Goal: Task Accomplishment & Management: Manage account settings

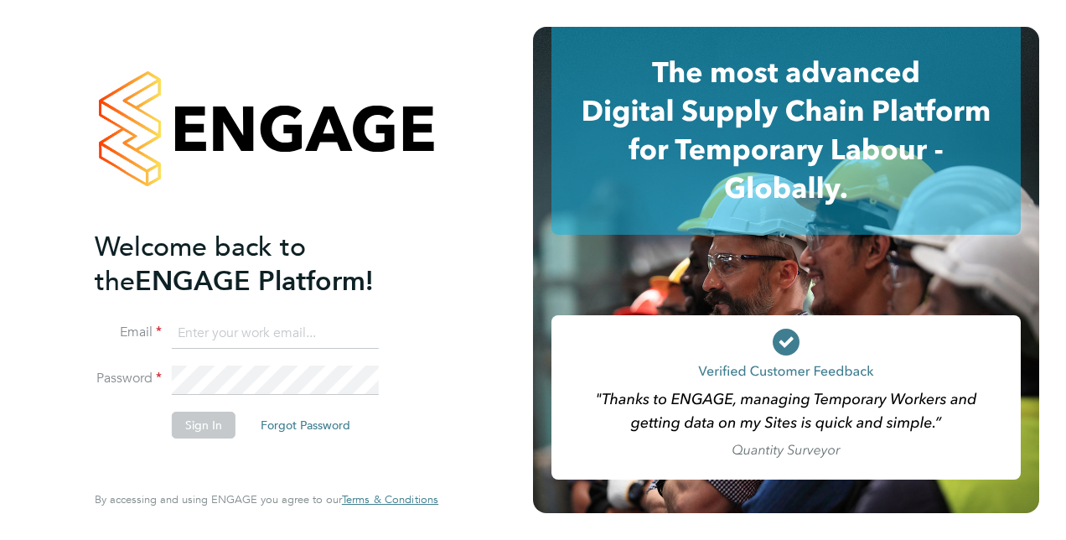
type input "calum.madden@vistry.co.uk"
click at [207, 421] on button "Sign In" at bounding box center [204, 425] width 64 height 27
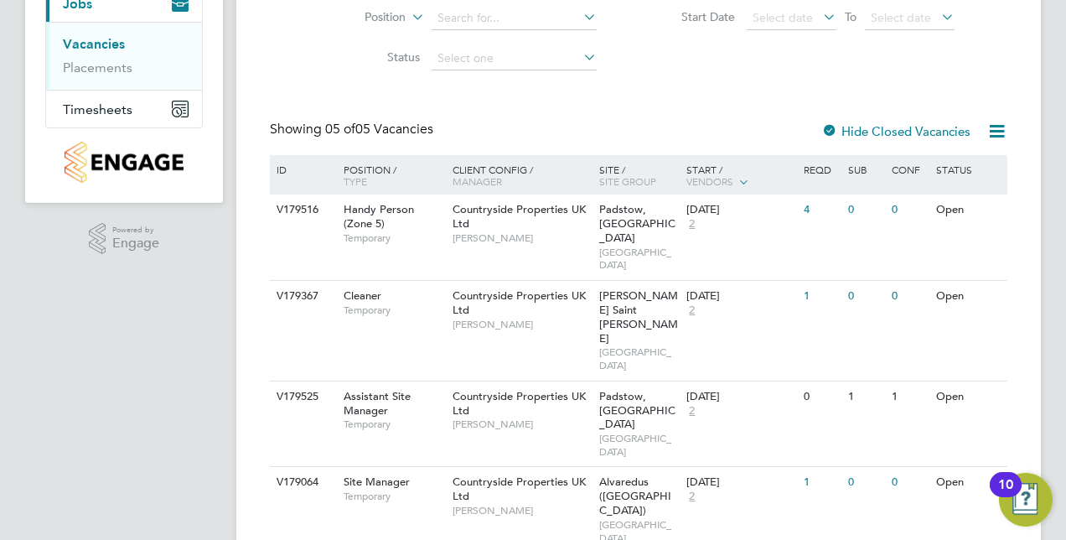
scroll to position [221, 0]
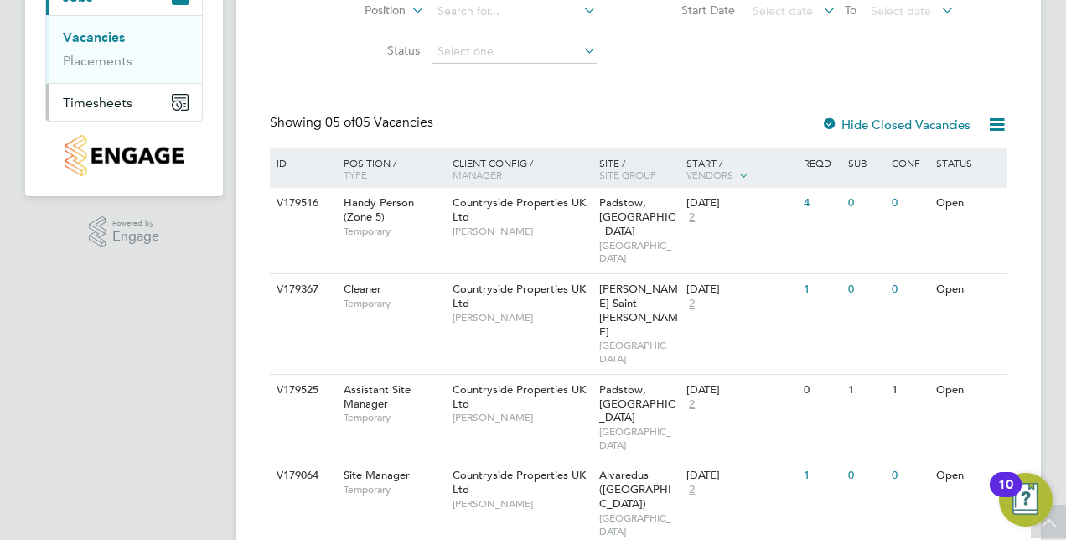
click at [110, 106] on span "Timesheets" at bounding box center [98, 103] width 70 height 16
click at [102, 79] on link "Timesheets" at bounding box center [98, 75] width 70 height 16
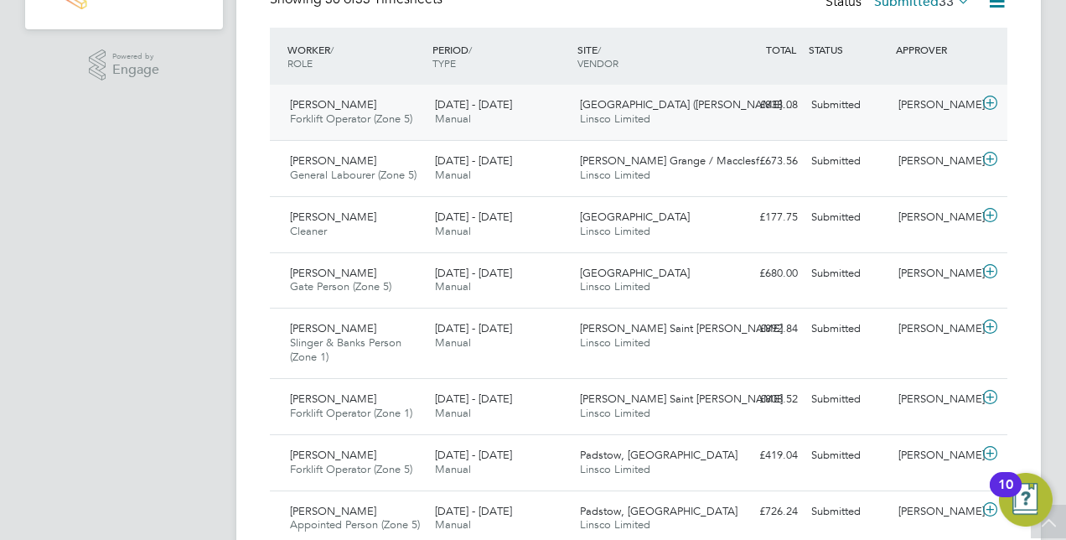
click at [996, 102] on icon at bounding box center [990, 102] width 21 height 13
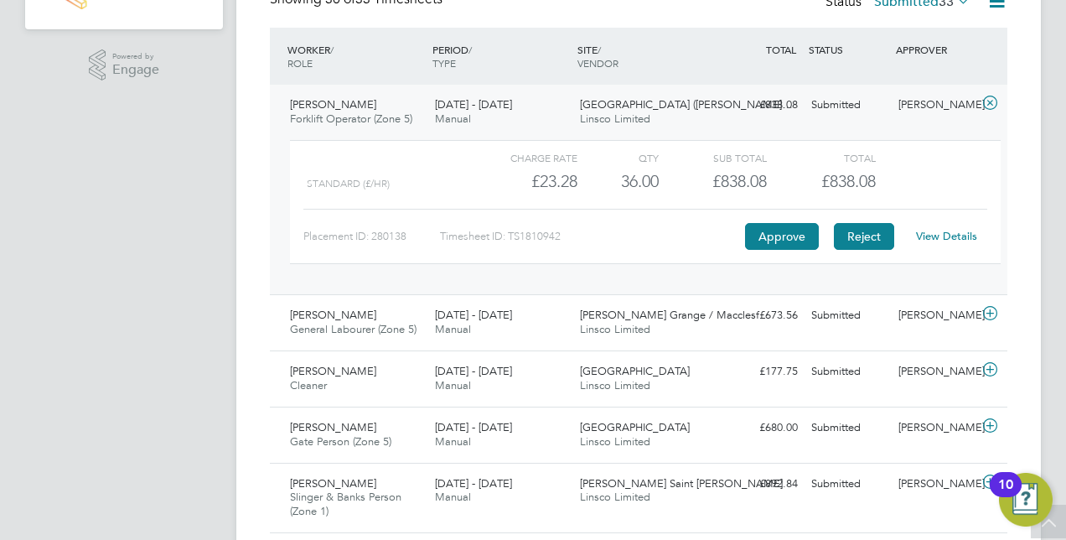
click at [858, 230] on button "Reject" at bounding box center [864, 236] width 60 height 27
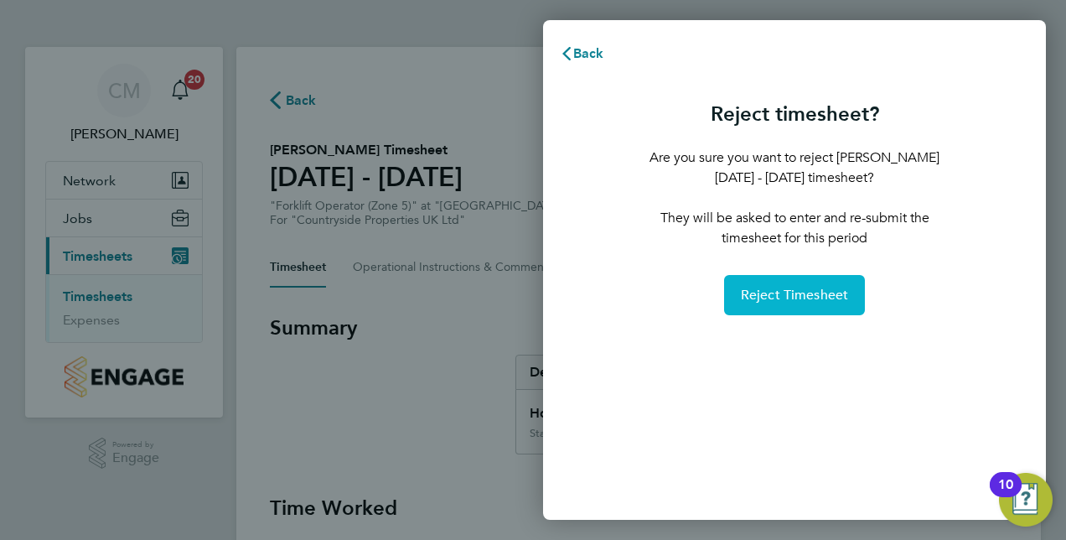
click at [748, 295] on span "Reject Timesheet" at bounding box center [795, 295] width 108 height 17
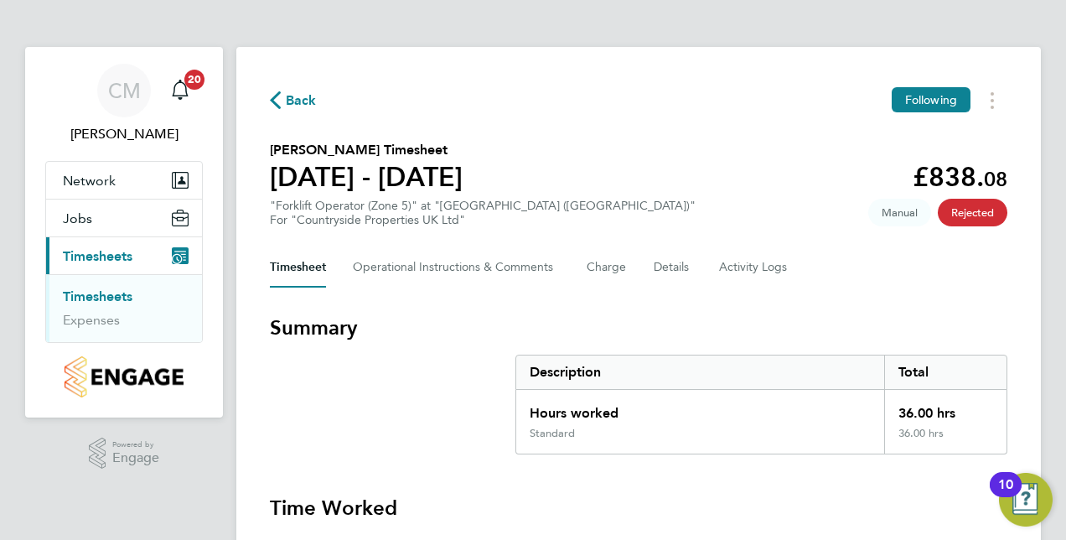
click at [120, 291] on link "Timesheets" at bounding box center [98, 296] width 70 height 16
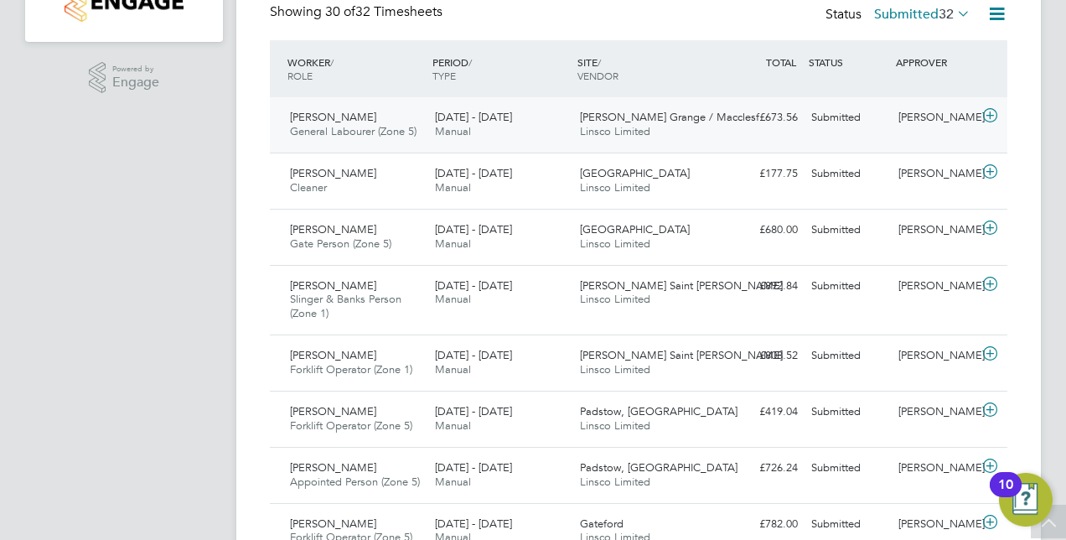
click at [994, 116] on icon at bounding box center [990, 115] width 21 height 13
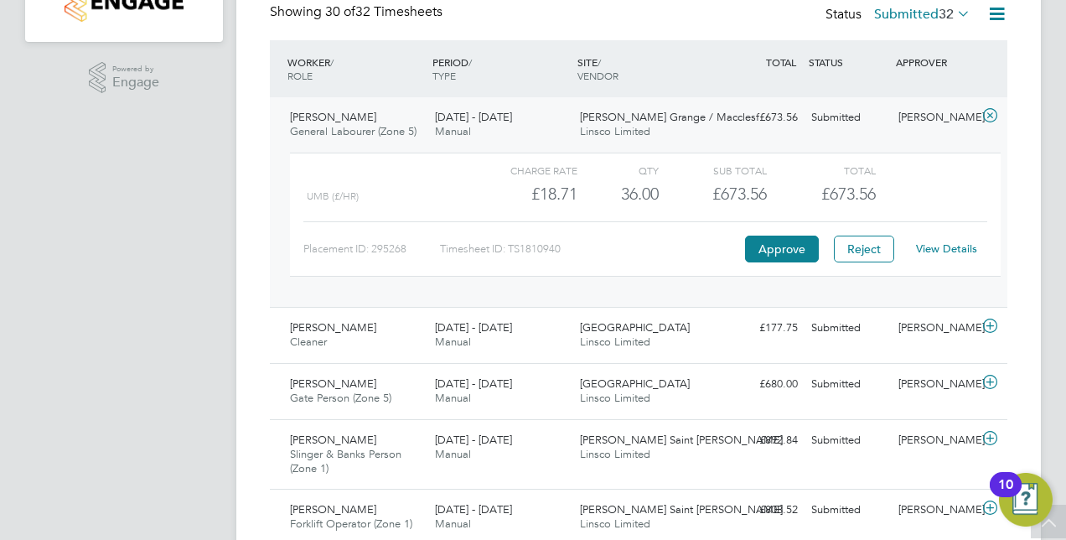
click at [939, 243] on link "View Details" at bounding box center [946, 248] width 61 height 14
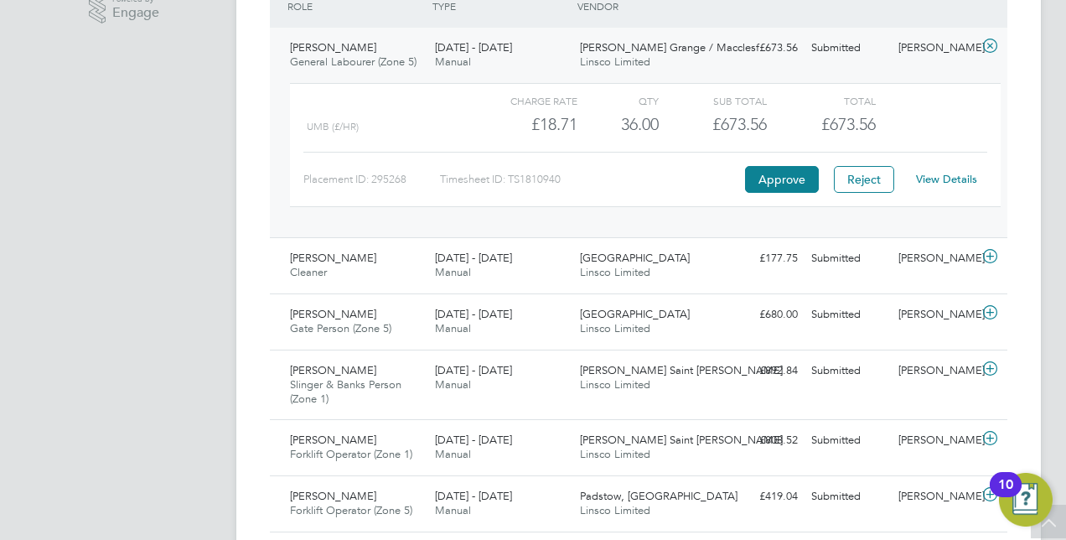
click at [988, 44] on icon at bounding box center [990, 45] width 21 height 13
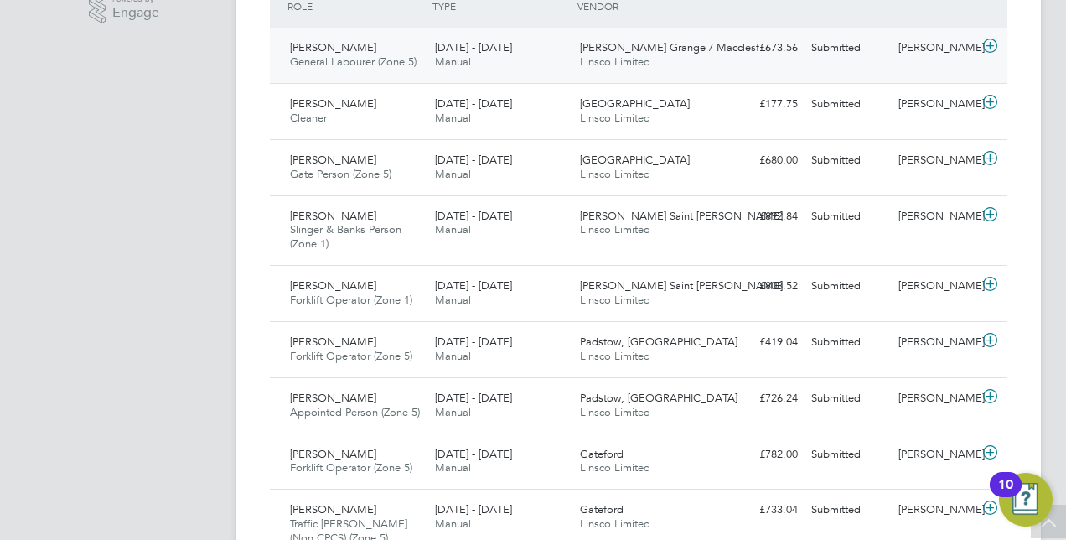
click at [984, 49] on icon at bounding box center [990, 45] width 21 height 13
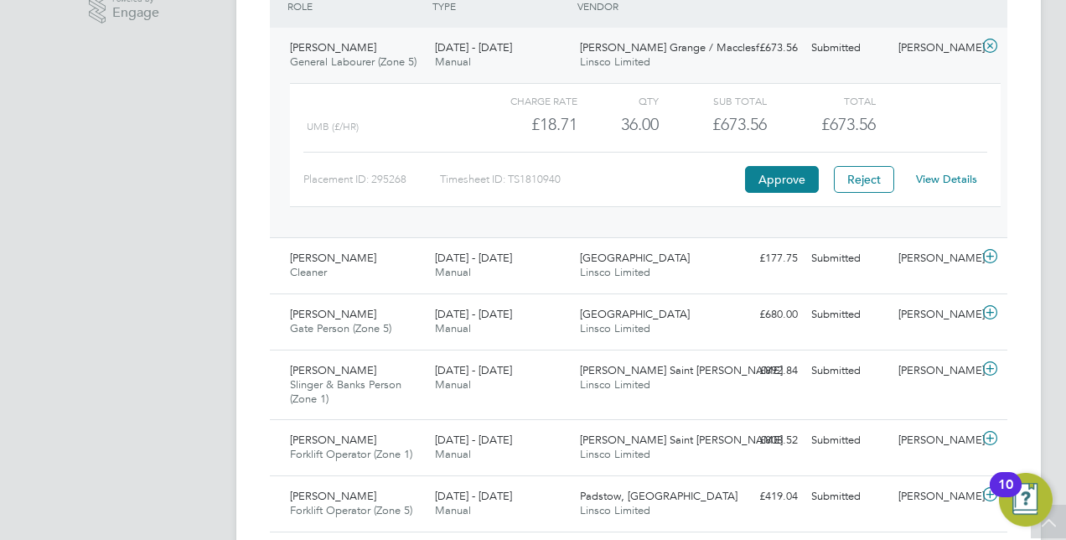
click at [927, 172] on link "View Details" at bounding box center [946, 179] width 61 height 14
click at [992, 43] on icon at bounding box center [990, 45] width 21 height 13
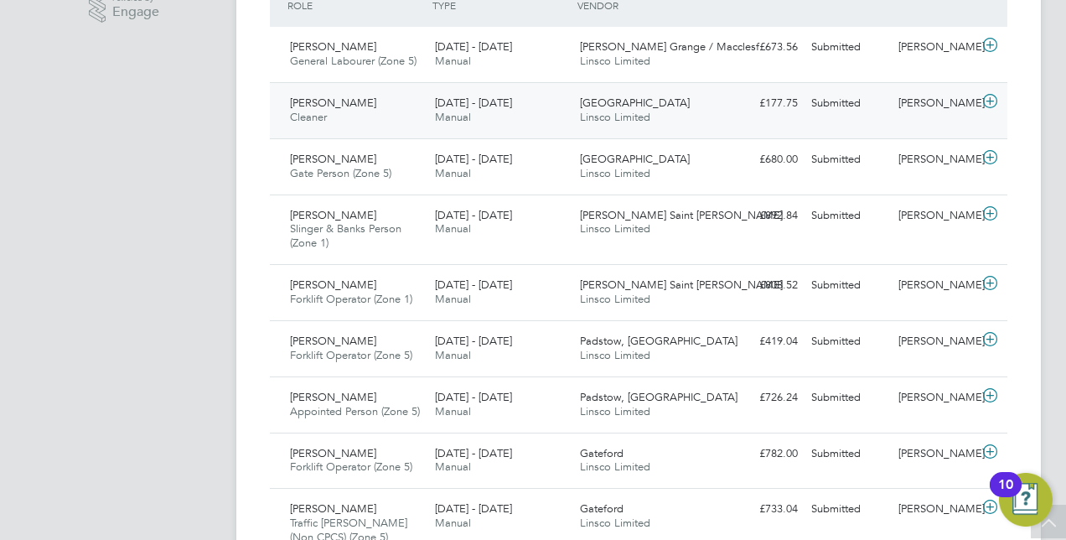
click at [993, 103] on icon at bounding box center [990, 101] width 21 height 13
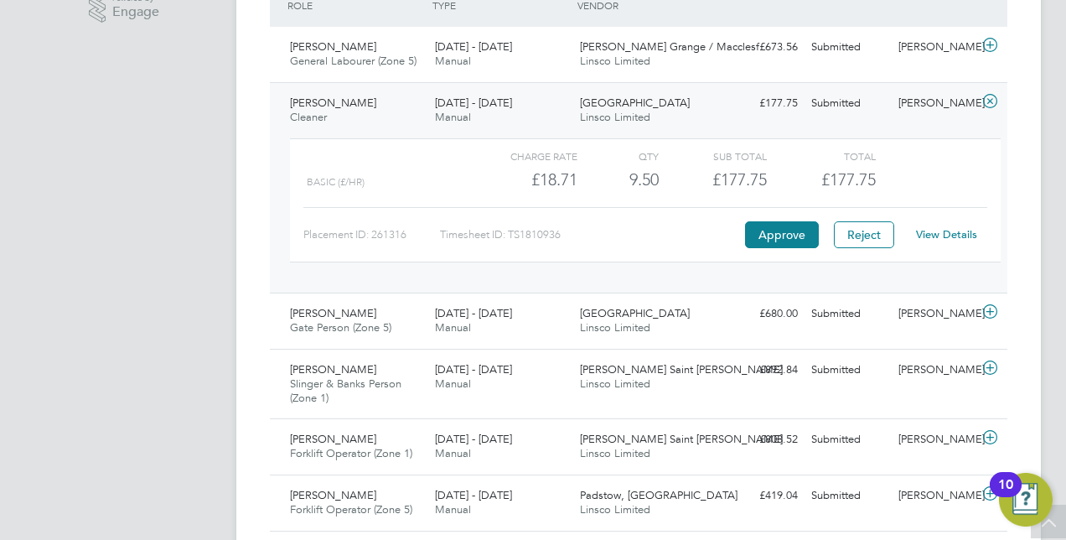
click at [993, 103] on icon at bounding box center [990, 101] width 21 height 13
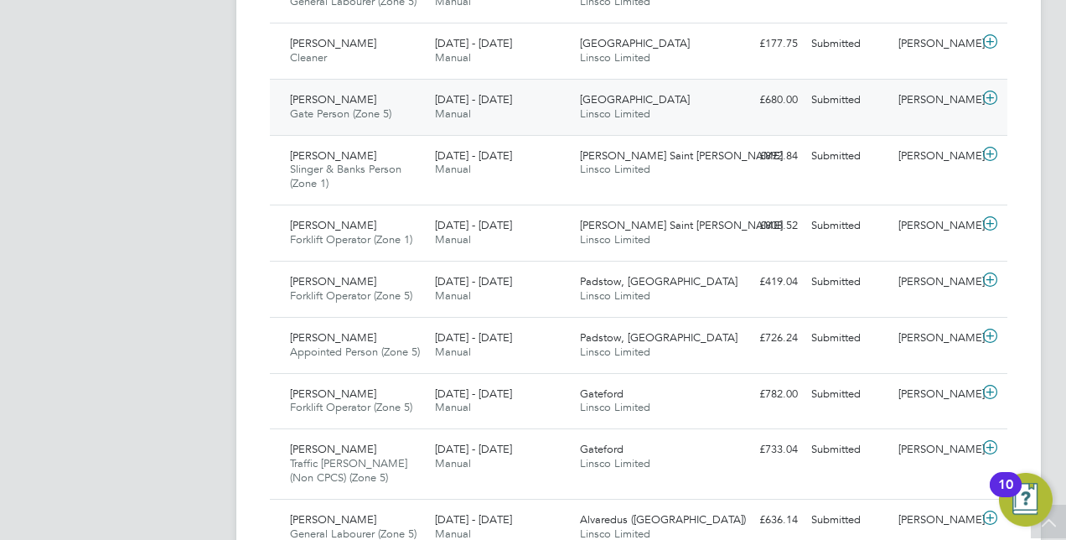
click at [984, 92] on icon at bounding box center [990, 97] width 21 height 13
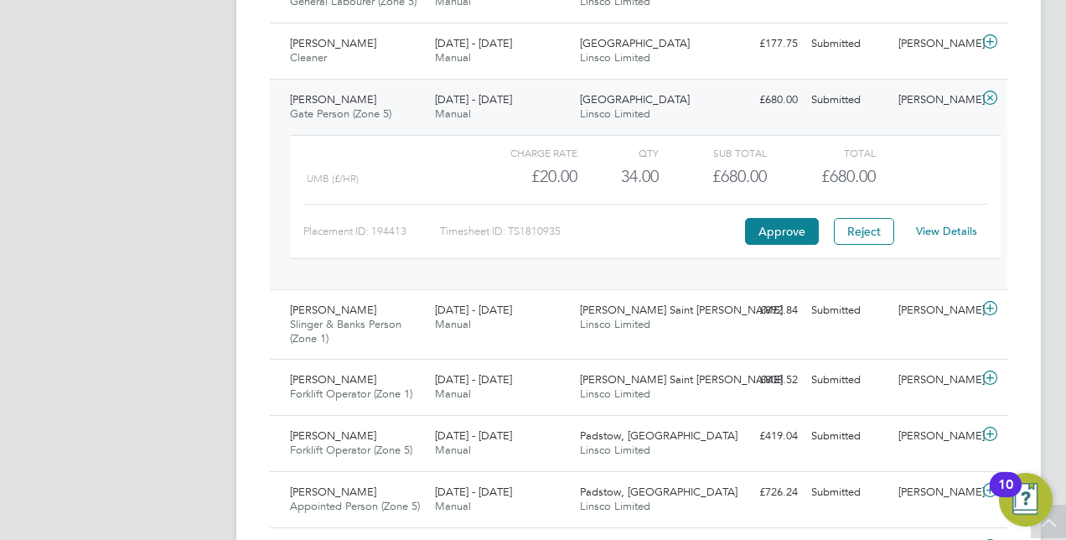
click at [946, 230] on link "View Details" at bounding box center [946, 231] width 61 height 14
click at [985, 99] on icon at bounding box center [990, 97] width 21 height 13
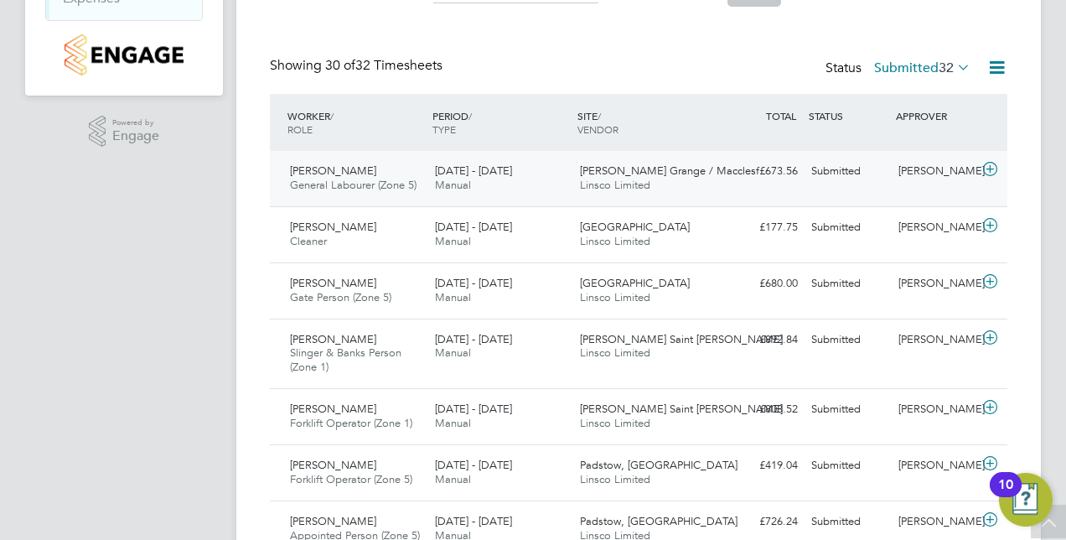
click at [991, 173] on icon at bounding box center [990, 169] width 21 height 13
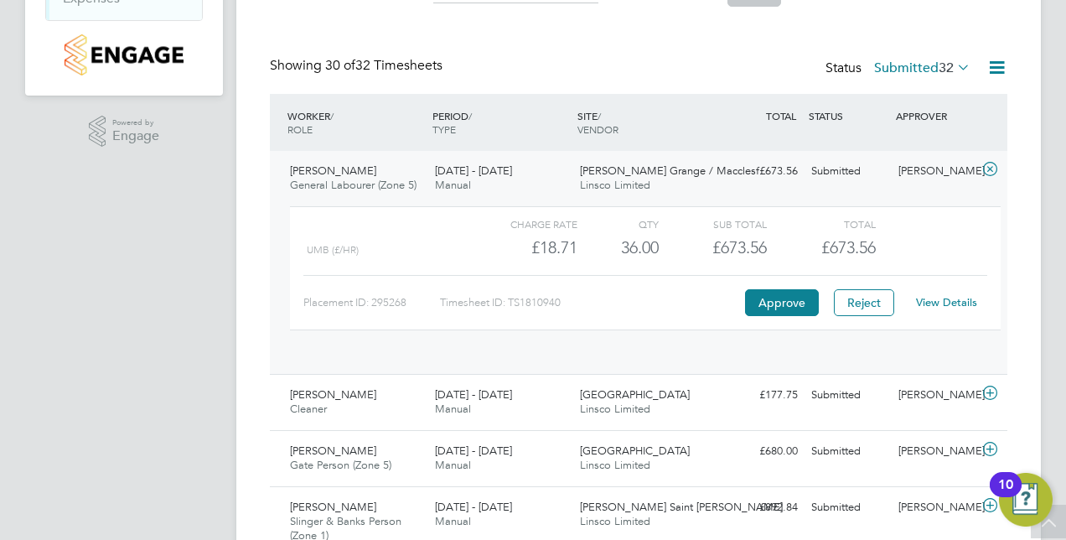
scroll to position [29, 163]
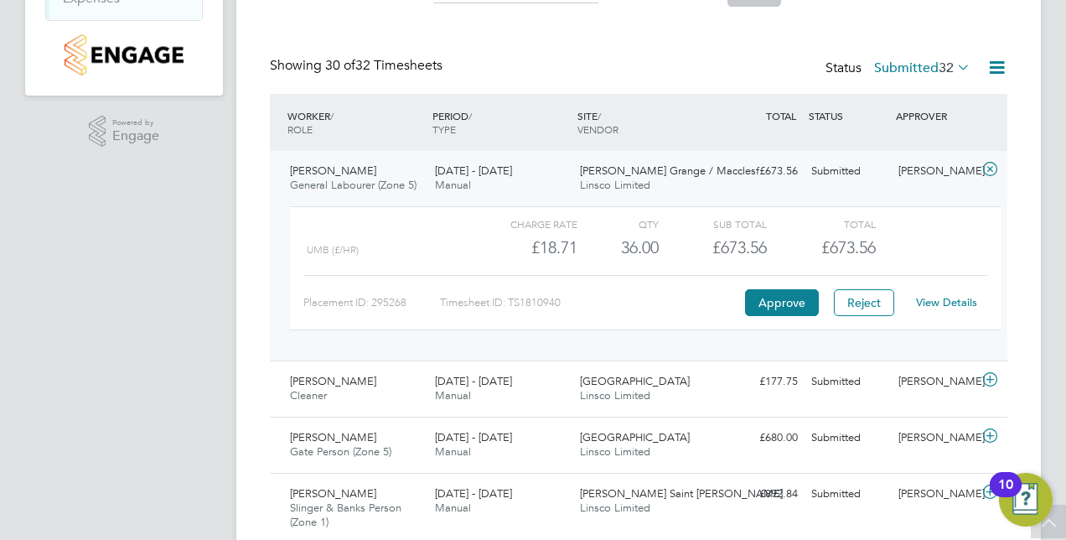
click at [994, 169] on icon at bounding box center [990, 169] width 21 height 13
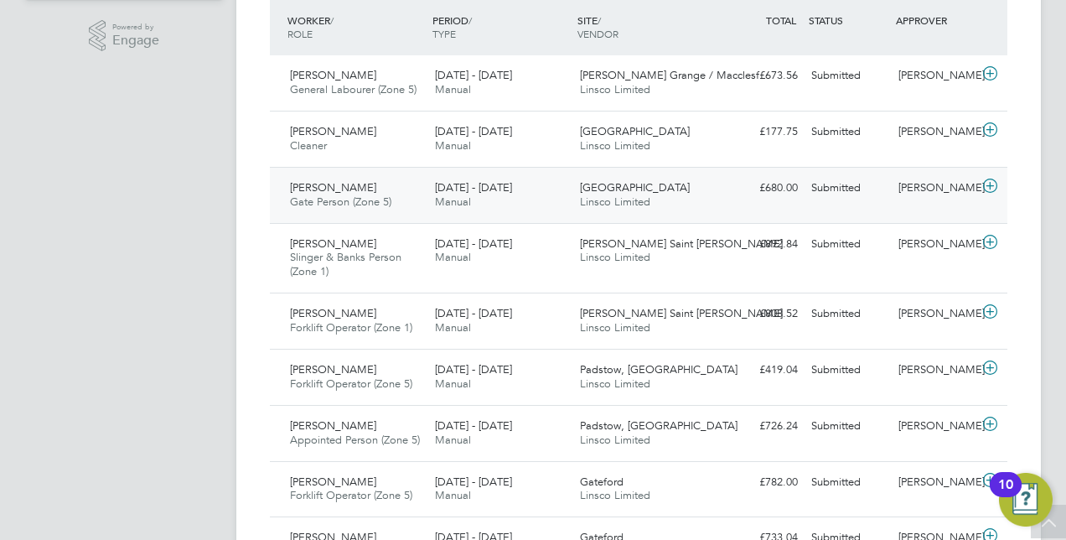
scroll to position [521, 0]
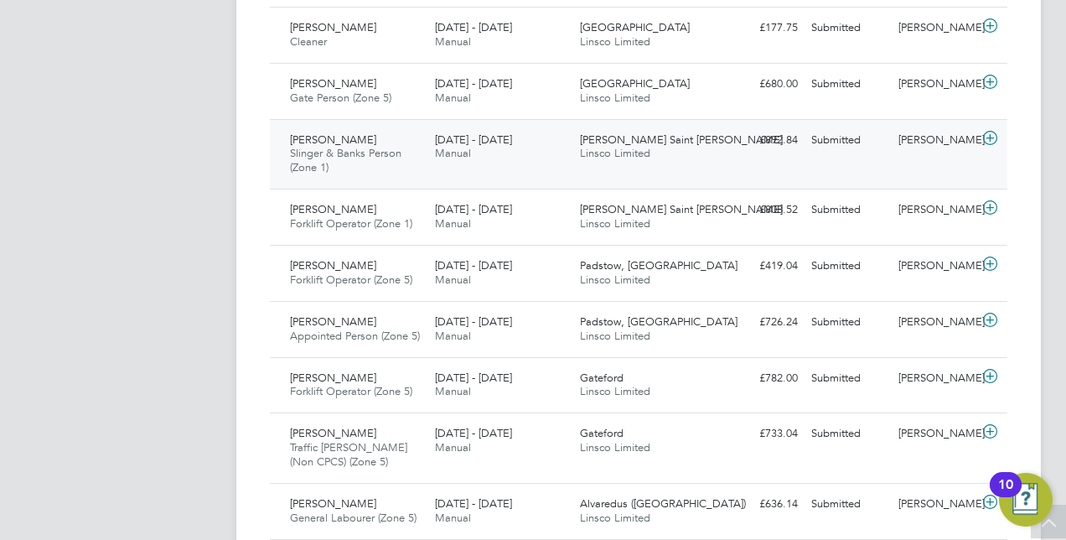
click at [989, 133] on icon at bounding box center [990, 138] width 21 height 13
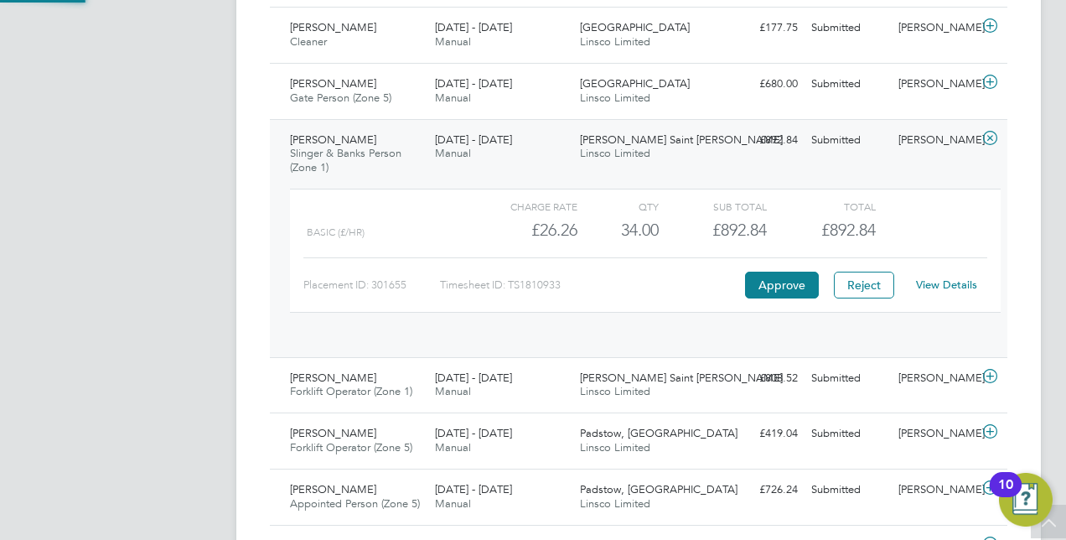
scroll to position [29, 163]
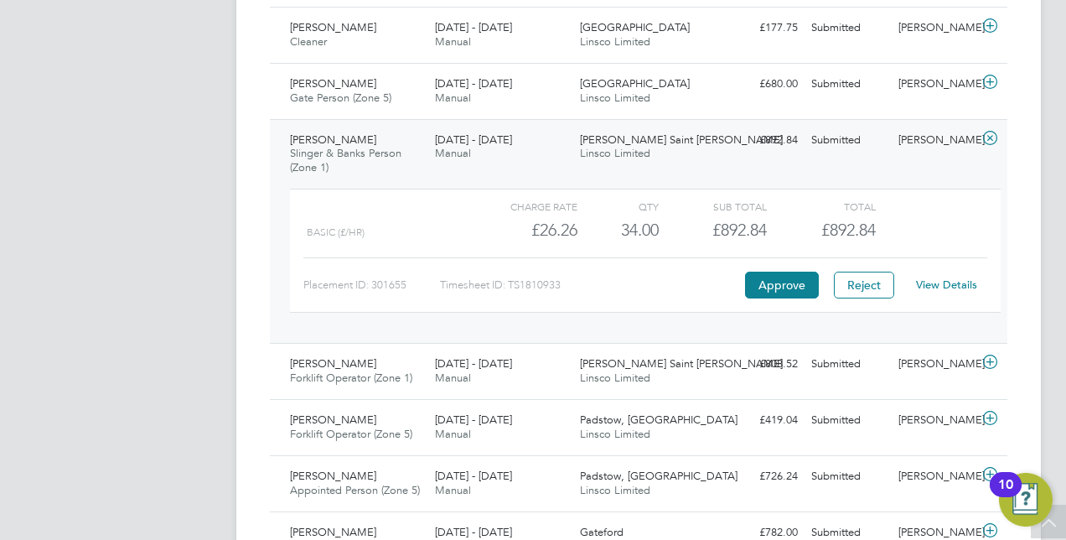
click at [936, 287] on link "View Details" at bounding box center [946, 284] width 61 height 14
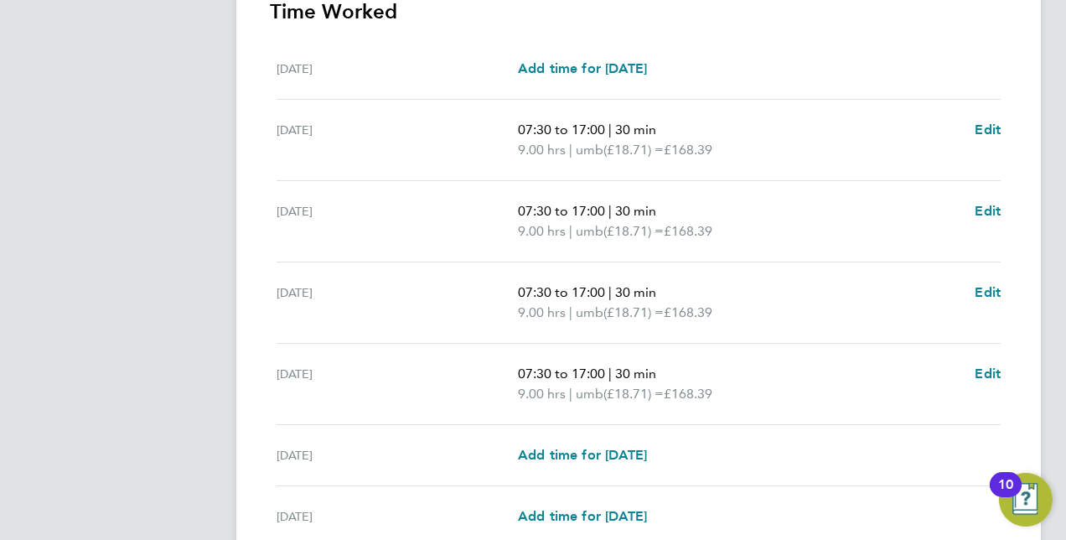
scroll to position [498, 0]
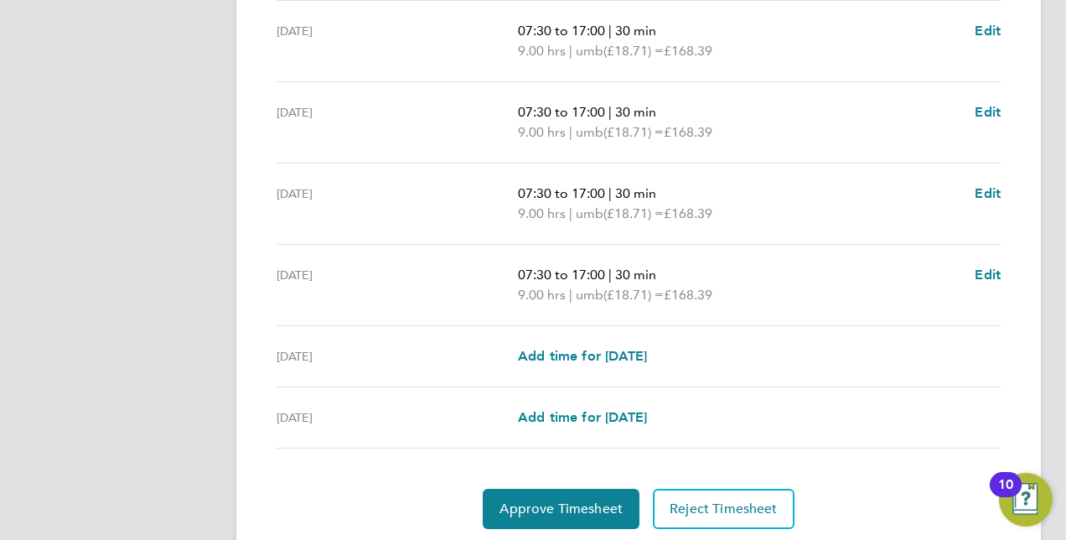
scroll to position [599, 0]
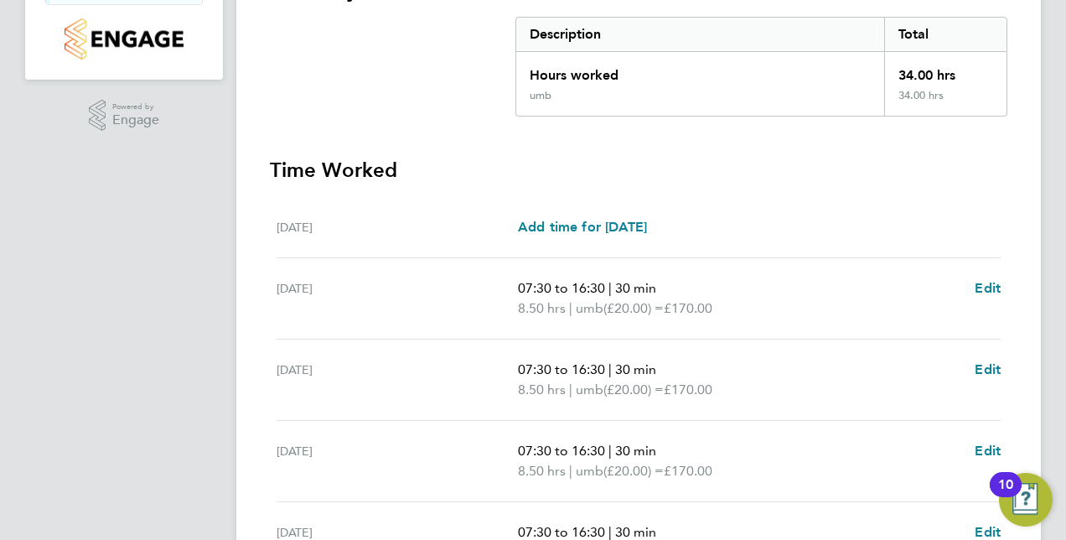
scroll to position [315, 0]
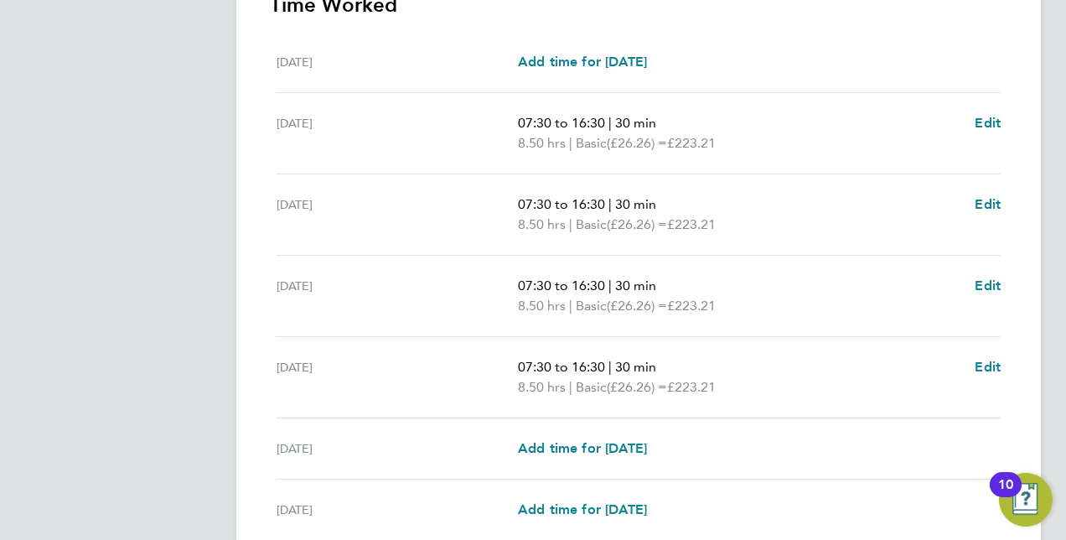
scroll to position [648, 0]
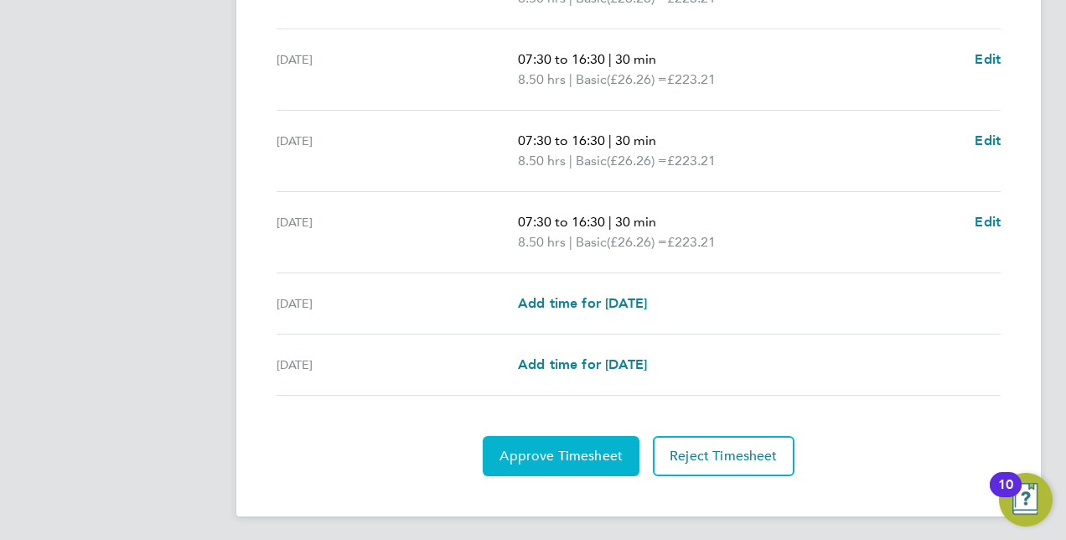
click at [594, 448] on span "Approve Timesheet" at bounding box center [561, 456] width 123 height 17
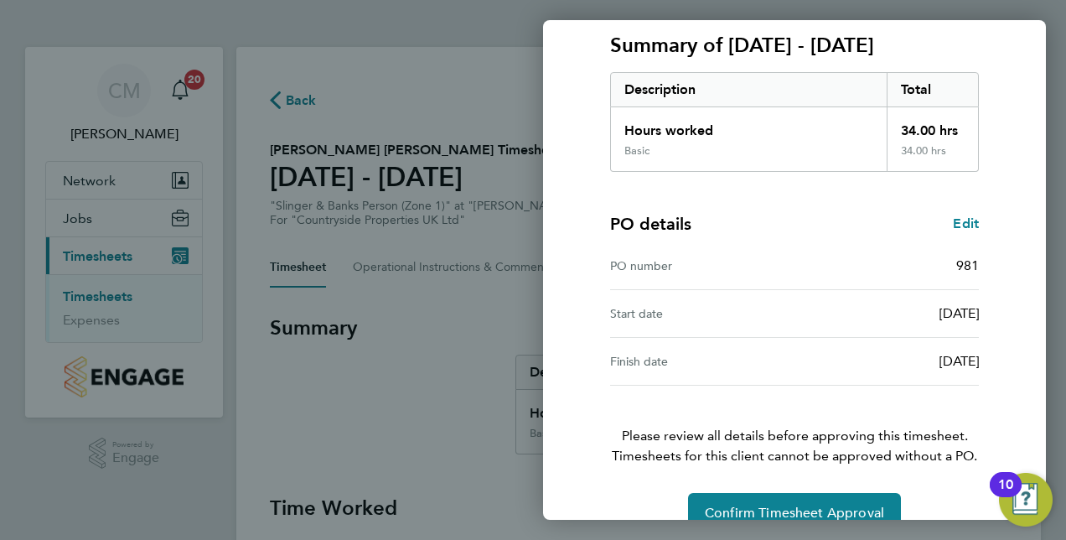
scroll to position [245, 0]
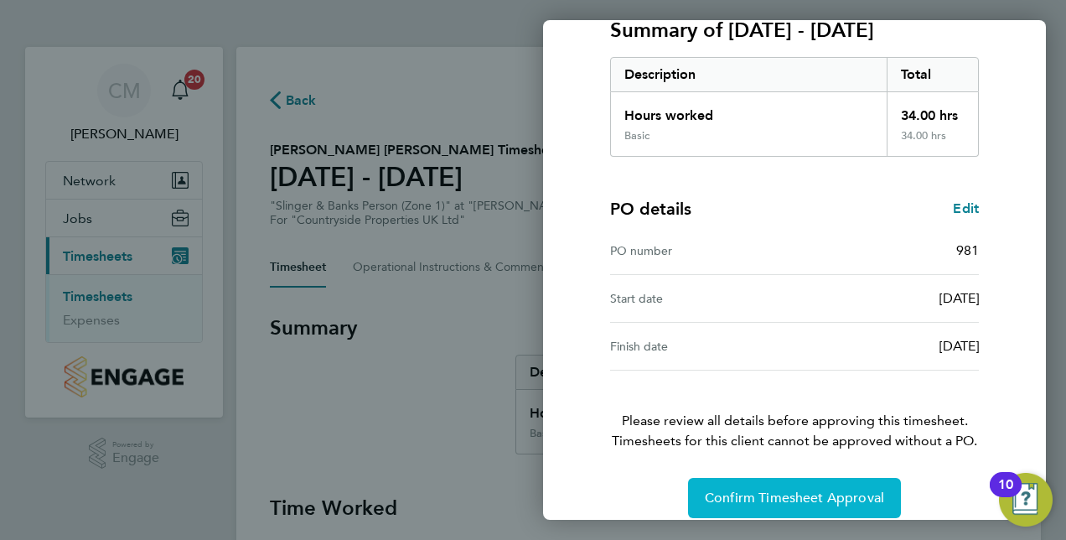
click at [800, 486] on button "Confirm Timesheet Approval" at bounding box center [794, 498] width 213 height 40
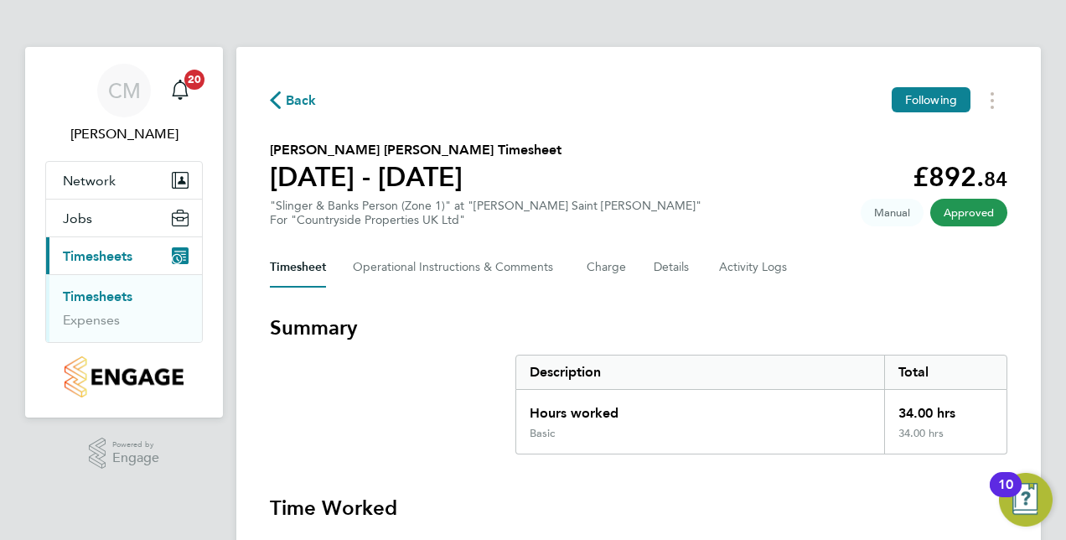
click at [99, 295] on link "Timesheets" at bounding box center [98, 296] width 70 height 16
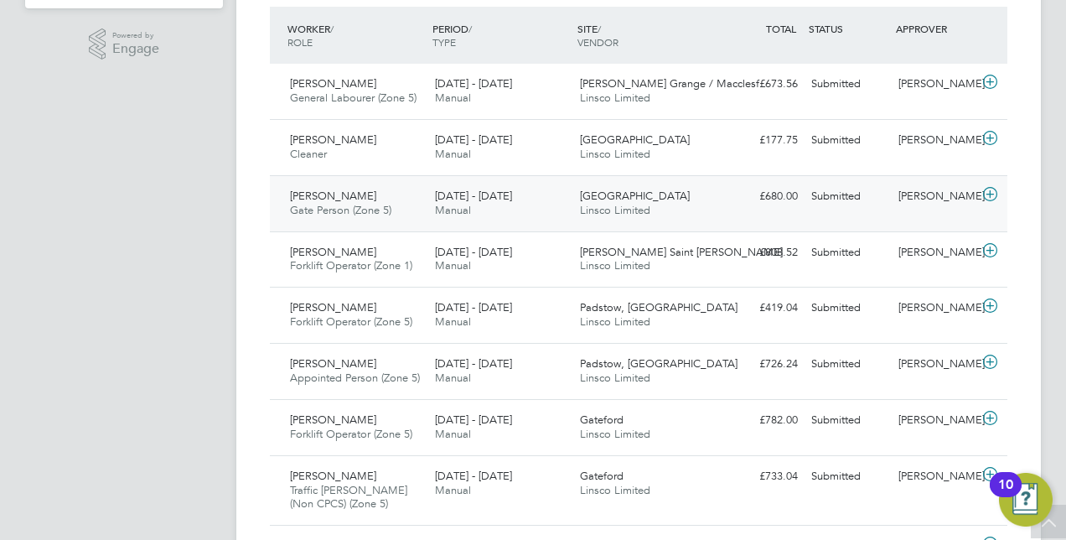
click at [1000, 191] on icon at bounding box center [990, 194] width 21 height 13
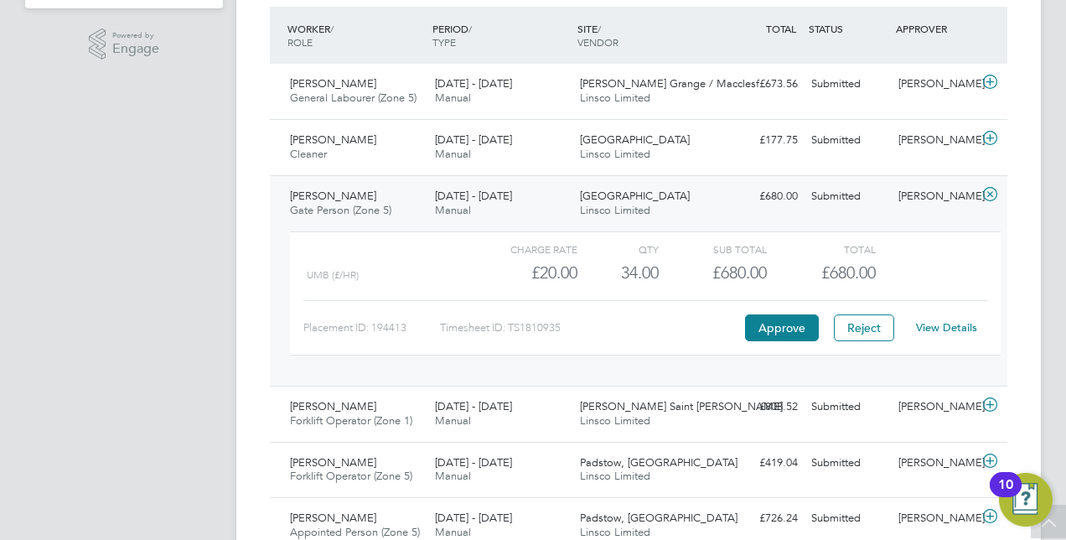
click at [937, 320] on link "View Details" at bounding box center [946, 327] width 61 height 14
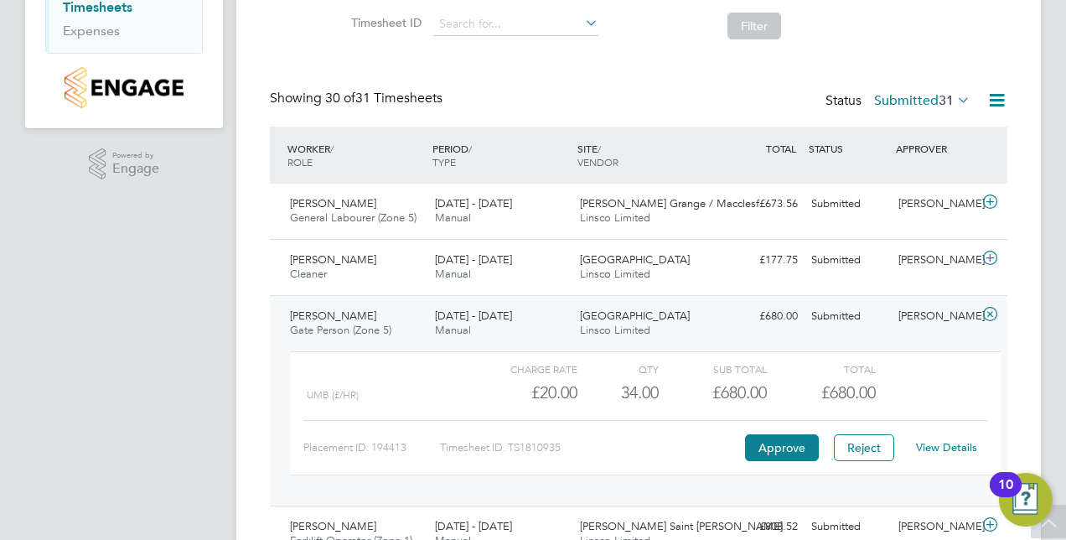
click at [112, 4] on link "Timesheets" at bounding box center [98, 7] width 70 height 16
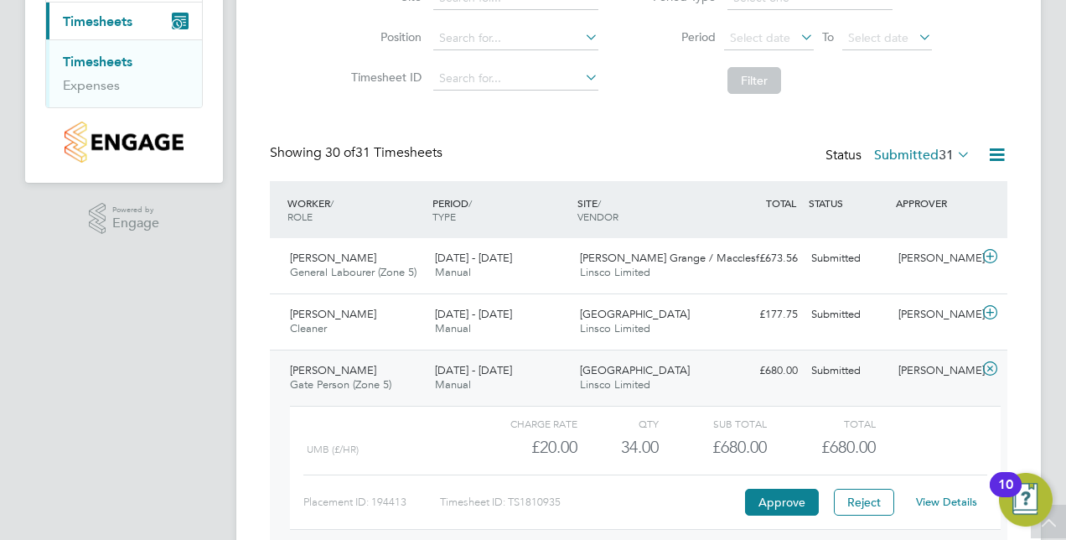
click at [97, 58] on link "Timesheets" at bounding box center [98, 62] width 70 height 16
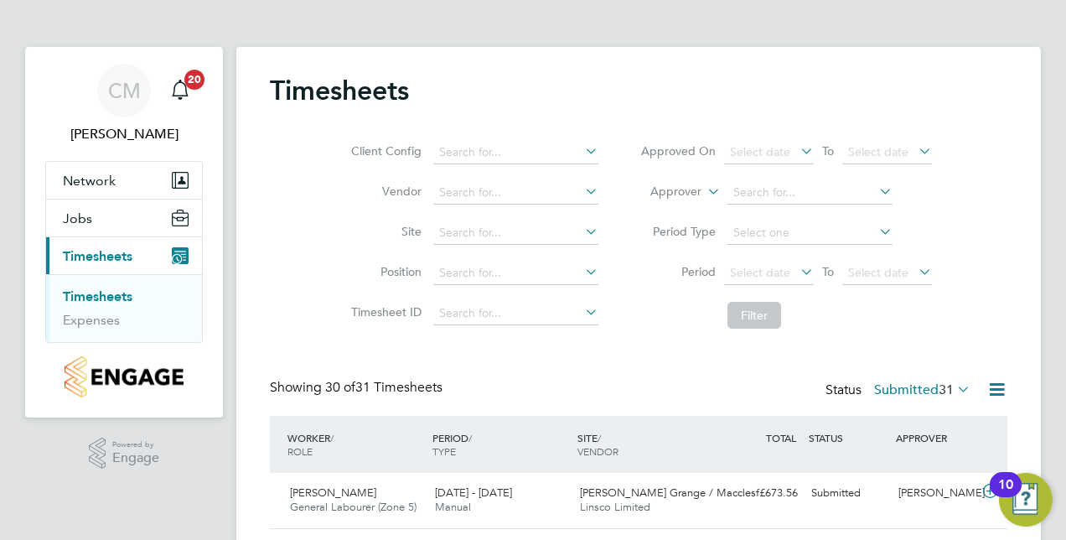
click at [99, 295] on link "Timesheets" at bounding box center [98, 296] width 70 height 16
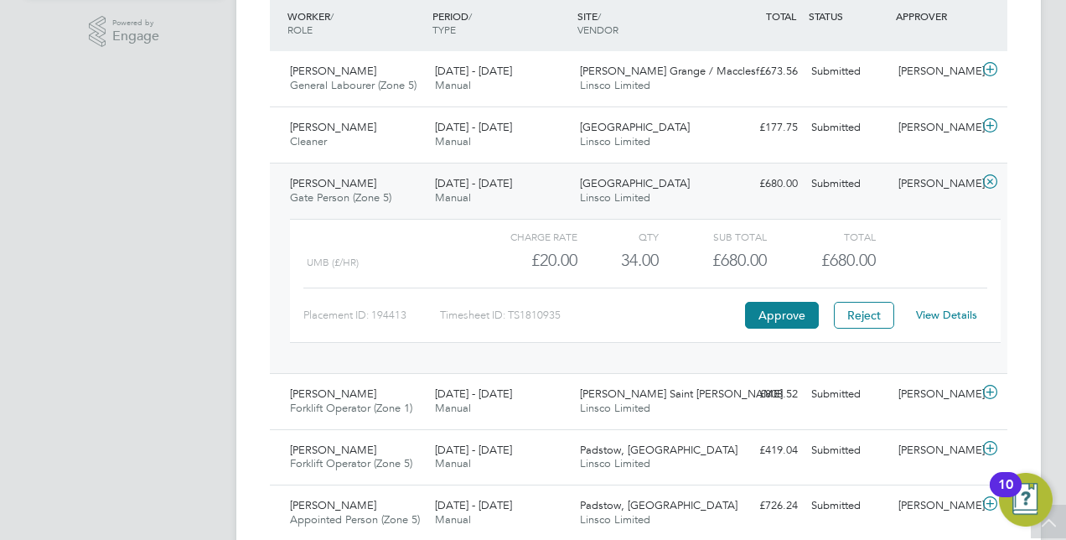
click at [997, 175] on icon at bounding box center [990, 181] width 21 height 13
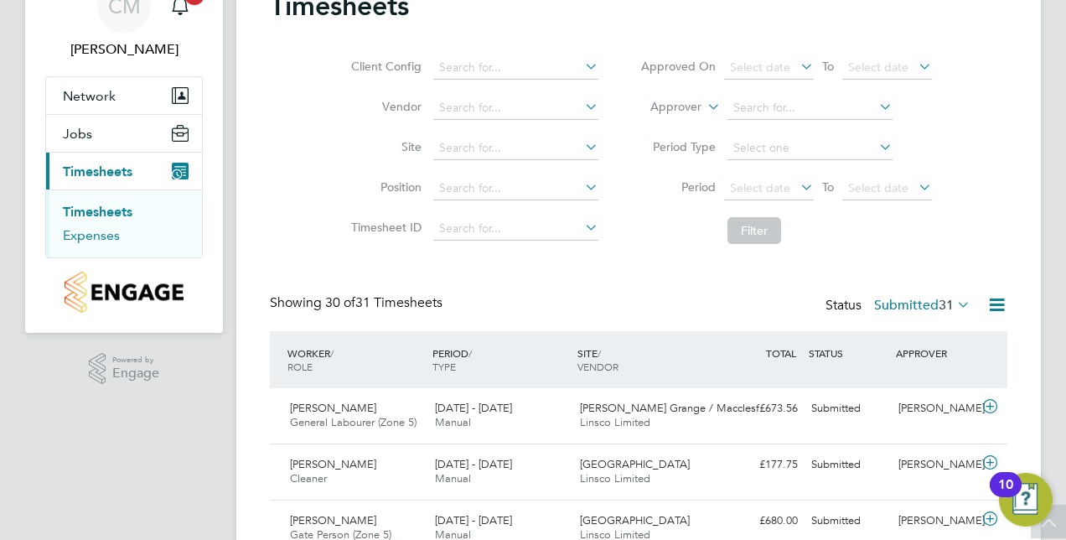
click at [96, 233] on link "Expenses" at bounding box center [91, 235] width 57 height 16
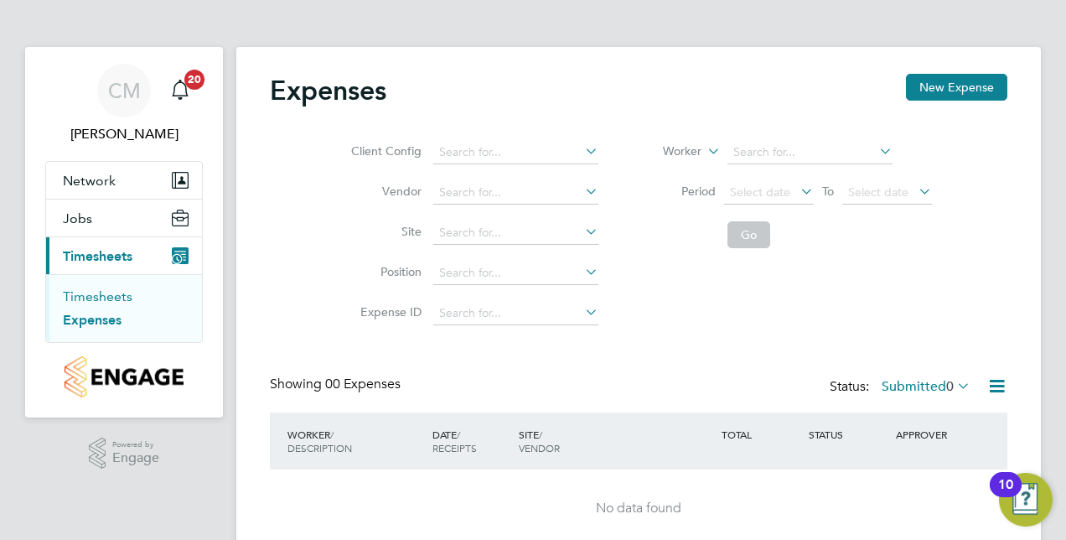
click at [93, 290] on link "Timesheets" at bounding box center [98, 296] width 70 height 16
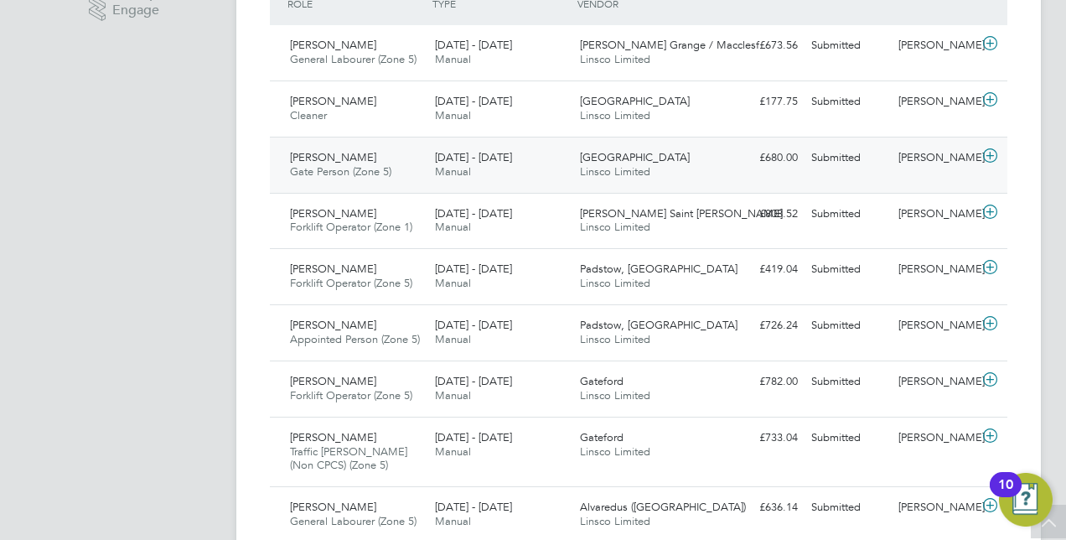
click at [991, 149] on icon at bounding box center [990, 155] width 21 height 13
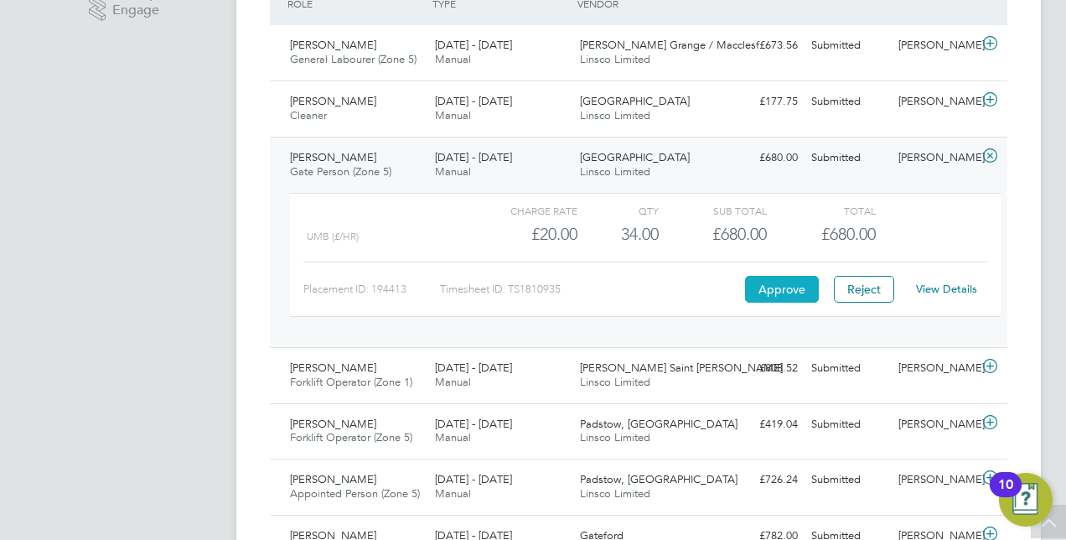
click at [796, 282] on button "Approve" at bounding box center [782, 289] width 74 height 27
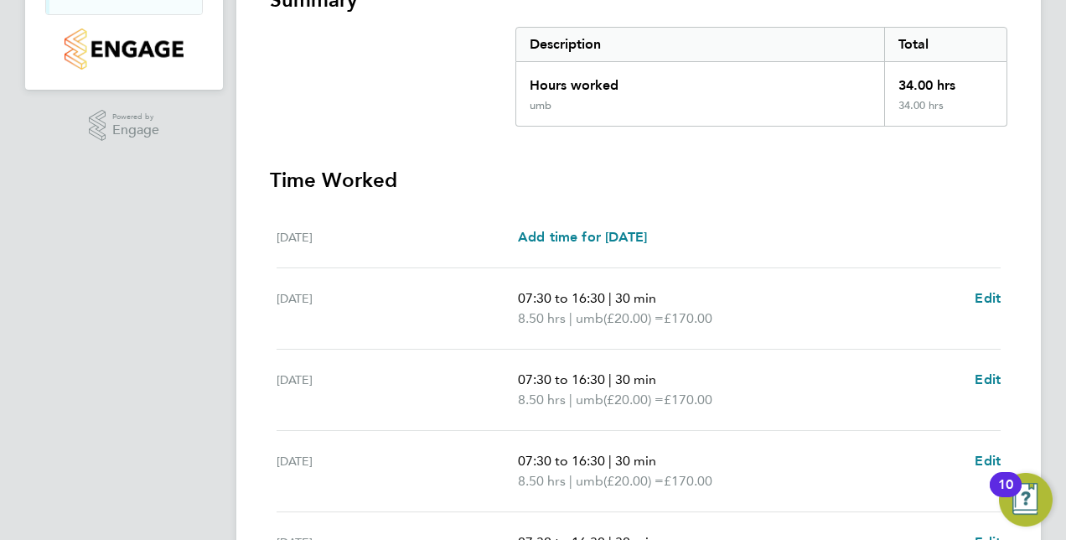
scroll to position [648, 0]
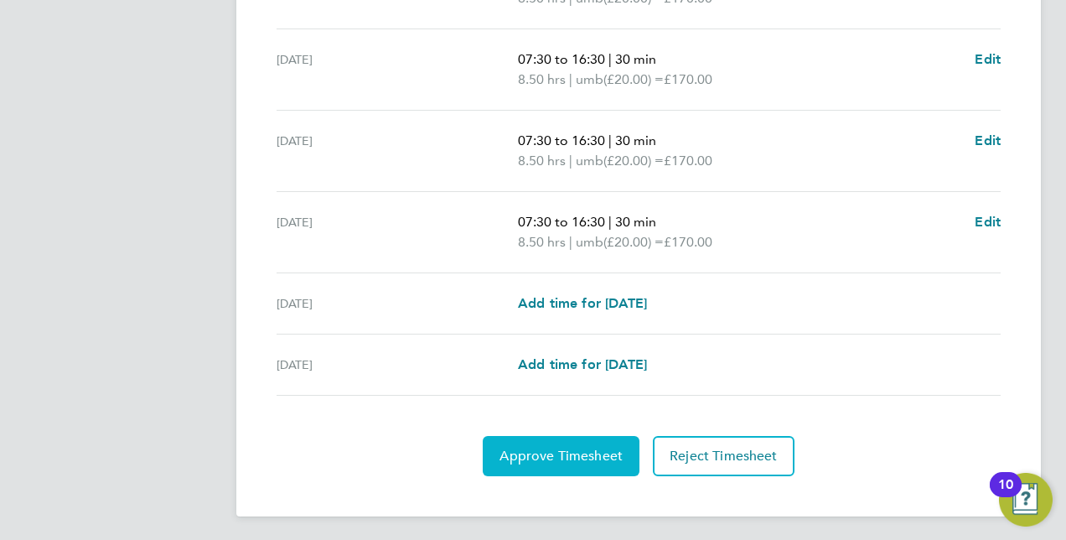
click at [559, 458] on span "Approve Timesheet" at bounding box center [561, 456] width 123 height 17
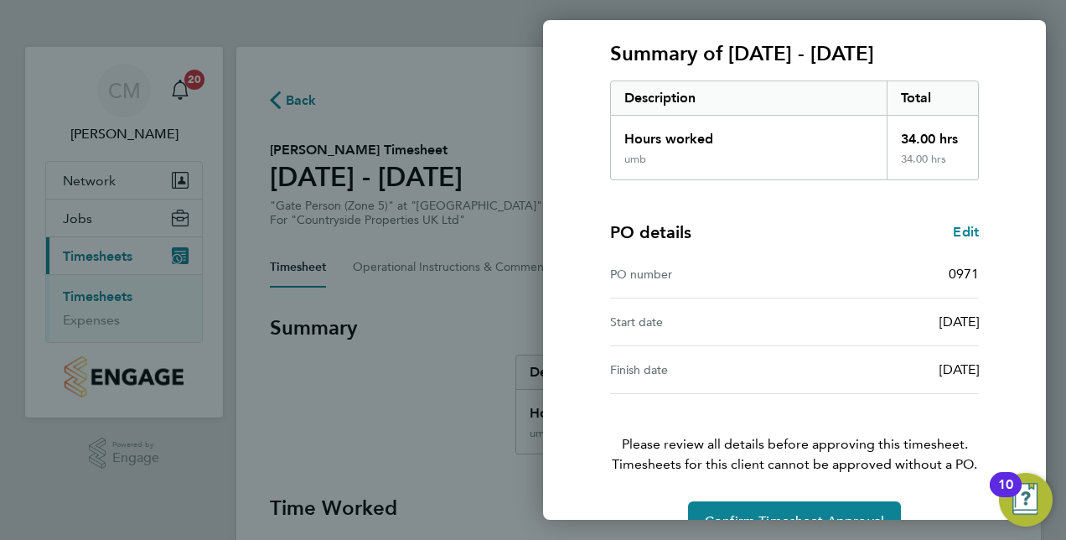
scroll to position [262, 0]
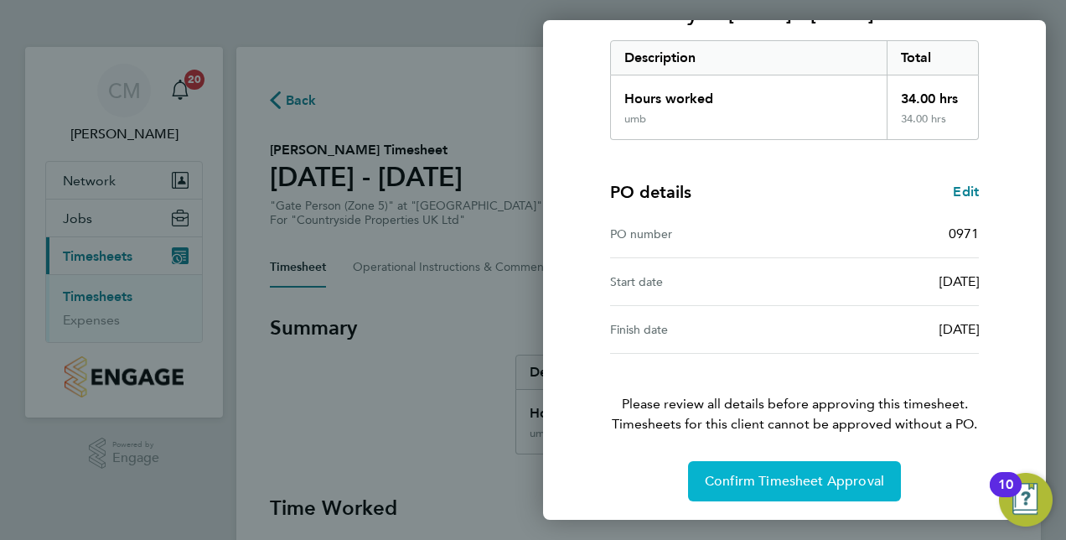
click at [773, 486] on span "Confirm Timesheet Approval" at bounding box center [794, 481] width 179 height 17
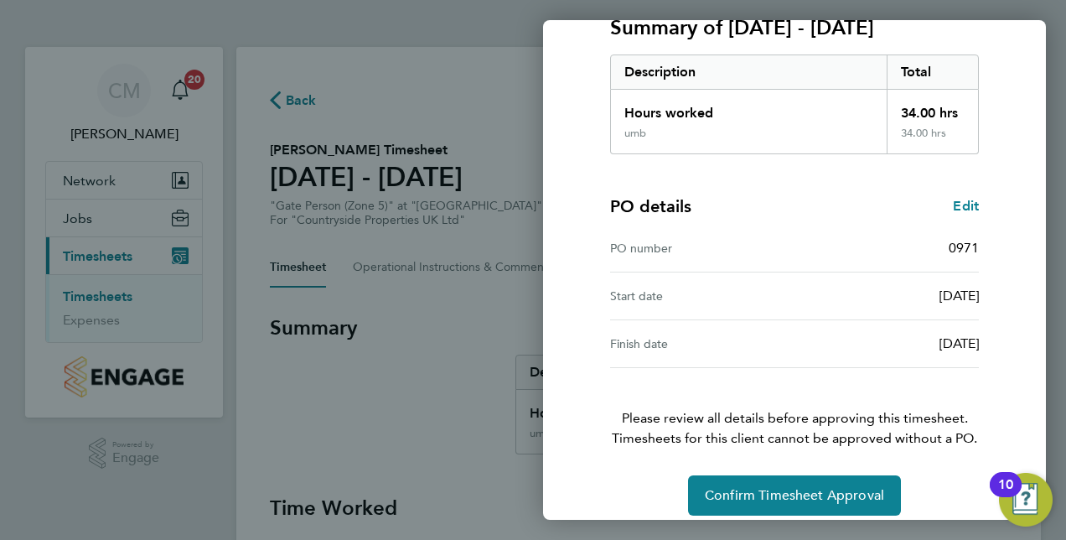
scroll to position [248, 0]
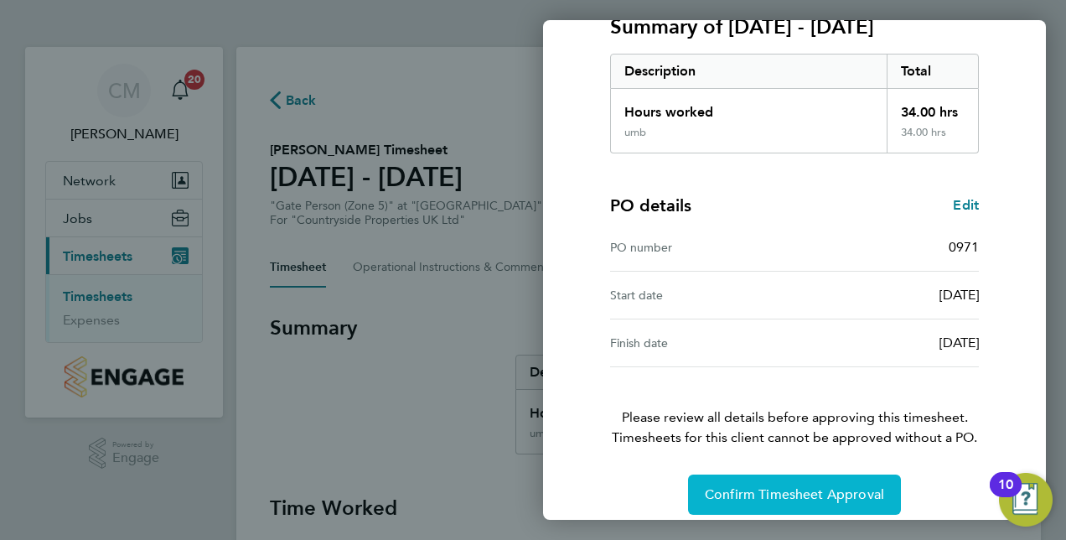
click at [801, 500] on button "Confirm Timesheet Approval" at bounding box center [794, 494] width 213 height 40
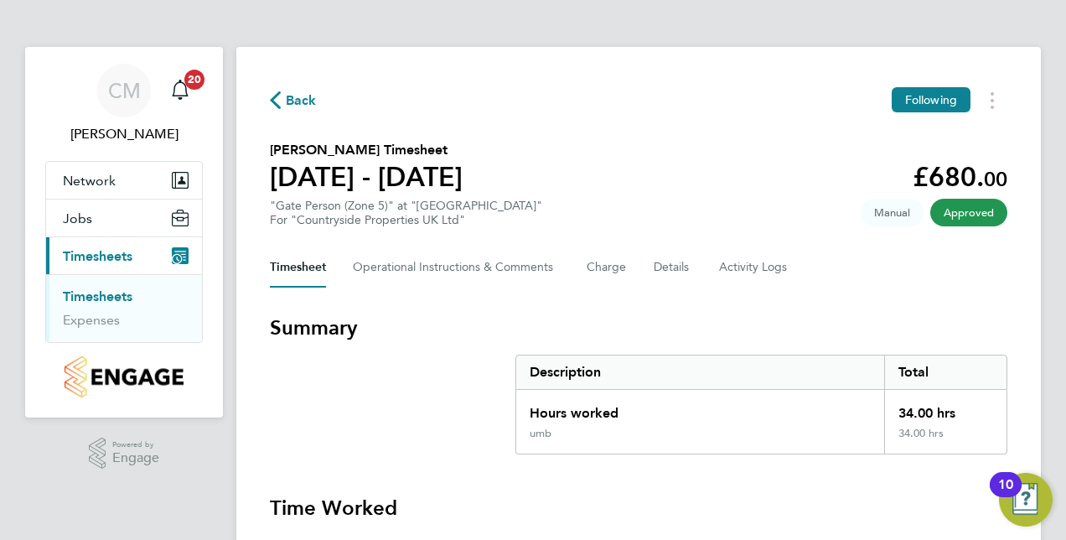
click at [110, 302] on link "Timesheets" at bounding box center [98, 296] width 70 height 16
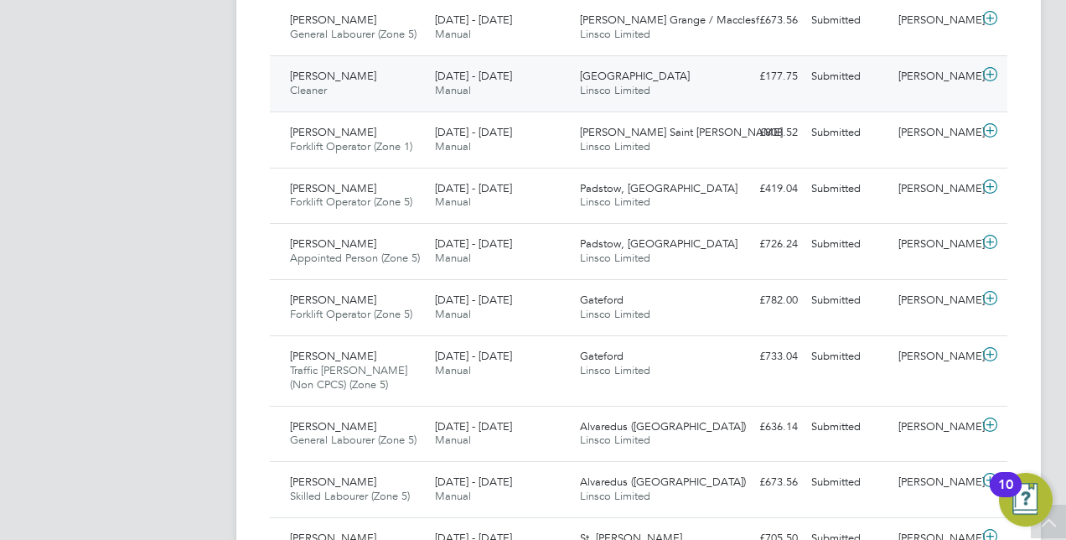
click at [987, 73] on icon at bounding box center [990, 74] width 21 height 13
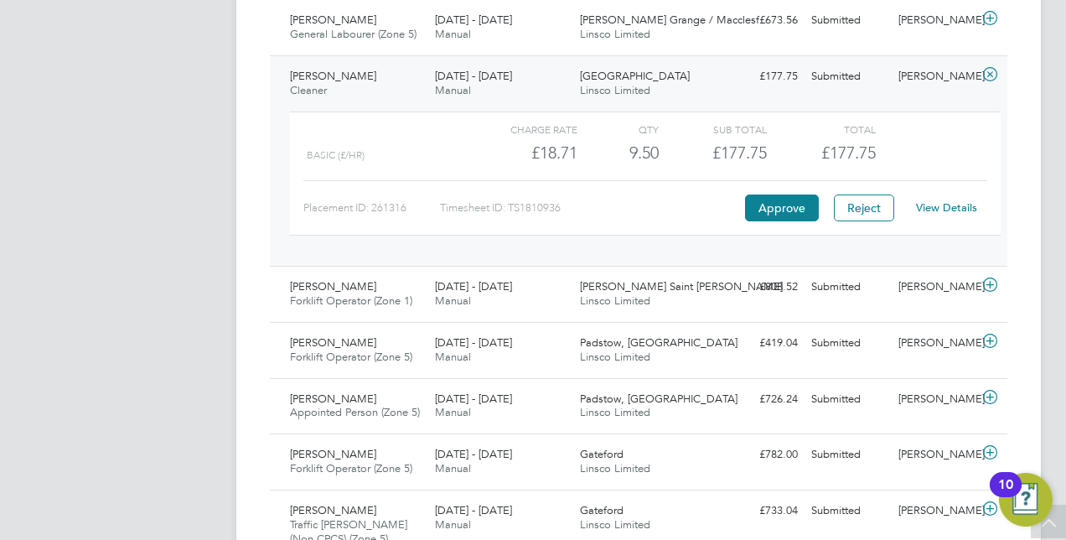
click at [933, 209] on link "View Details" at bounding box center [946, 207] width 61 height 14
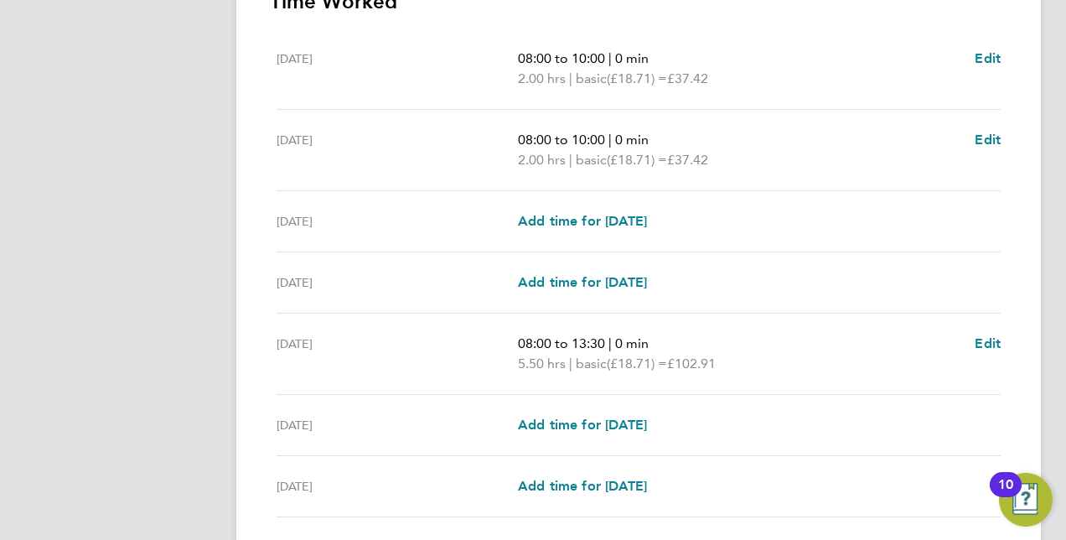
scroll to position [628, 0]
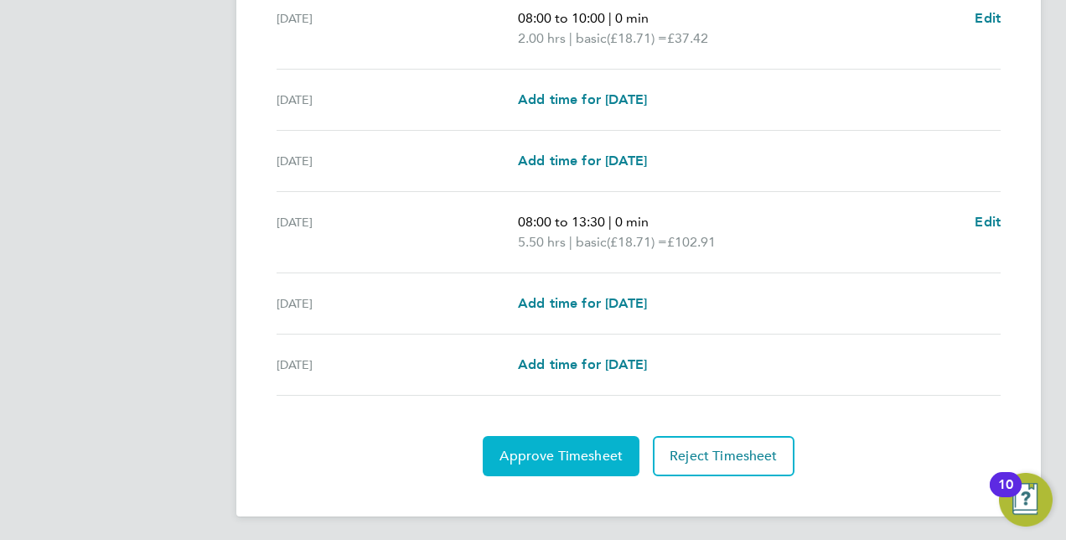
click at [592, 436] on button "Approve Timesheet" at bounding box center [561, 456] width 157 height 40
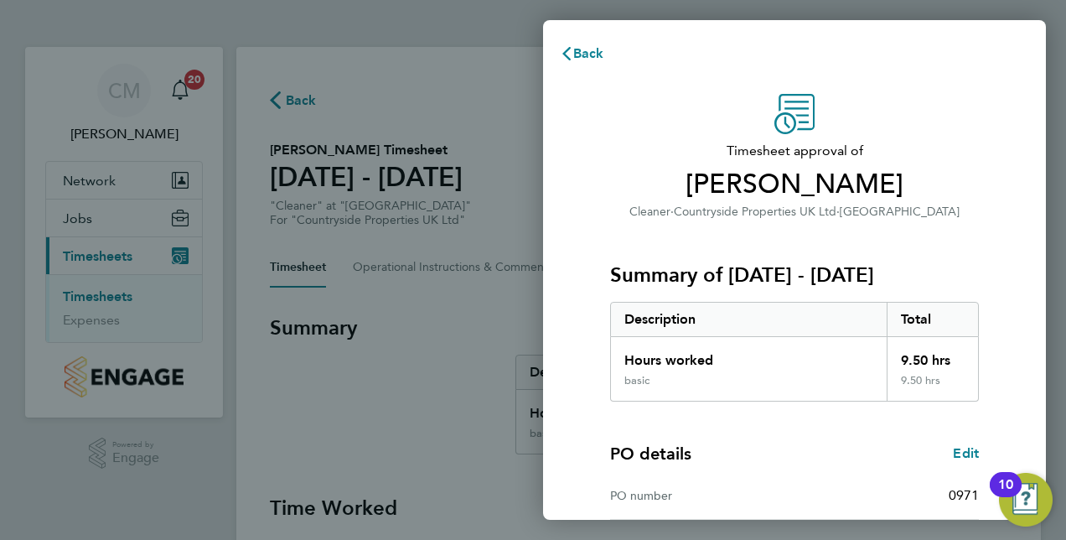
scroll to position [262, 0]
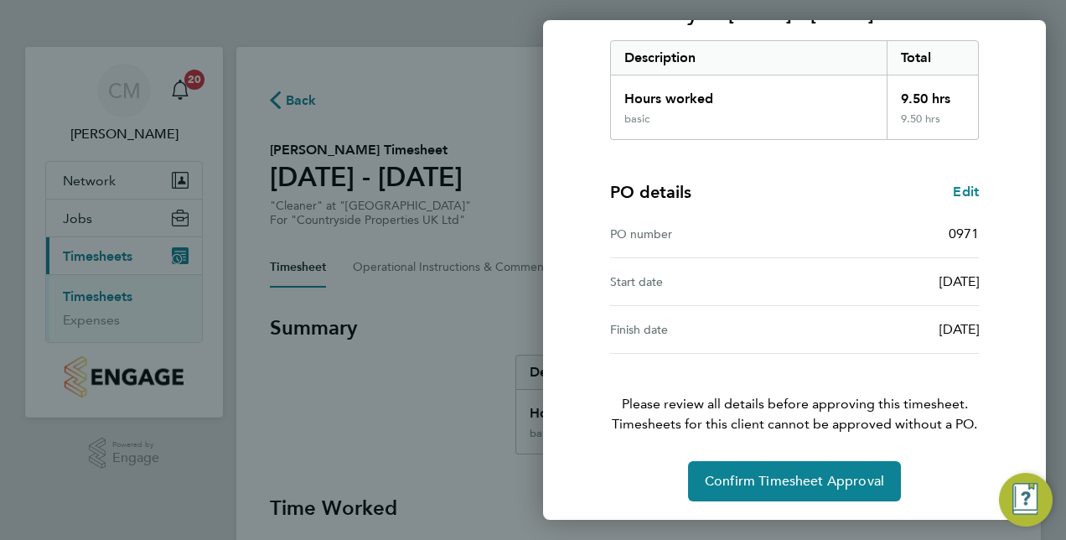
click at [733, 503] on div "Timesheet approval of [PERSON_NAME] Cleaner · Countryside Properties UK Ltd · […" at bounding box center [794, 166] width 503 height 709
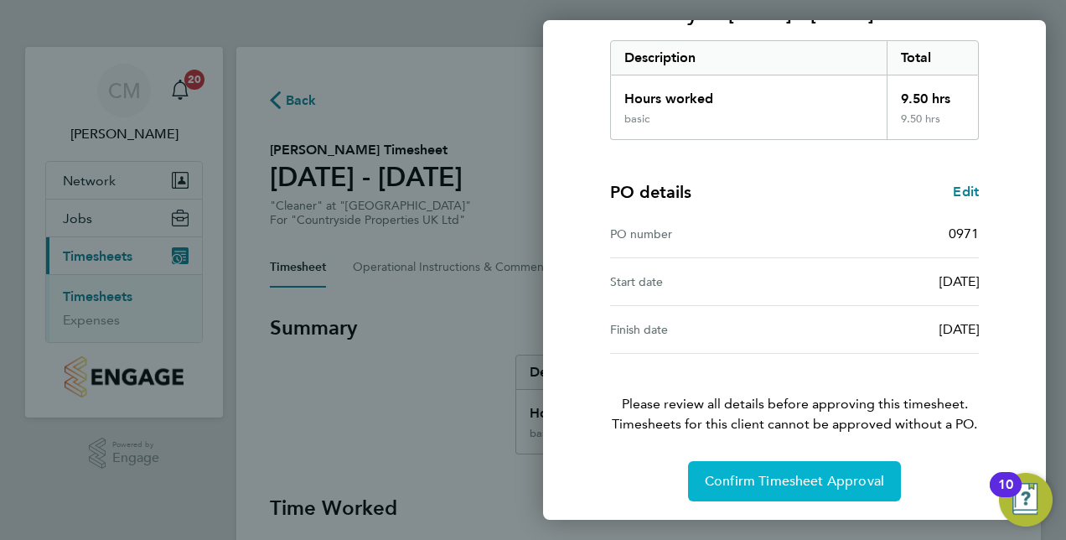
click at [768, 484] on span "Confirm Timesheet Approval" at bounding box center [794, 481] width 179 height 17
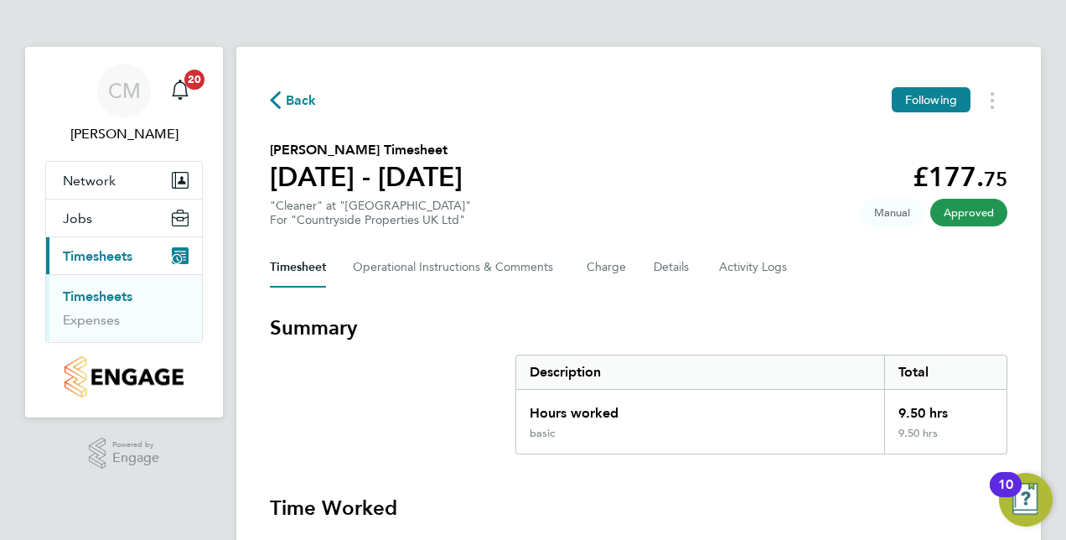
click at [124, 292] on link "Timesheets" at bounding box center [98, 296] width 70 height 16
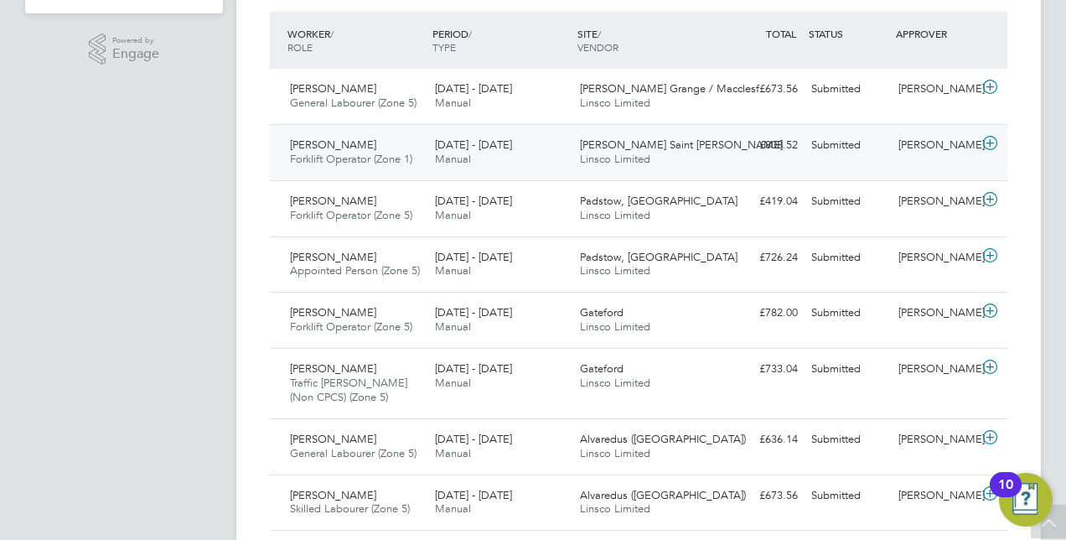
click at [989, 144] on icon at bounding box center [990, 143] width 21 height 13
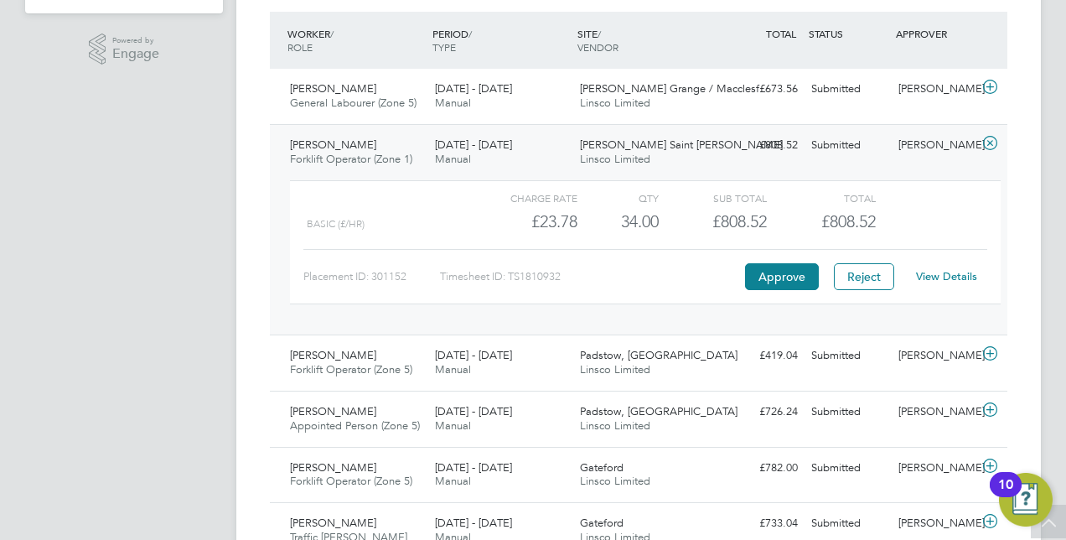
click at [941, 278] on link "View Details" at bounding box center [946, 276] width 61 height 14
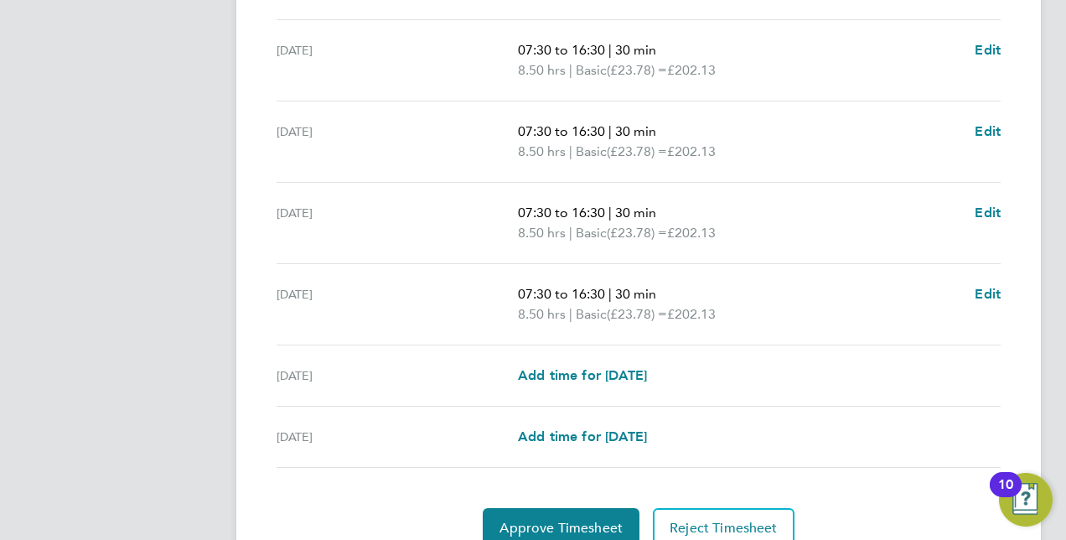
scroll to position [606, 0]
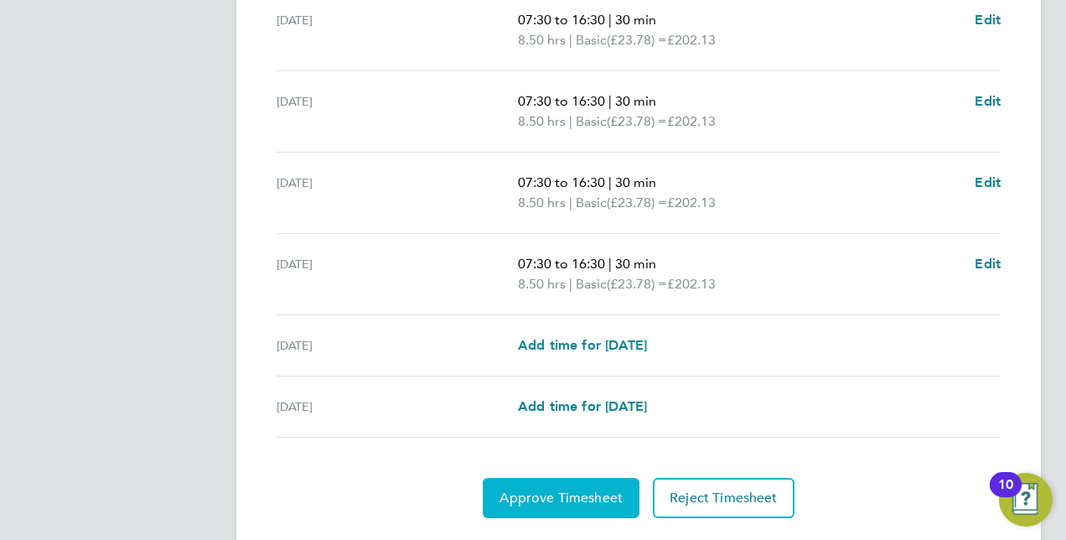
click at [597, 483] on button "Approve Timesheet" at bounding box center [561, 498] width 157 height 40
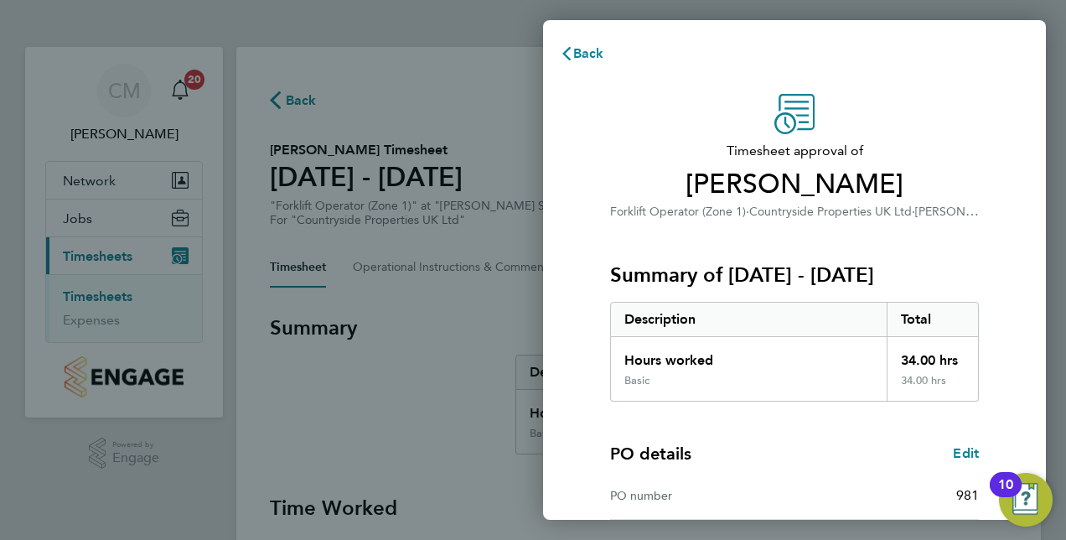
scroll to position [262, 0]
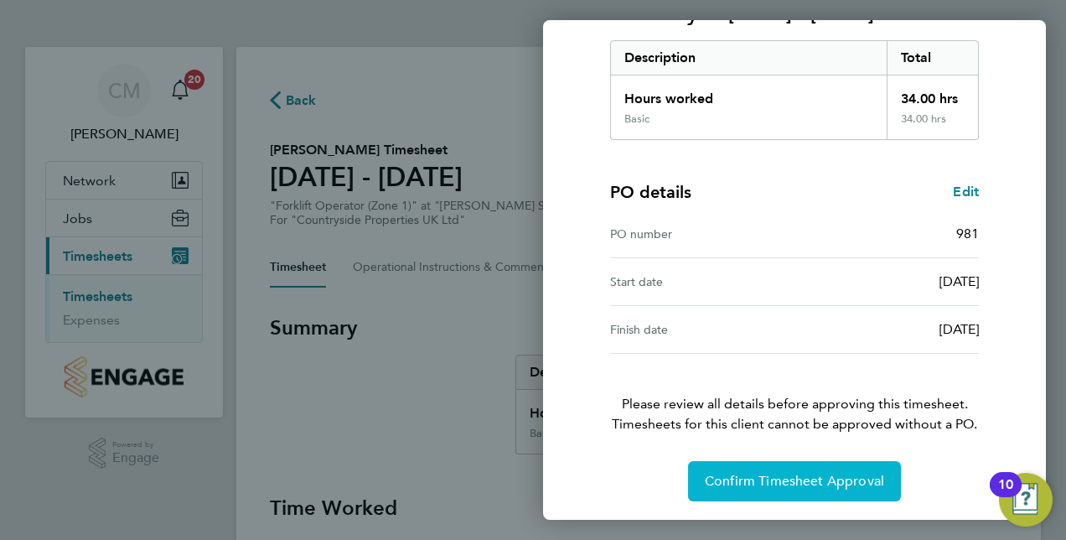
click at [768, 483] on span "Confirm Timesheet Approval" at bounding box center [794, 481] width 179 height 17
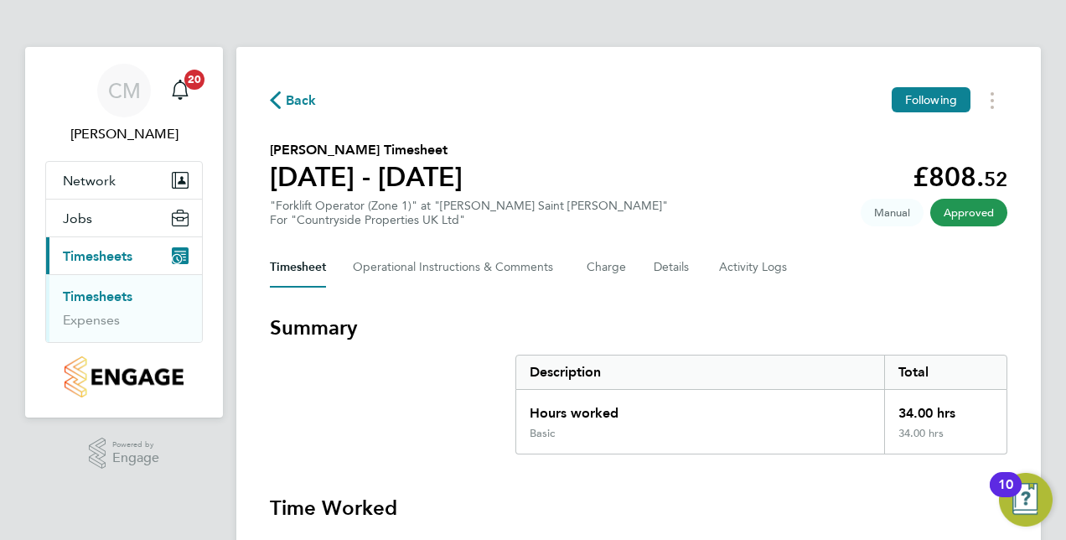
click at [101, 300] on link "Timesheets" at bounding box center [98, 296] width 70 height 16
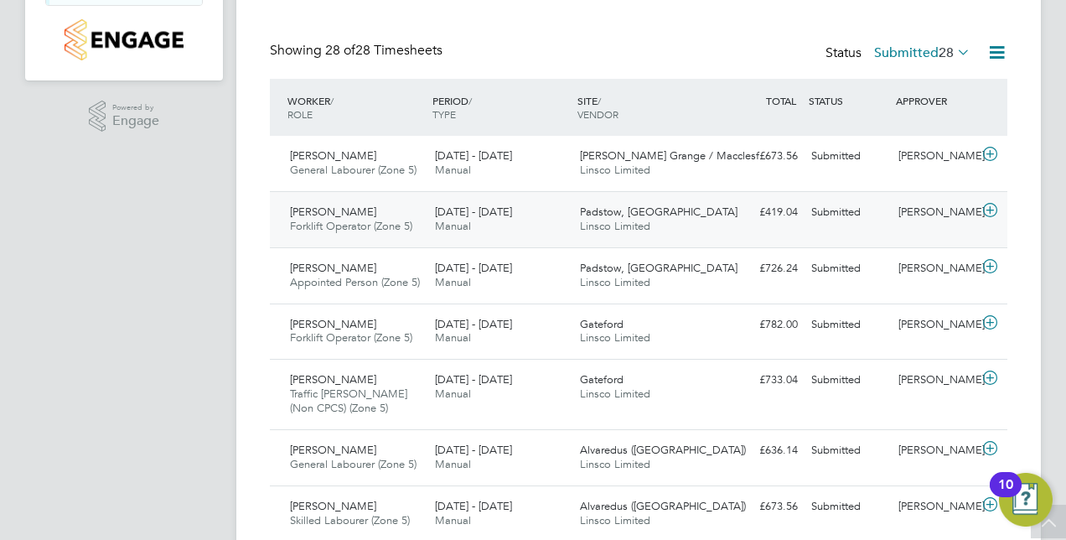
click at [988, 213] on icon at bounding box center [990, 210] width 21 height 13
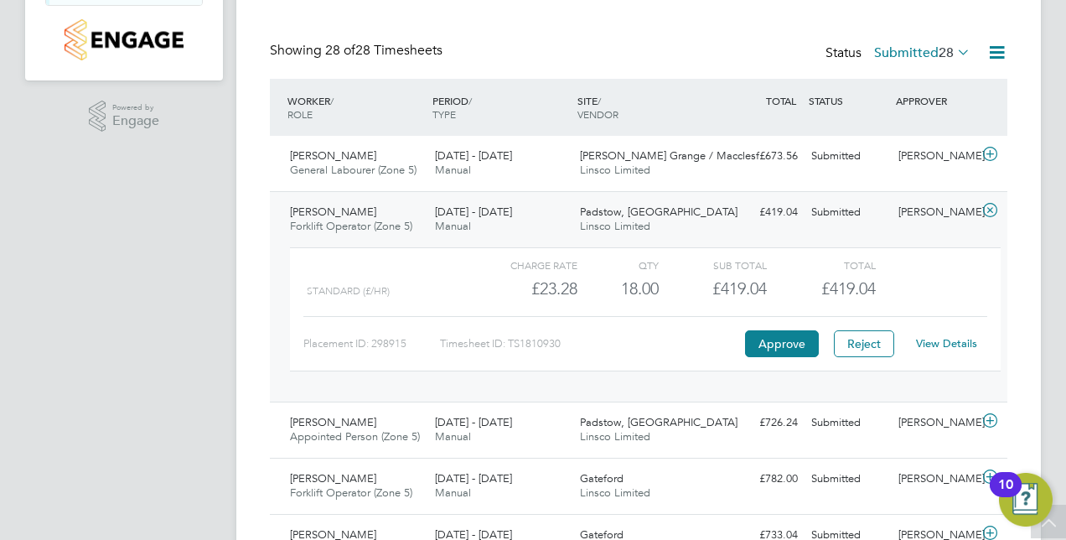
click at [925, 345] on link "View Details" at bounding box center [946, 343] width 61 height 14
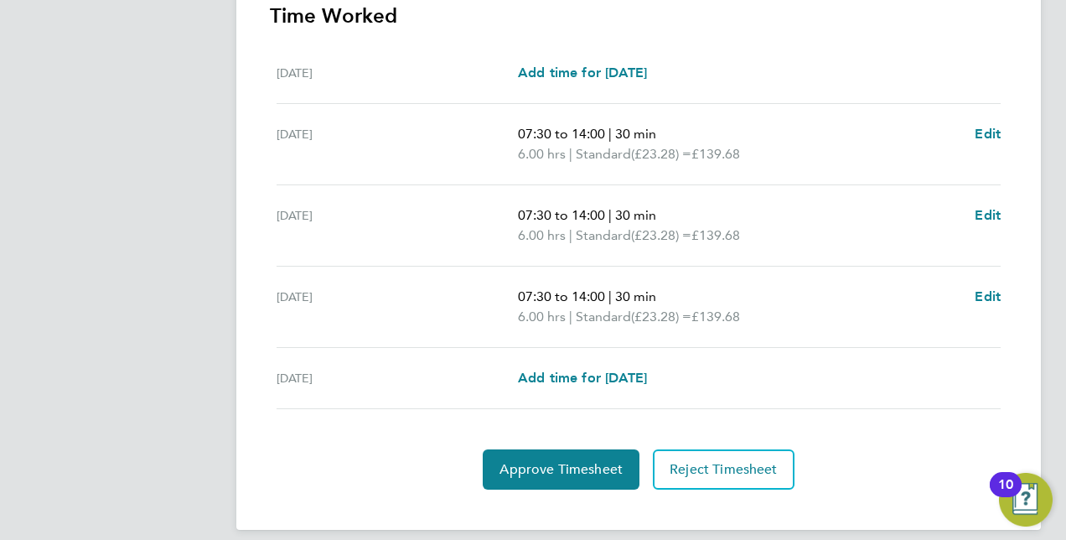
scroll to position [503, 0]
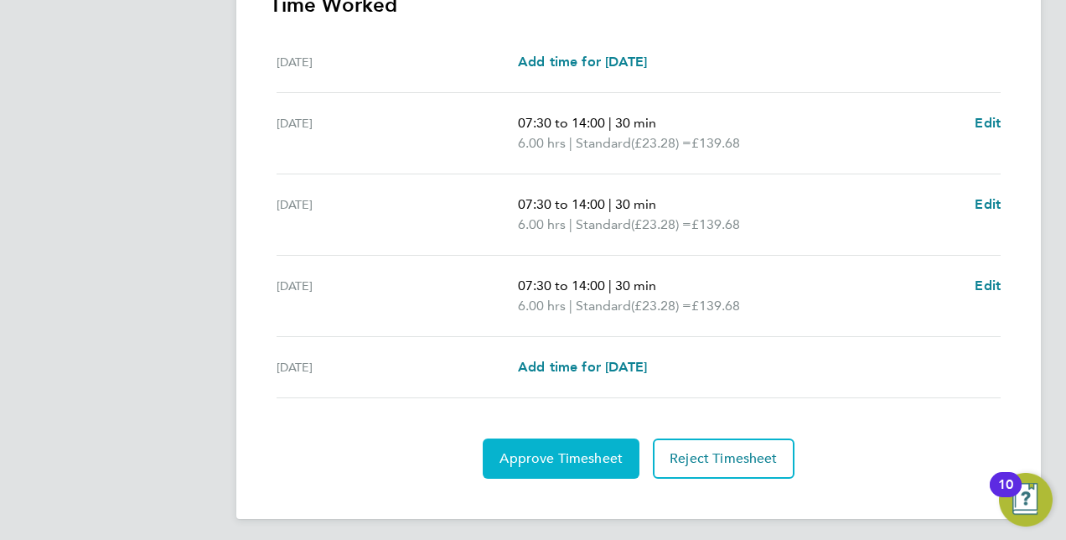
click at [583, 460] on span "Approve Timesheet" at bounding box center [561, 458] width 123 height 17
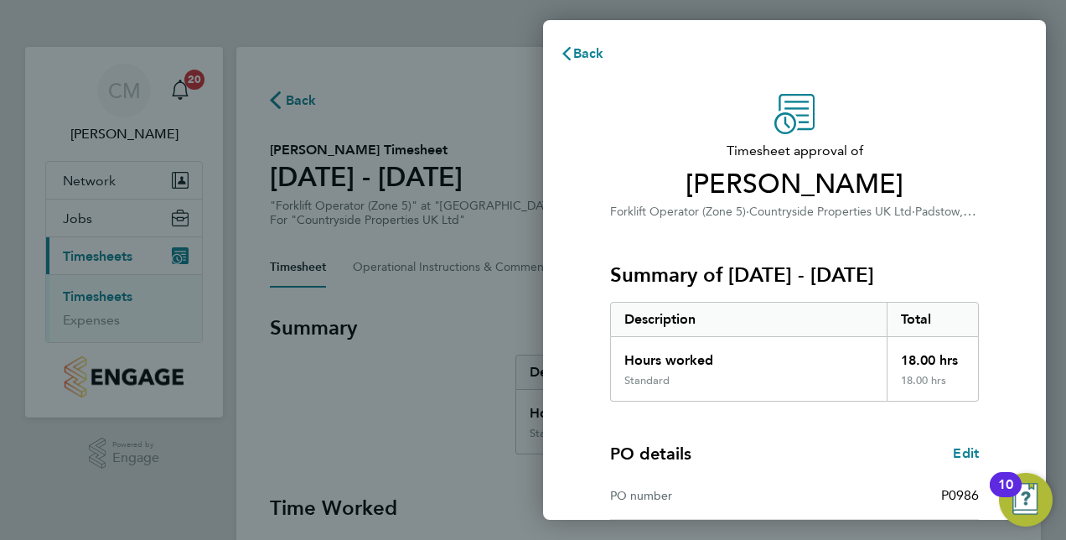
scroll to position [262, 0]
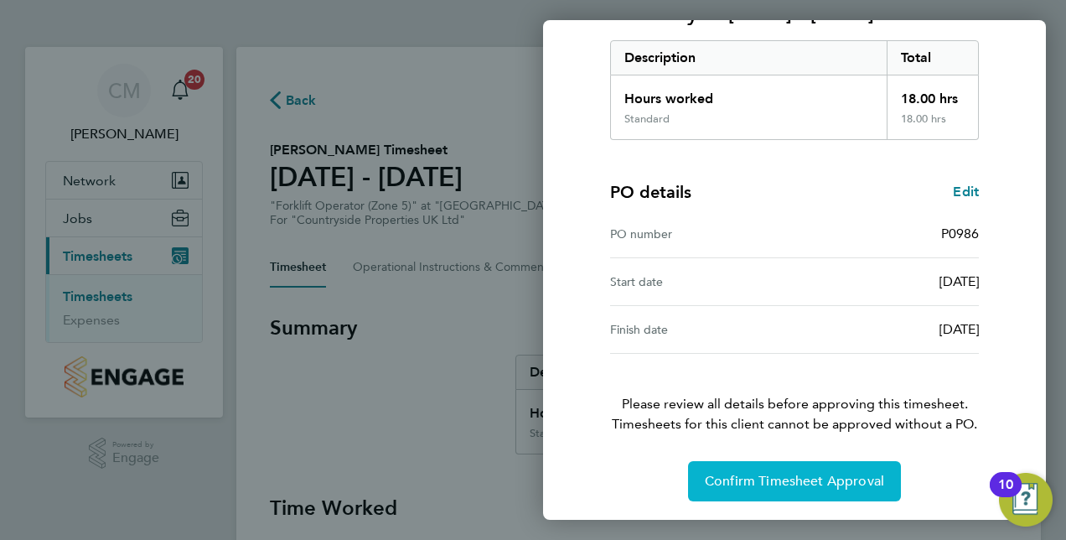
click at [767, 469] on button "Confirm Timesheet Approval" at bounding box center [794, 481] width 213 height 40
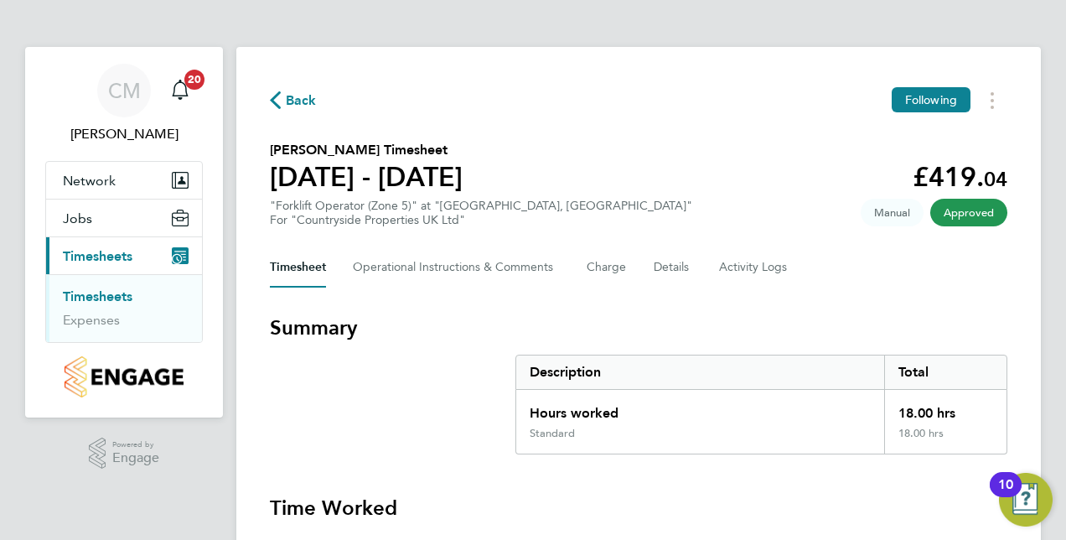
click at [101, 289] on link "Timesheets" at bounding box center [98, 296] width 70 height 16
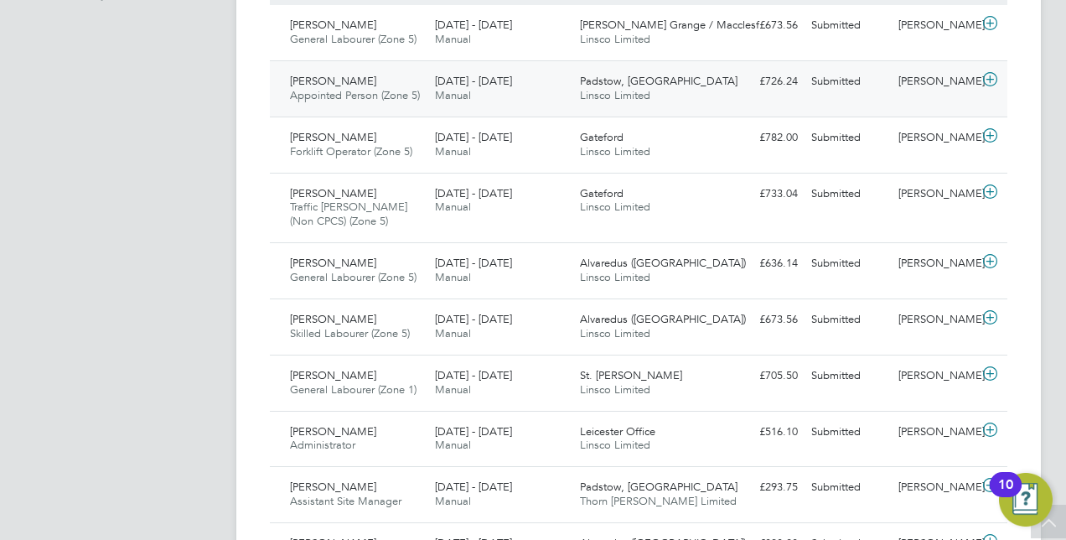
click at [995, 78] on icon at bounding box center [990, 79] width 21 height 13
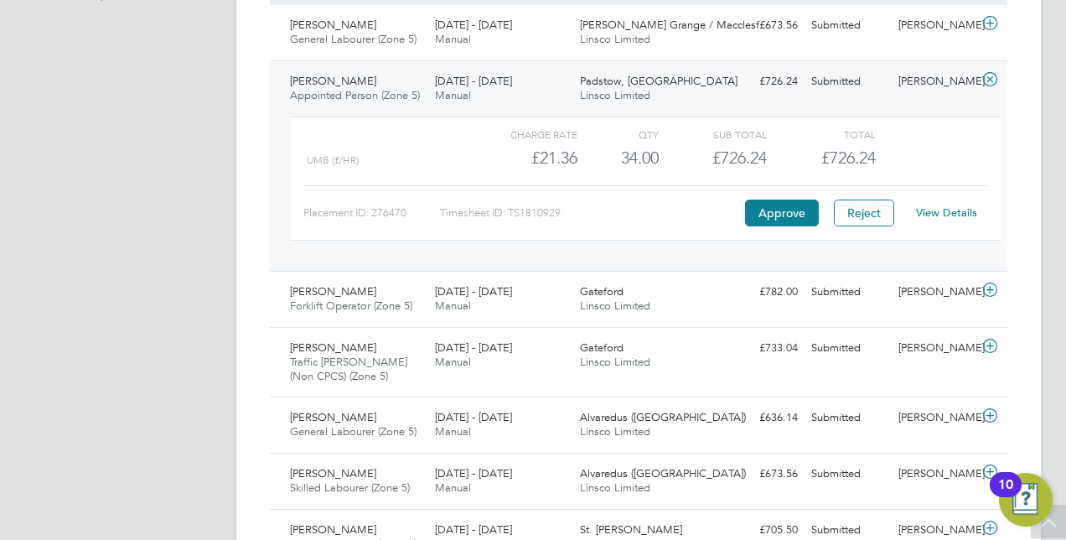
click at [934, 205] on link "View Details" at bounding box center [946, 212] width 61 height 14
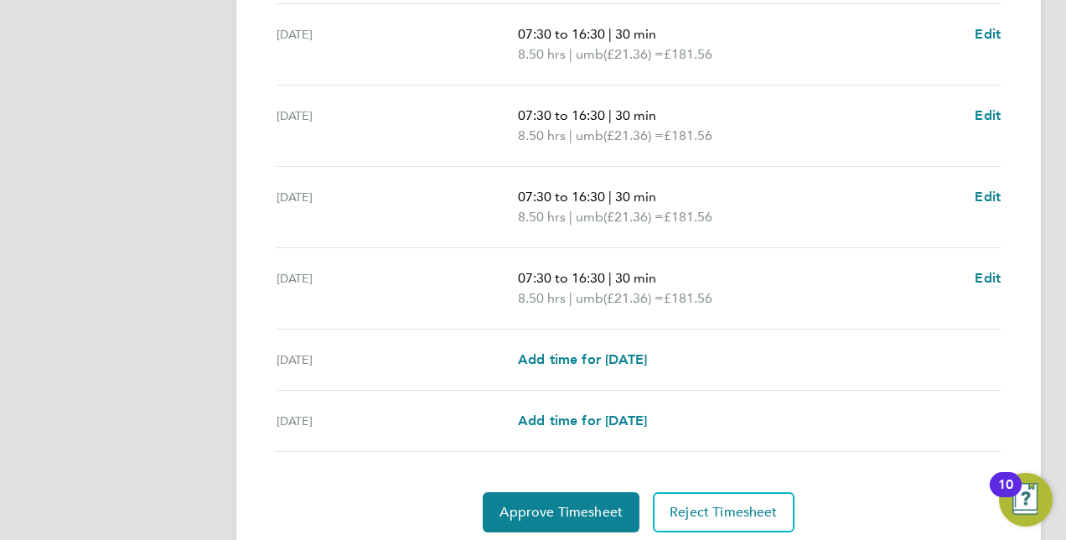
scroll to position [604, 0]
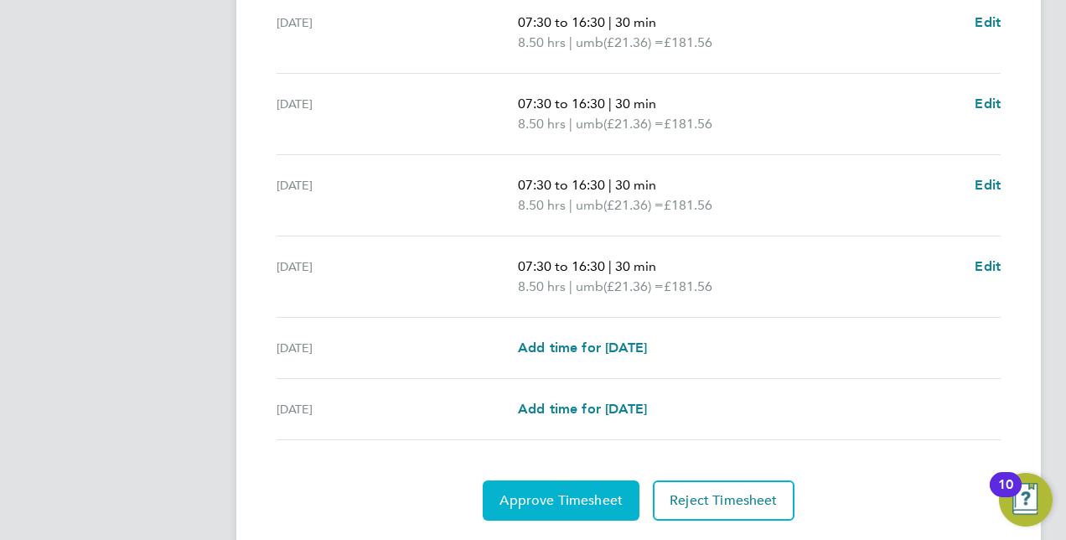
click at [579, 495] on span "Approve Timesheet" at bounding box center [561, 500] width 123 height 17
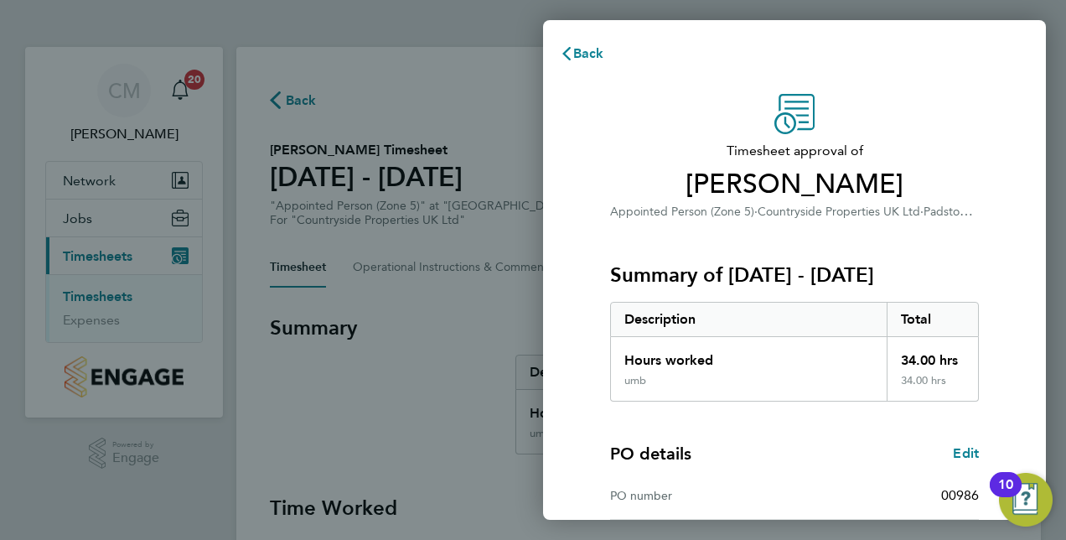
scroll to position [262, 0]
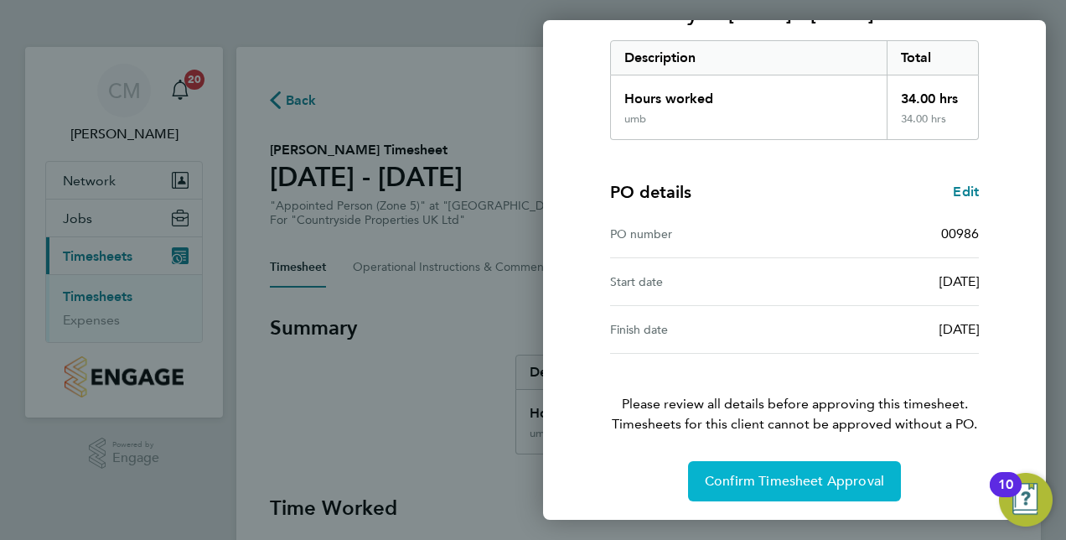
click at [757, 464] on button "Confirm Timesheet Approval" at bounding box center [794, 481] width 213 height 40
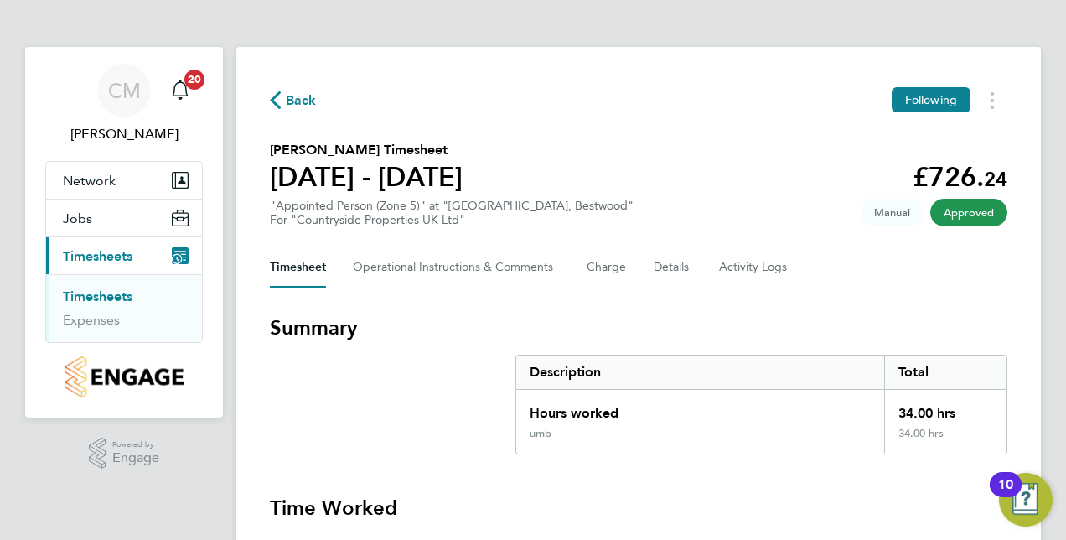
click at [118, 295] on link "Timesheets" at bounding box center [98, 296] width 70 height 16
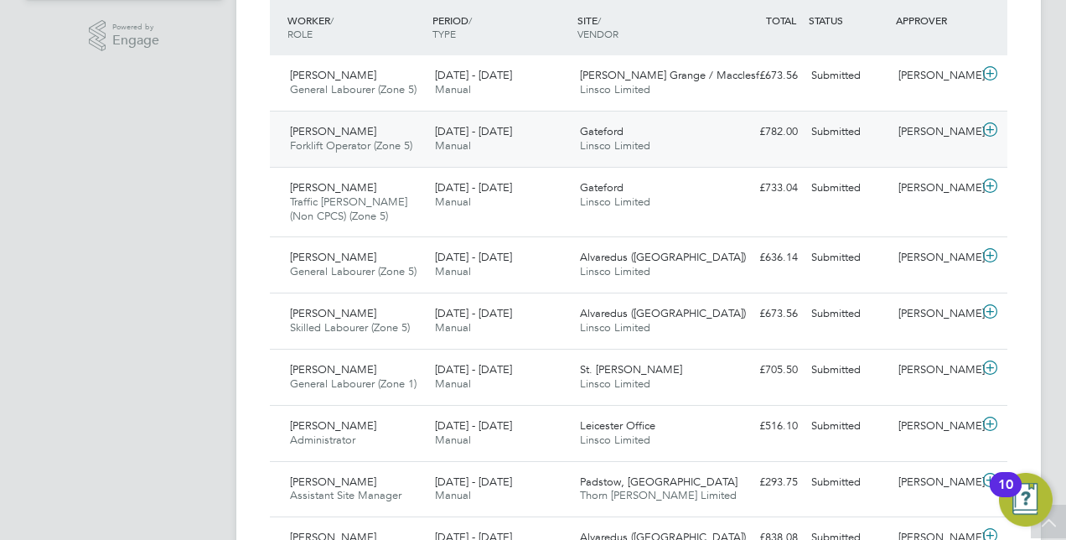
click at [994, 126] on icon at bounding box center [990, 129] width 21 height 13
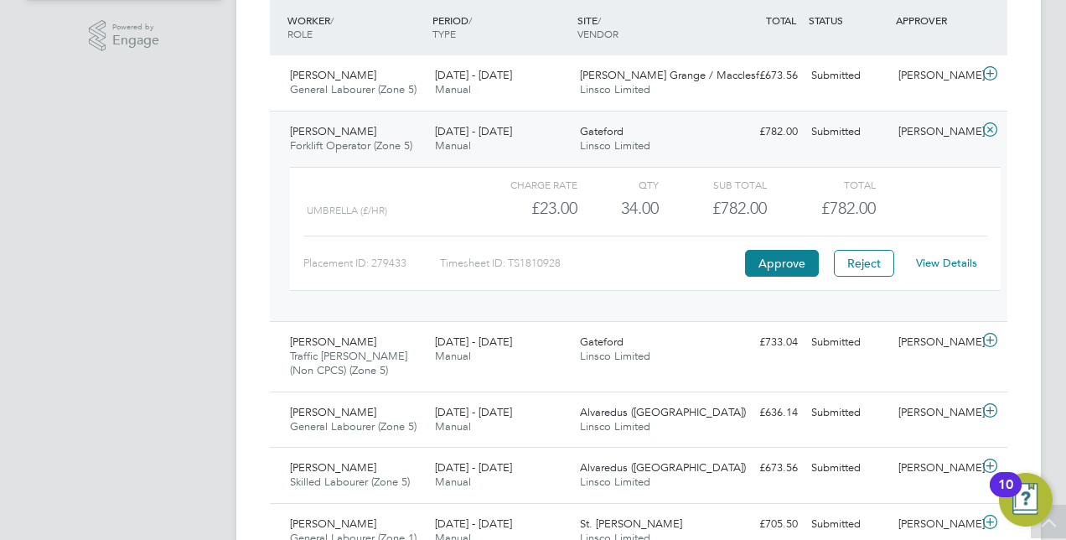
click at [940, 267] on link "View Details" at bounding box center [946, 263] width 61 height 14
click at [991, 127] on icon at bounding box center [990, 129] width 21 height 13
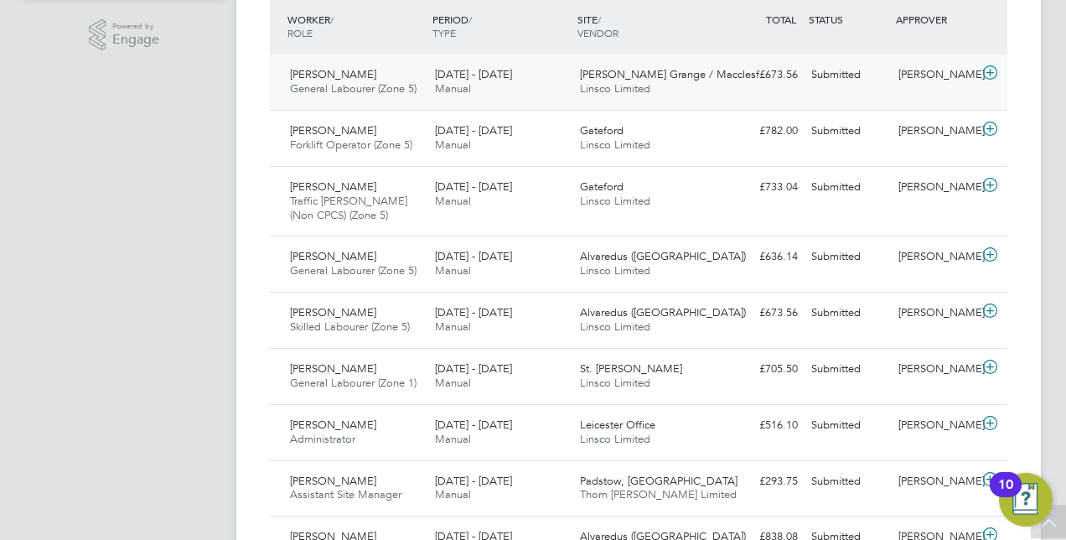
click at [995, 69] on icon at bounding box center [990, 72] width 21 height 13
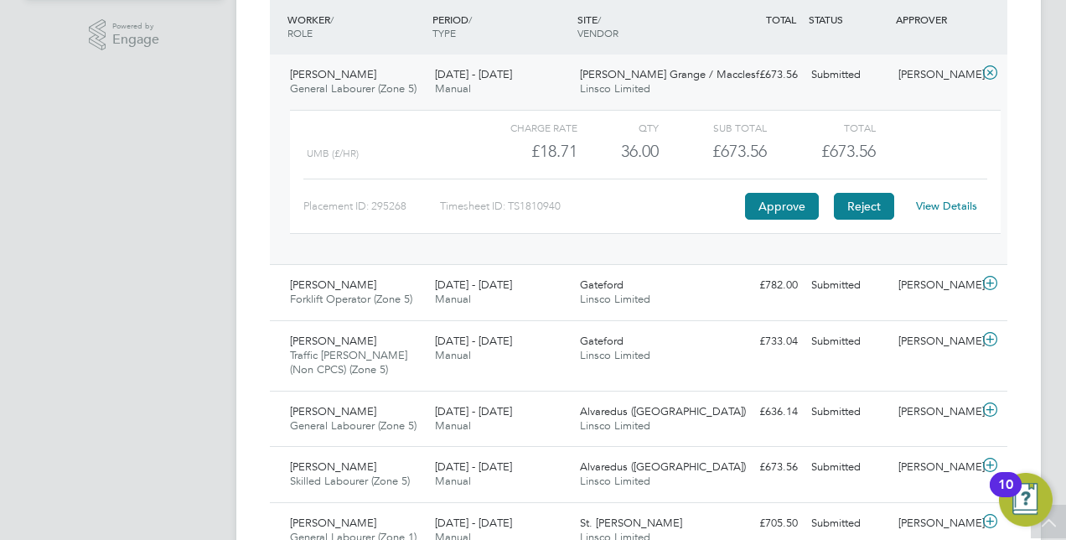
click at [862, 208] on button "Reject" at bounding box center [864, 206] width 60 height 27
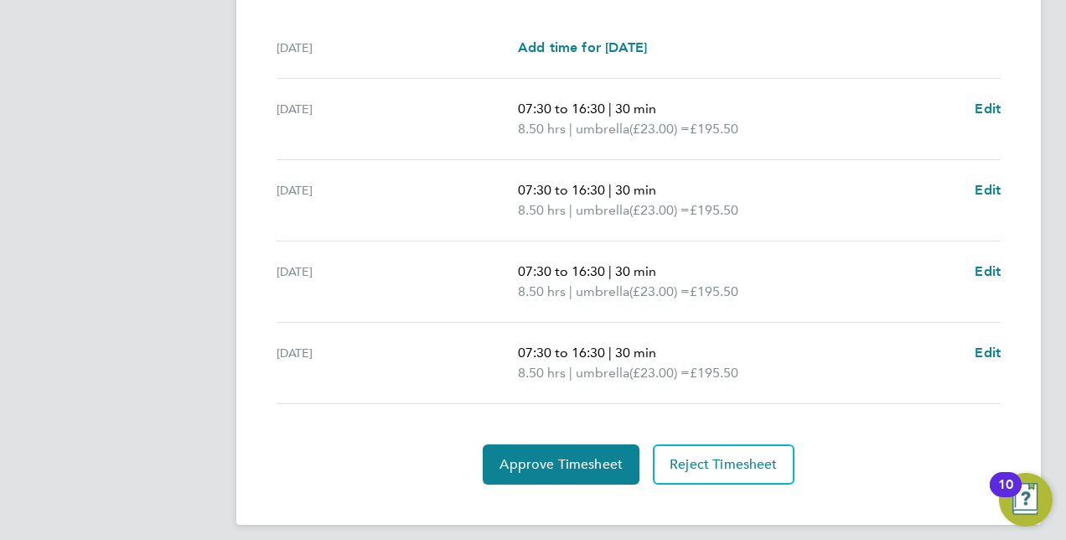
scroll to position [519, 0]
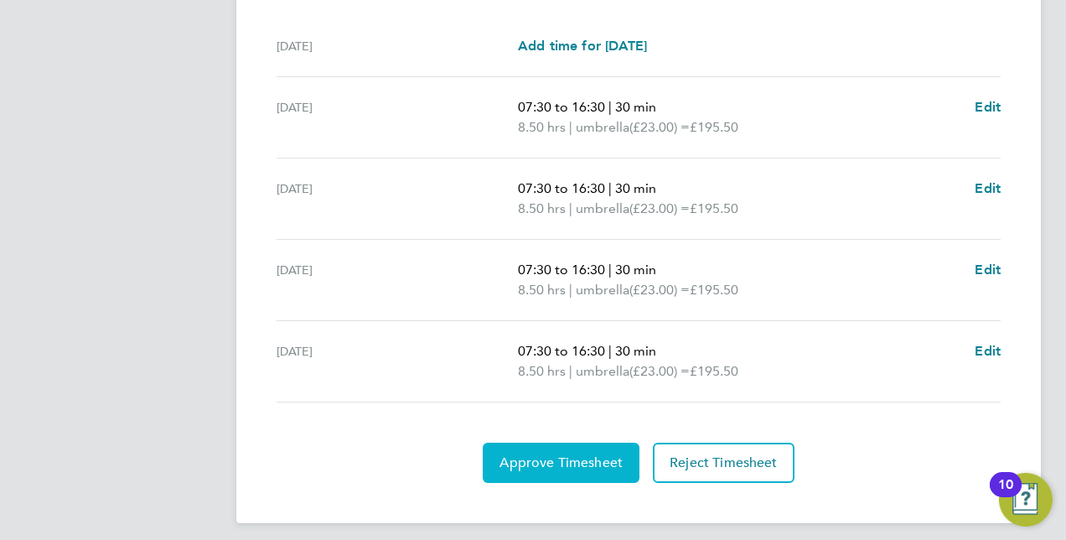
click at [588, 454] on span "Approve Timesheet" at bounding box center [561, 462] width 123 height 17
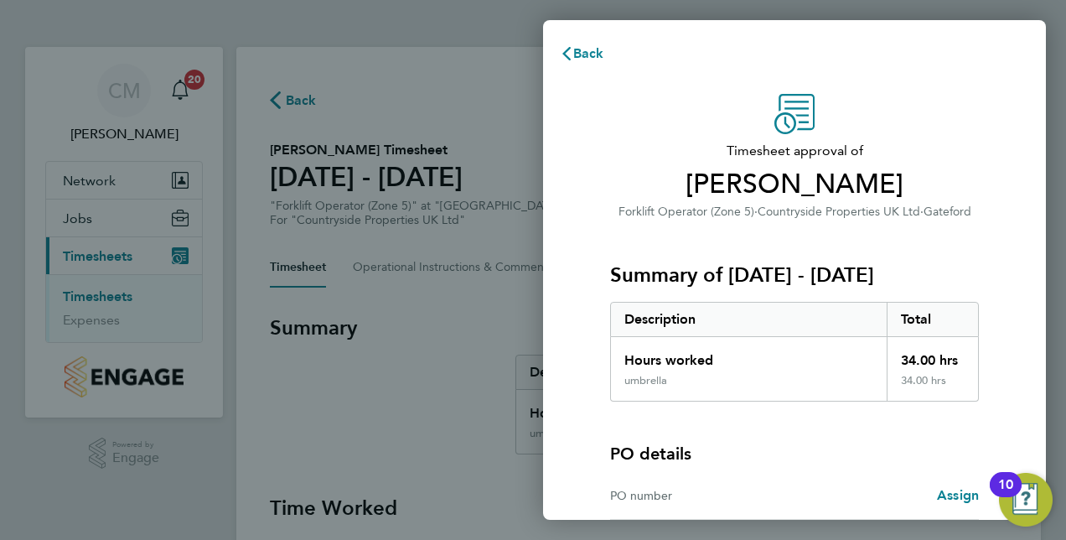
scroll to position [166, 0]
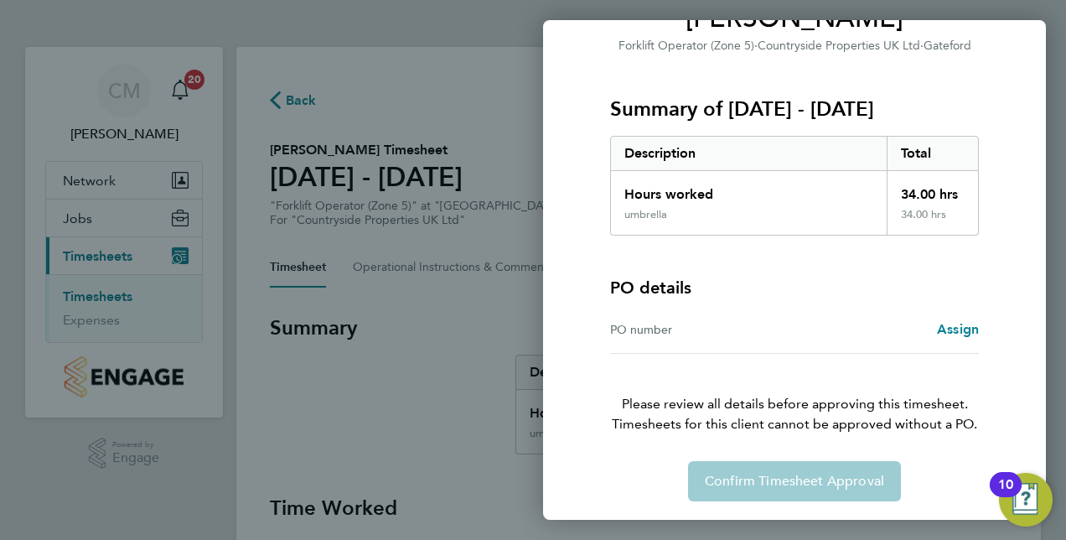
click at [474, 289] on div "Back Timesheet approval of [PERSON_NAME] Forklift Operator (Zone 5) · Countrysi…" at bounding box center [533, 270] width 1066 height 540
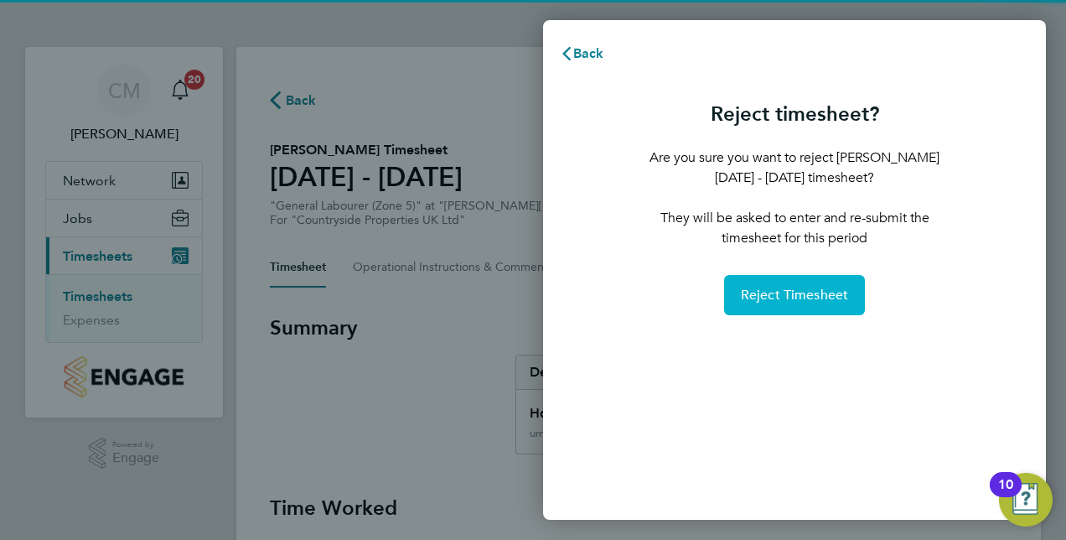
click at [798, 293] on span "Reject Timesheet" at bounding box center [795, 295] width 108 height 17
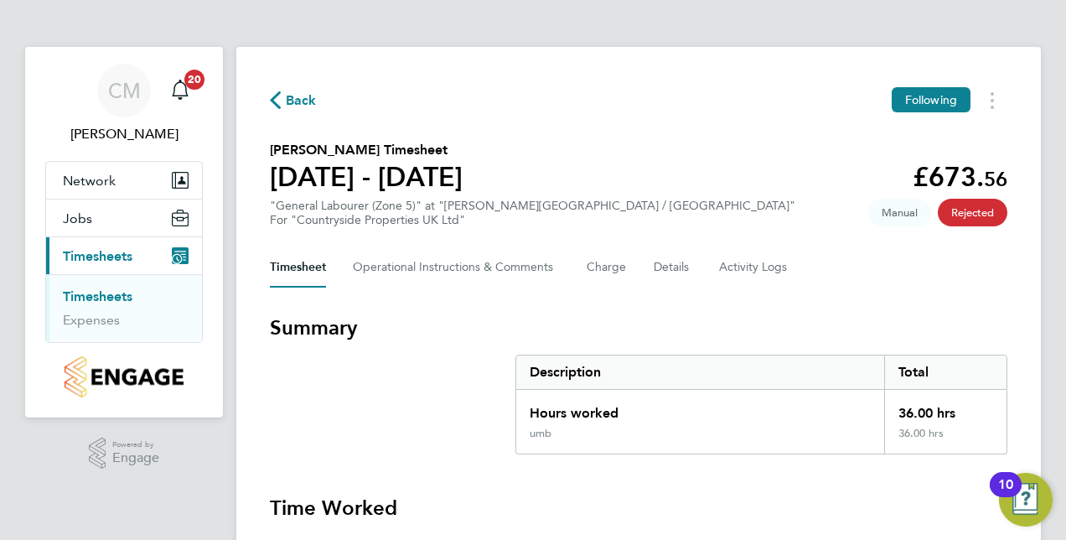
click at [122, 290] on link "Timesheets" at bounding box center [98, 296] width 70 height 16
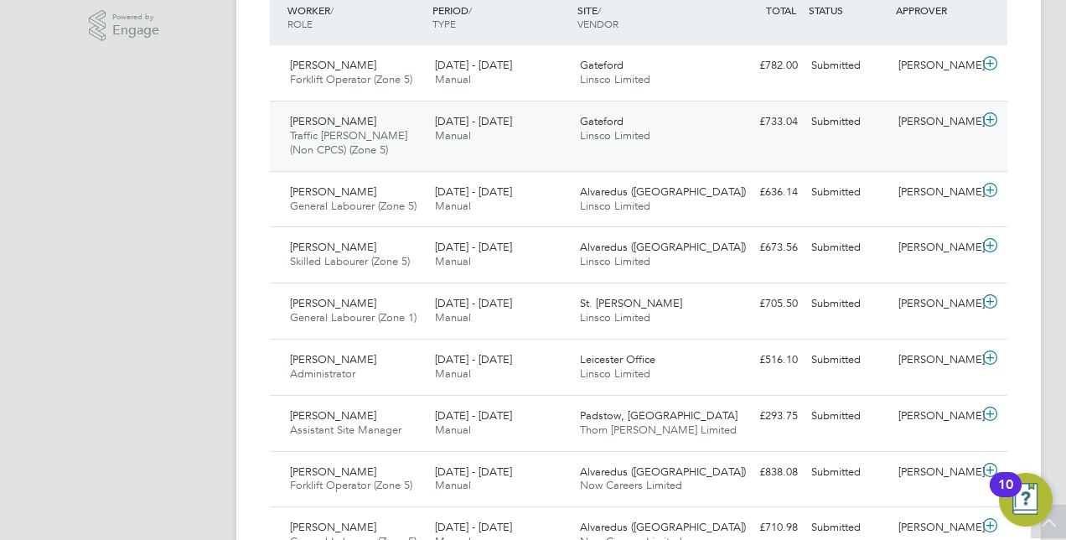
click at [996, 117] on icon at bounding box center [990, 119] width 21 height 13
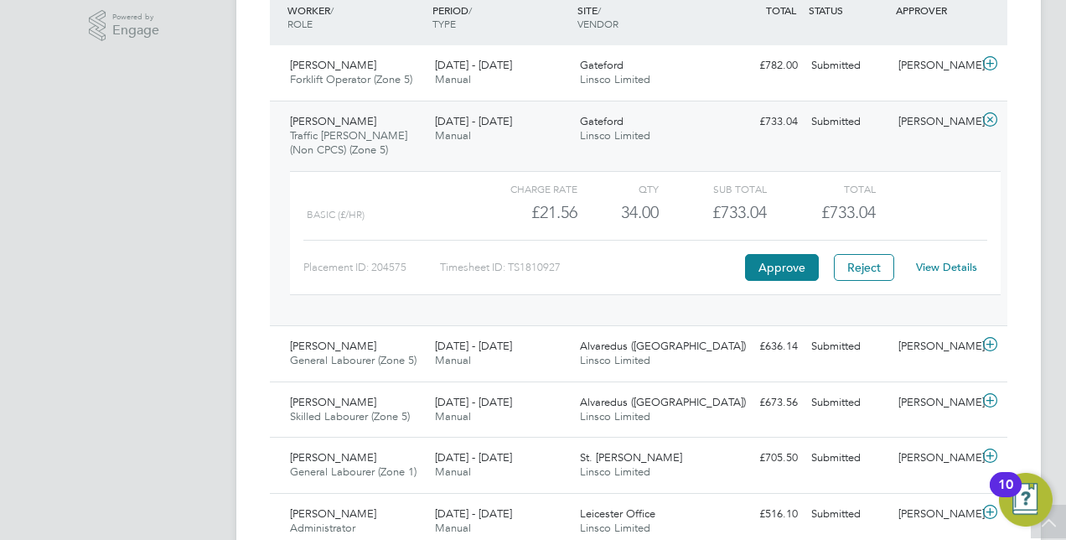
click at [941, 269] on link "View Details" at bounding box center [946, 267] width 61 height 14
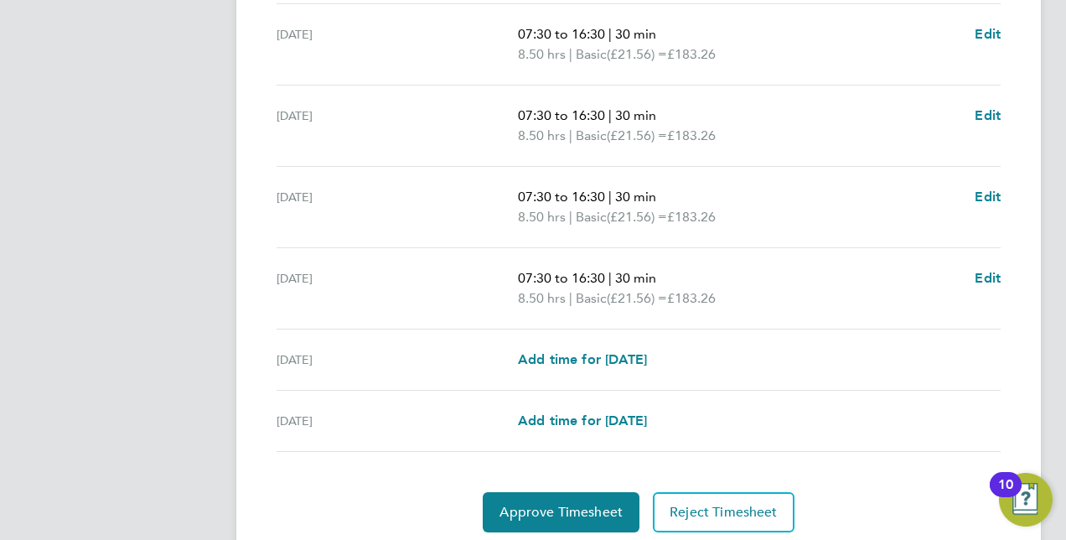
scroll to position [593, 0]
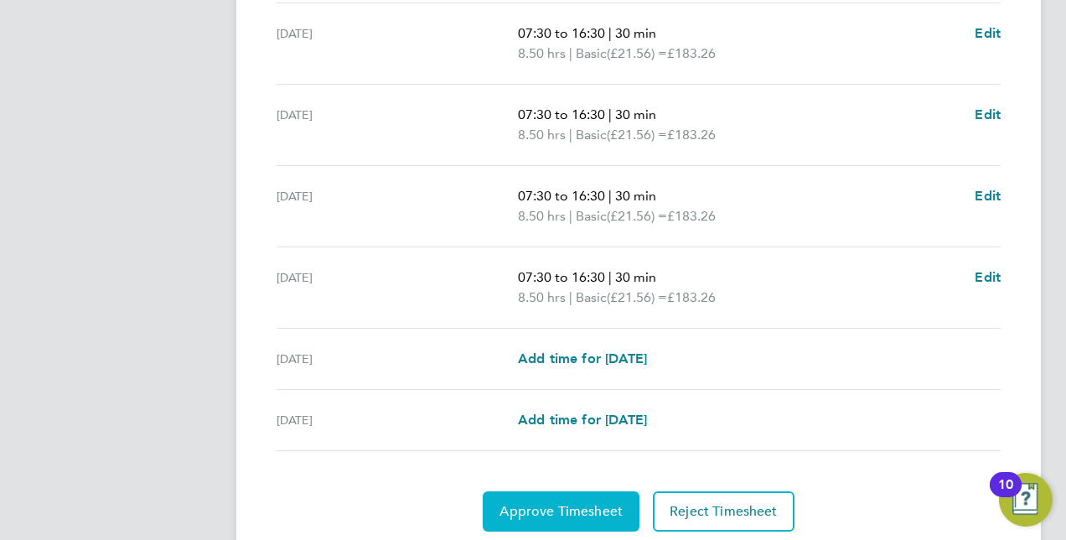
click at [569, 495] on button "Approve Timesheet" at bounding box center [561, 511] width 157 height 40
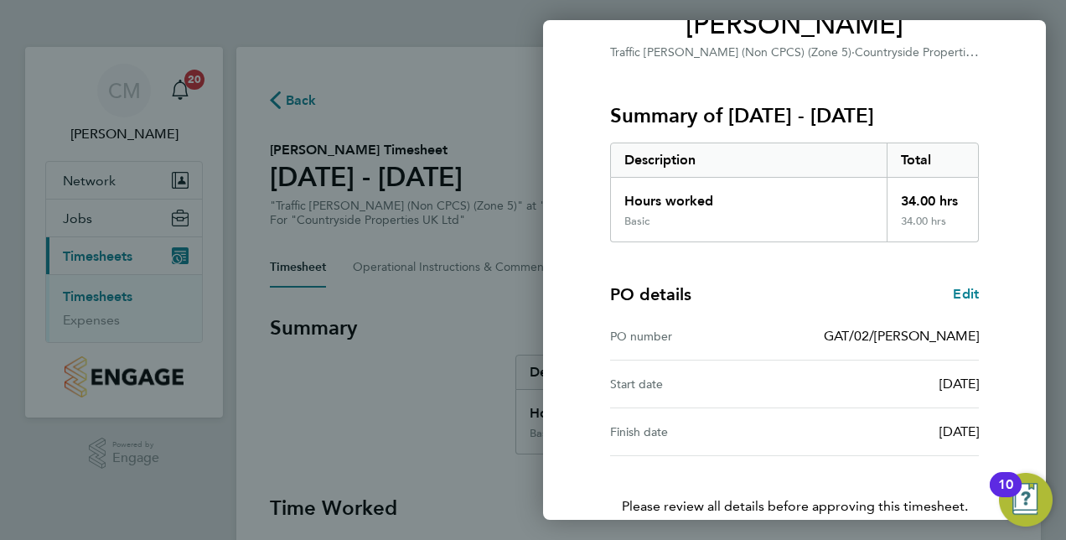
scroll to position [262, 0]
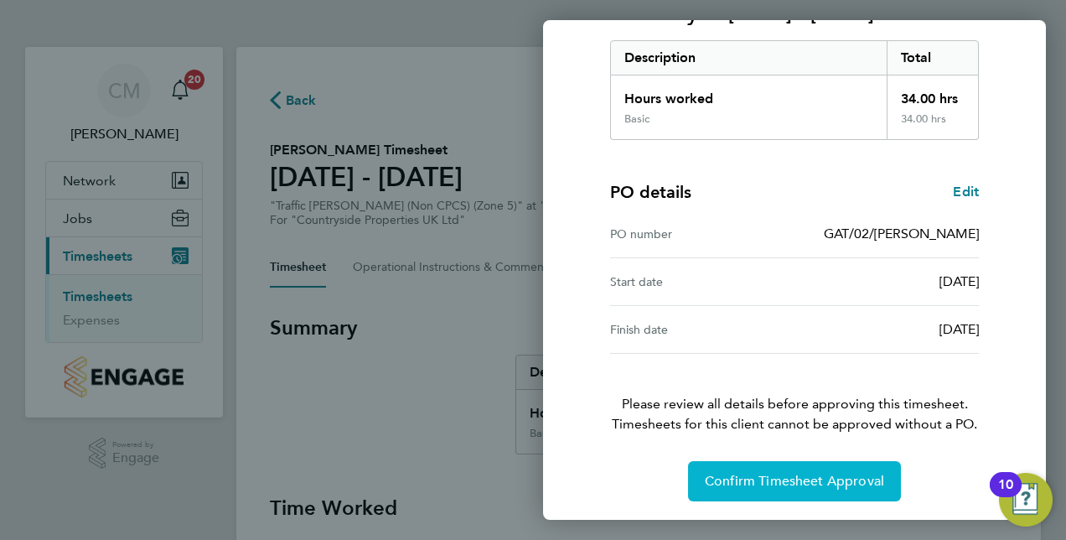
click at [754, 481] on span "Confirm Timesheet Approval" at bounding box center [794, 481] width 179 height 17
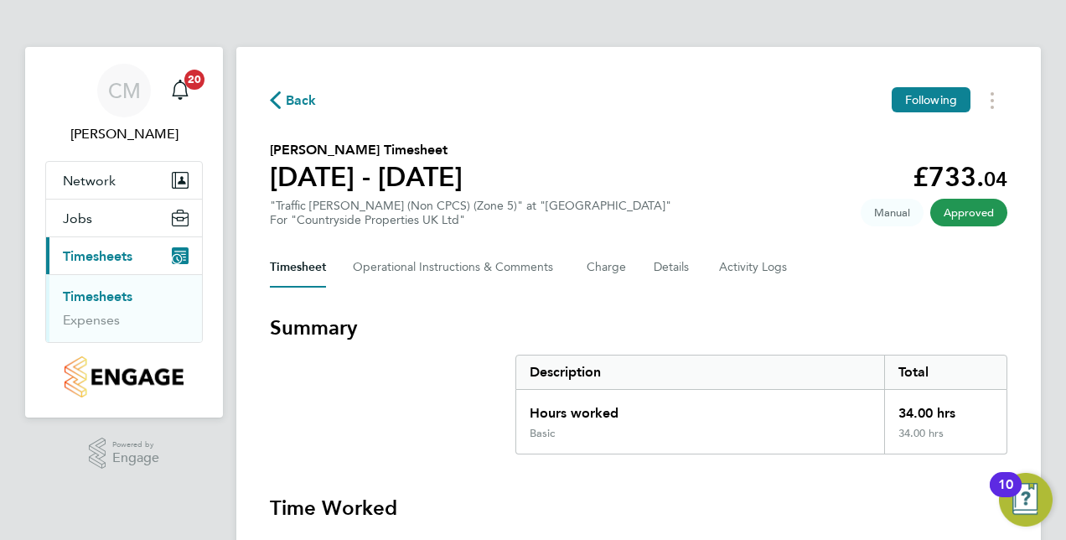
click at [104, 298] on link "Timesheets" at bounding box center [98, 296] width 70 height 16
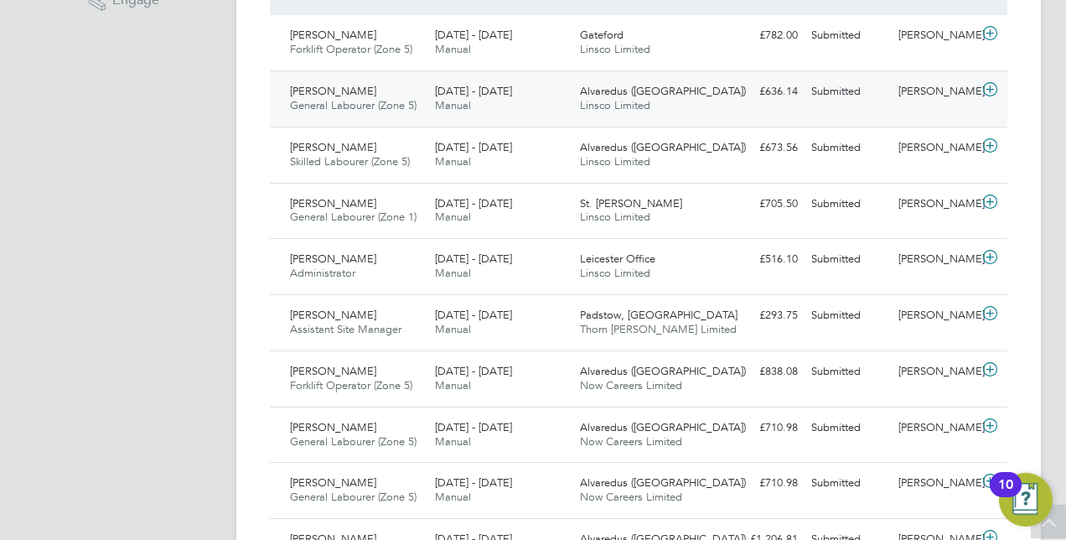
click at [991, 85] on icon at bounding box center [990, 89] width 21 height 13
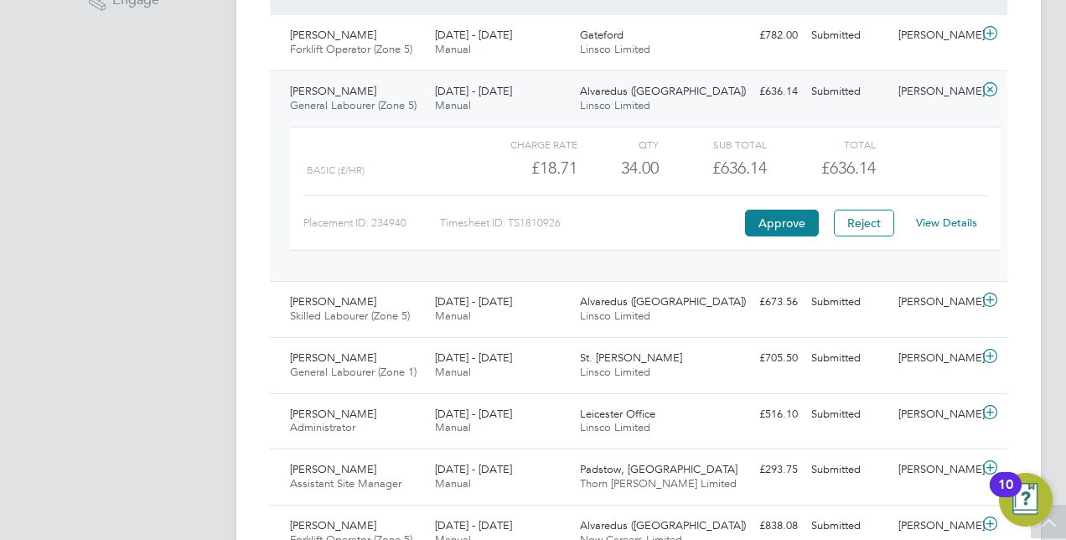
click at [956, 218] on link "View Details" at bounding box center [946, 222] width 61 height 14
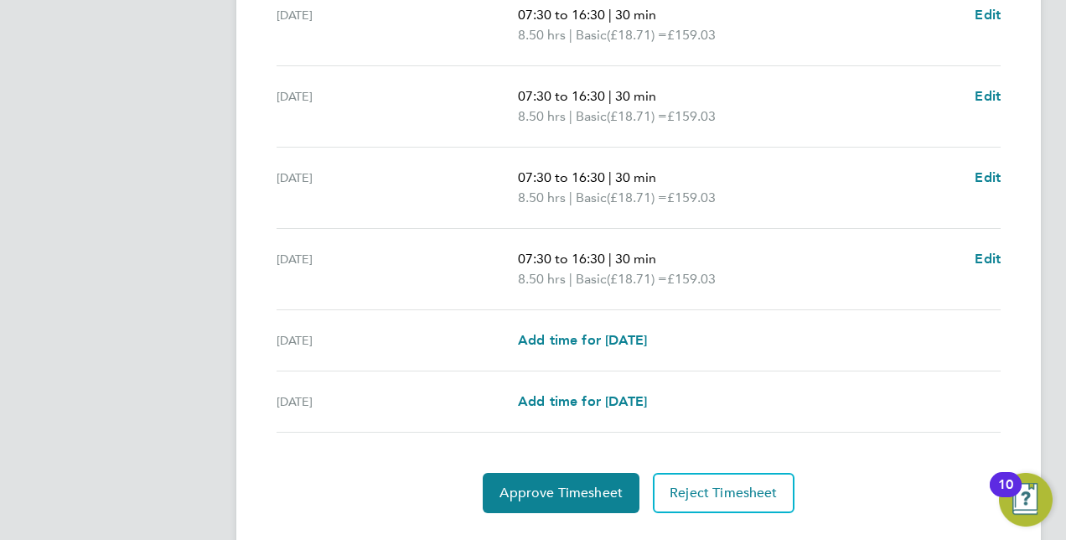
scroll to position [615, 0]
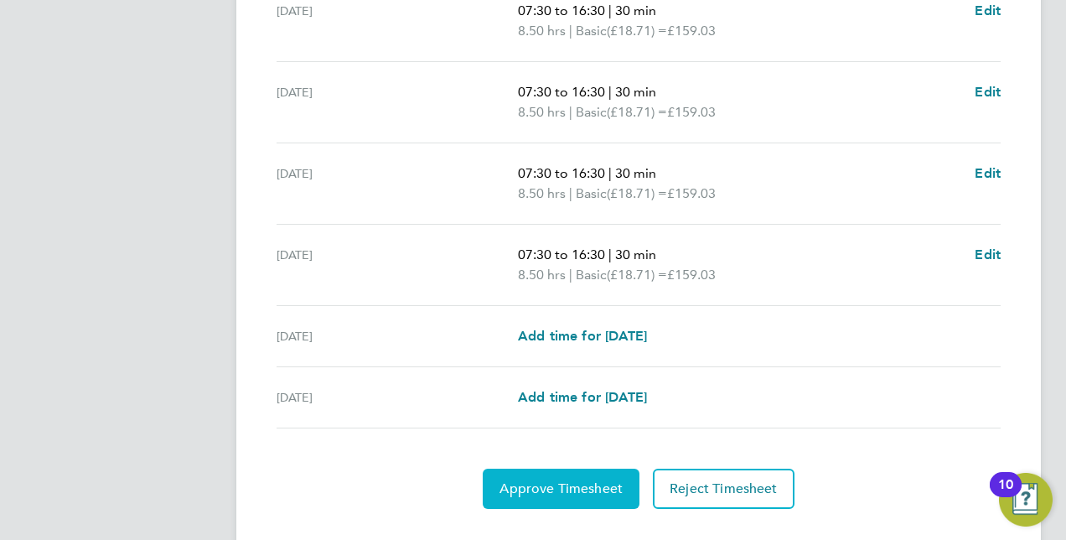
click at [564, 482] on span "Approve Timesheet" at bounding box center [561, 488] width 123 height 17
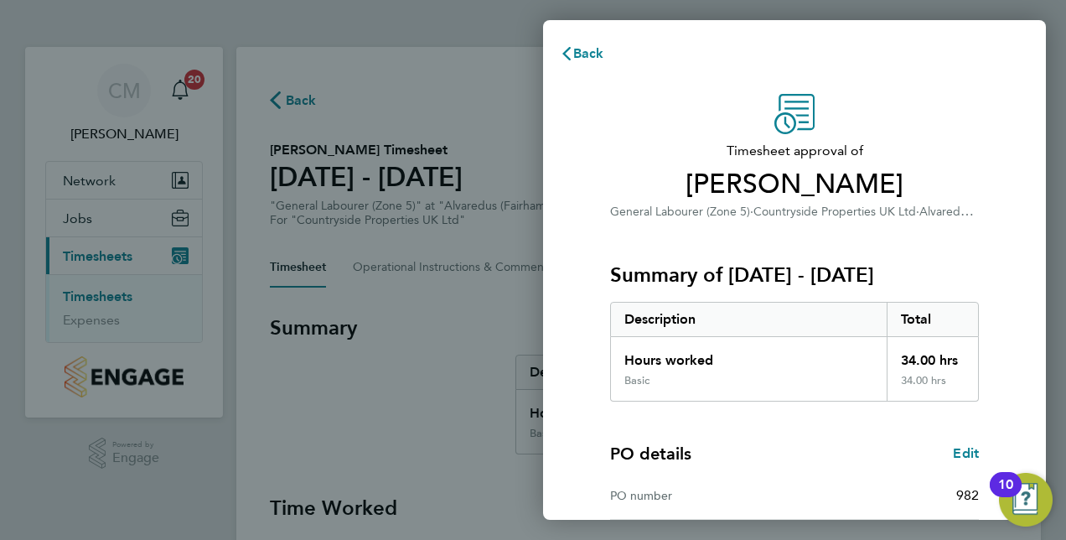
scroll to position [262, 0]
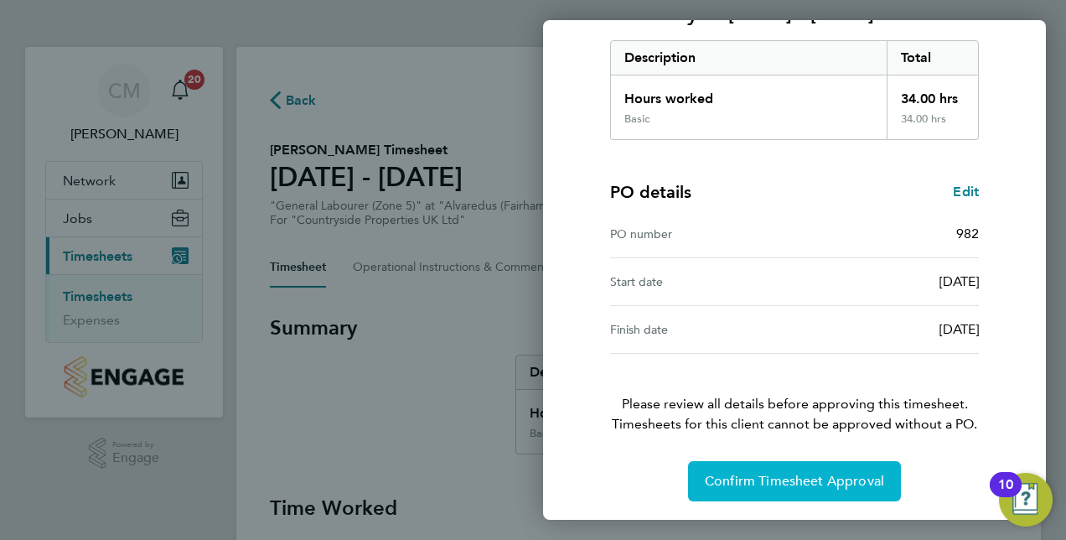
click at [723, 477] on span "Confirm Timesheet Approval" at bounding box center [794, 481] width 179 height 17
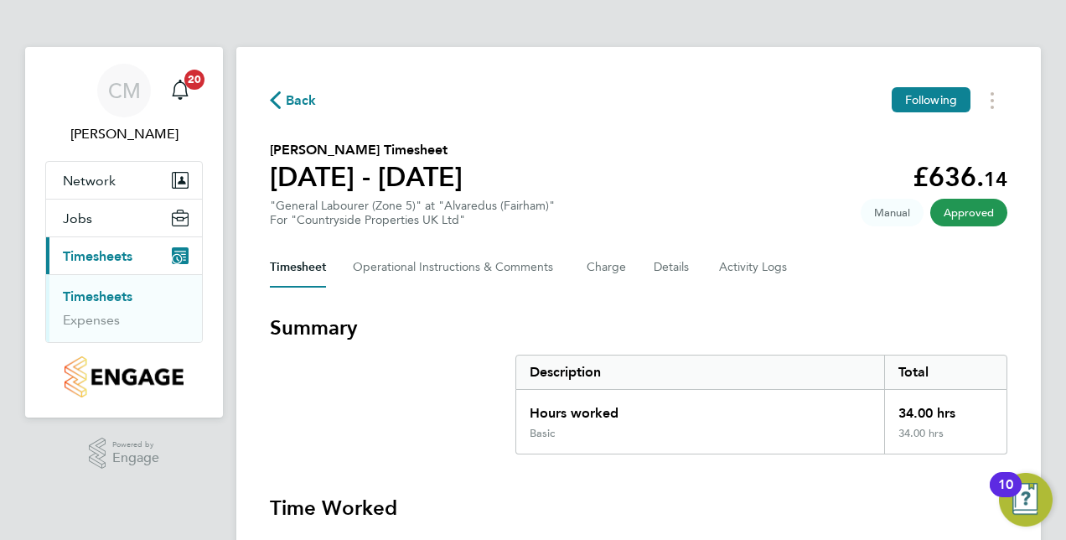
click at [123, 295] on link "Timesheets" at bounding box center [98, 296] width 70 height 16
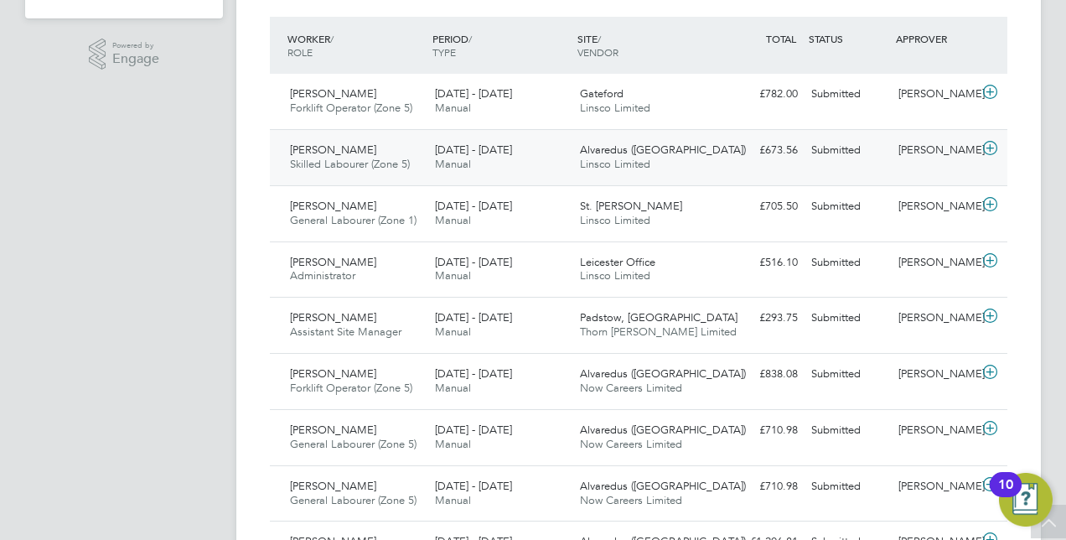
click at [989, 145] on icon at bounding box center [990, 148] width 21 height 13
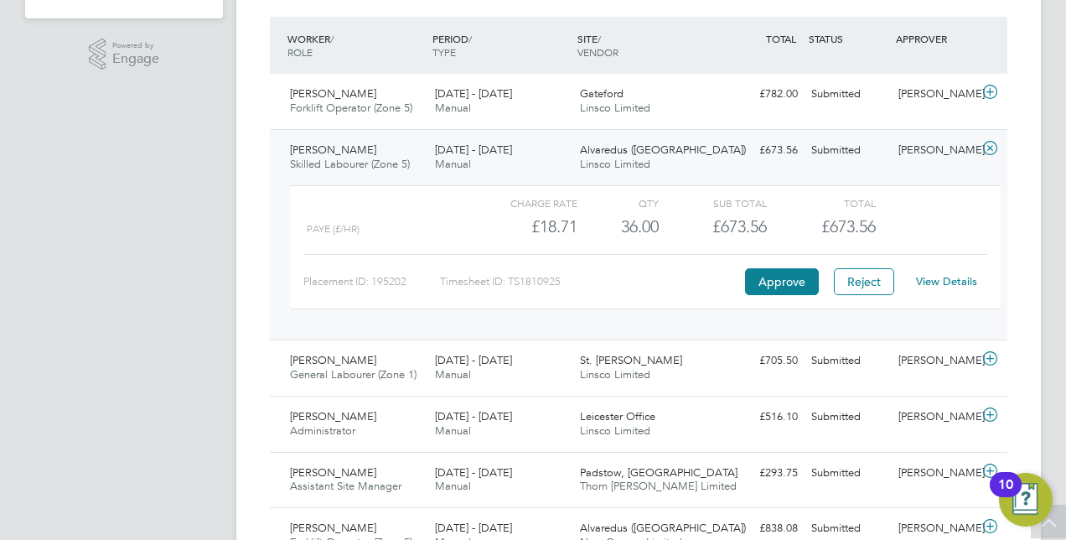
click at [946, 278] on link "View Details" at bounding box center [946, 281] width 61 height 14
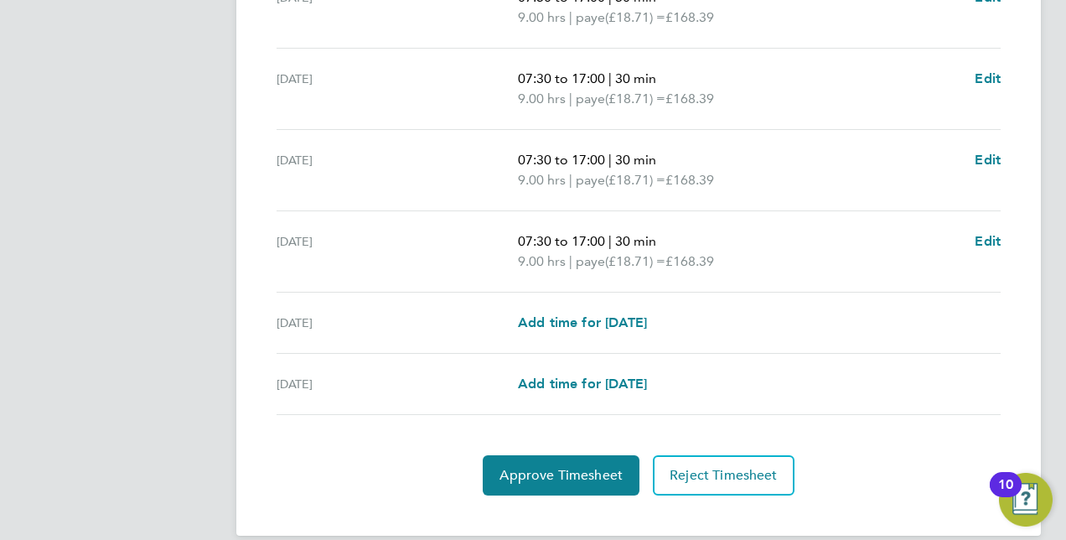
scroll to position [638, 0]
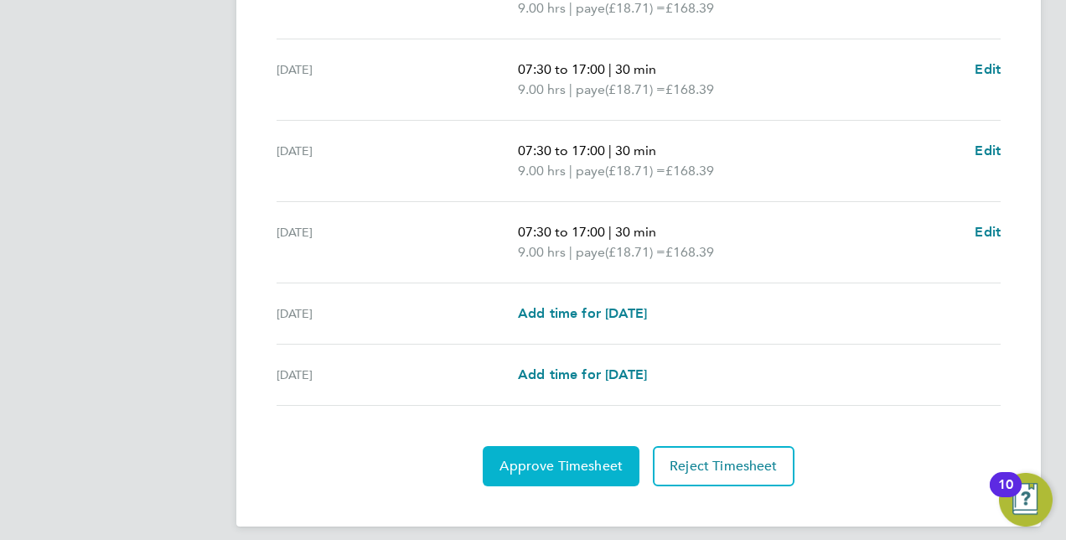
click at [565, 460] on span "Approve Timesheet" at bounding box center [561, 466] width 123 height 17
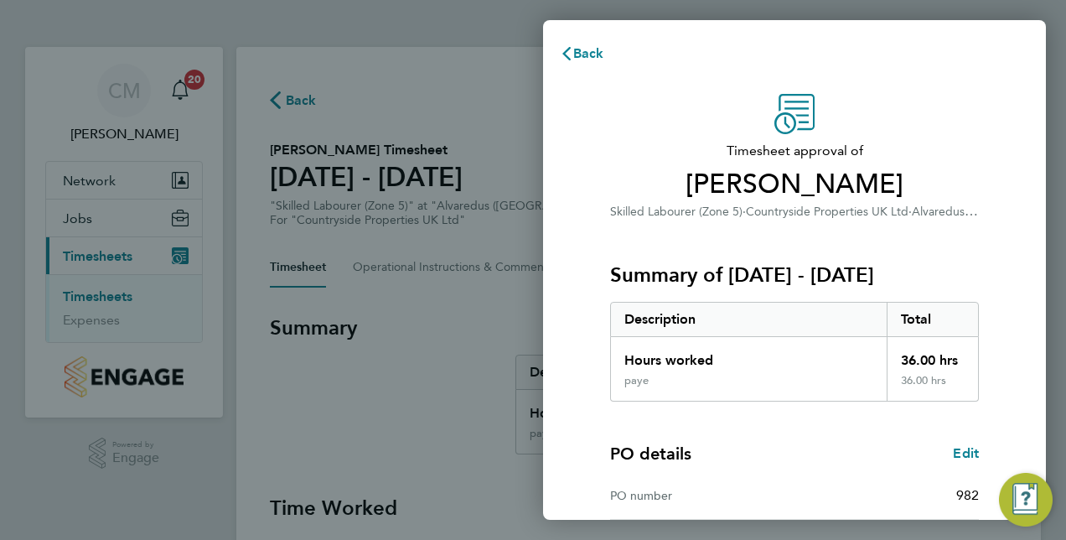
scroll to position [262, 0]
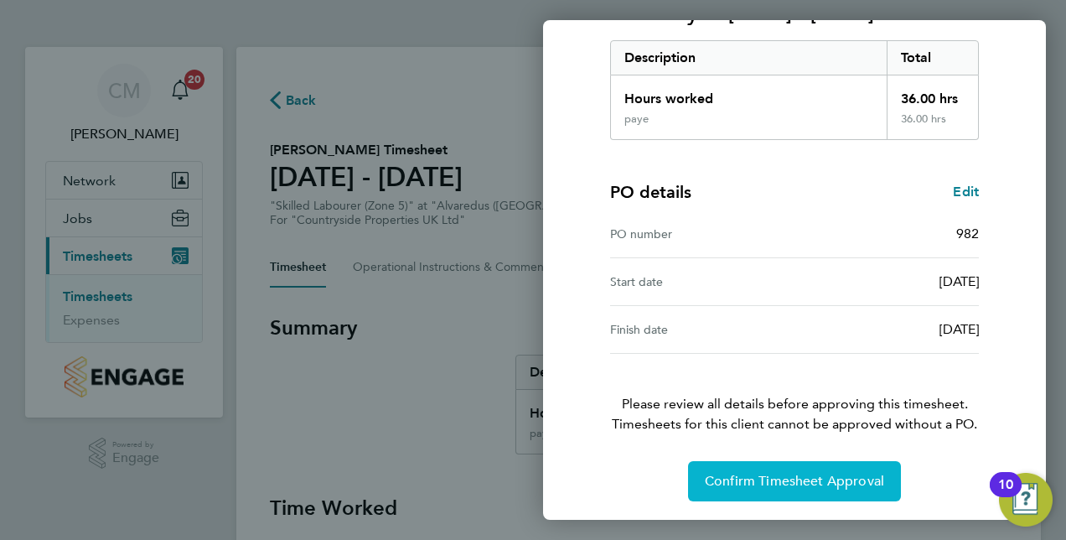
click at [792, 485] on span "Confirm Timesheet Approval" at bounding box center [794, 481] width 179 height 17
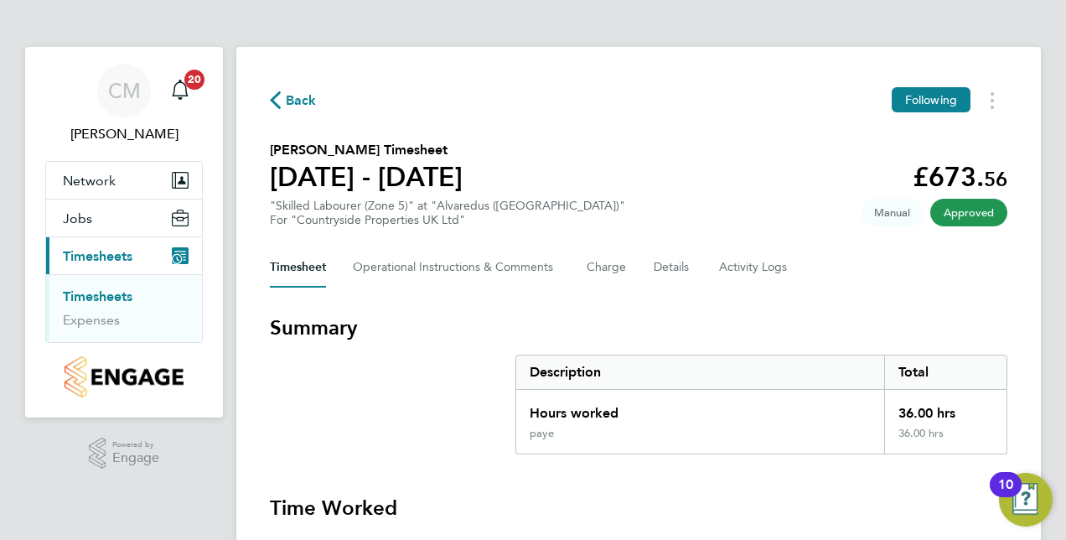
click at [112, 293] on link "Timesheets" at bounding box center [98, 296] width 70 height 16
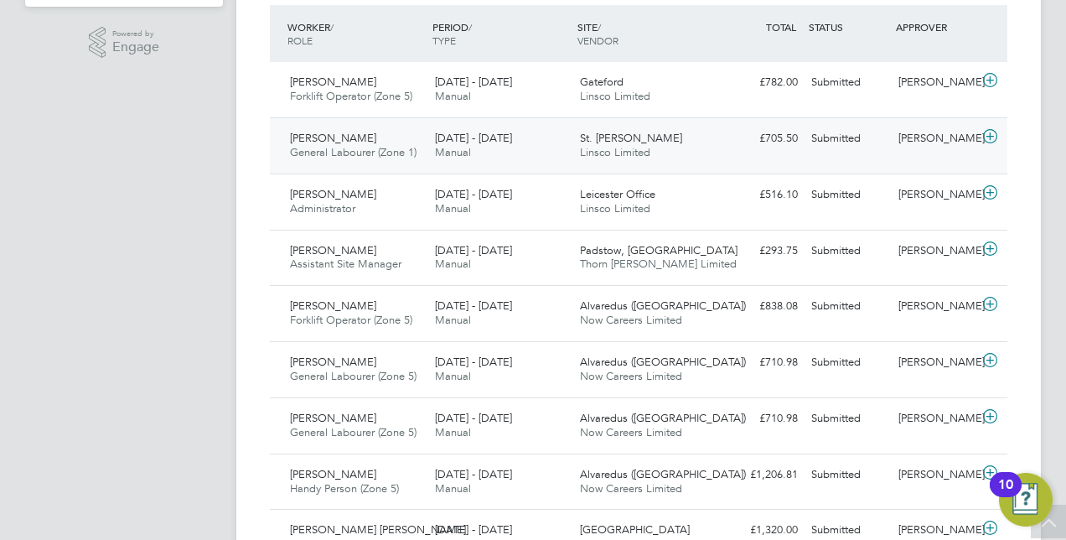
click at [992, 135] on icon at bounding box center [990, 136] width 21 height 13
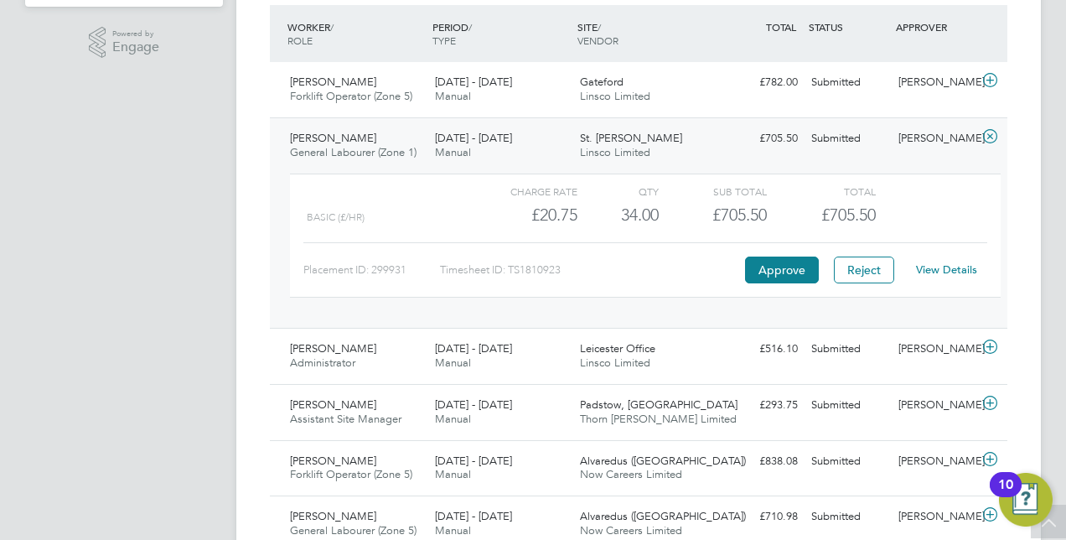
click at [943, 265] on link "View Details" at bounding box center [946, 269] width 61 height 14
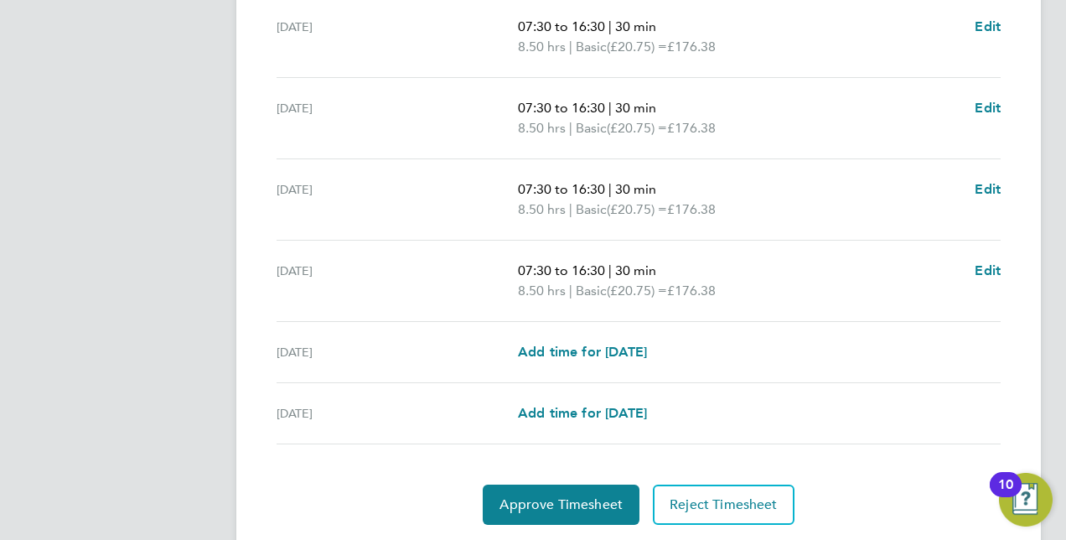
scroll to position [608, 0]
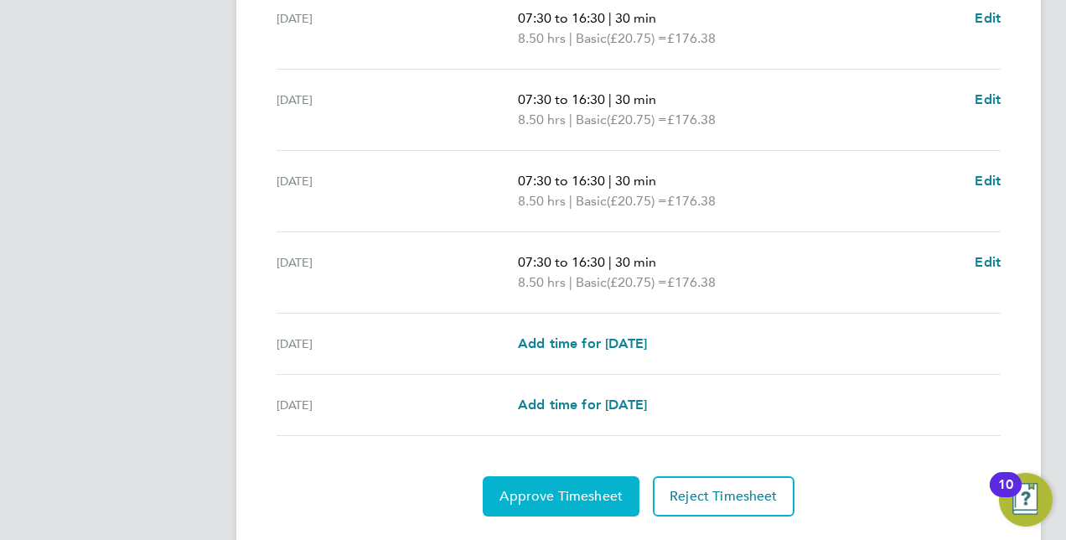
click at [523, 483] on button "Approve Timesheet" at bounding box center [561, 496] width 157 height 40
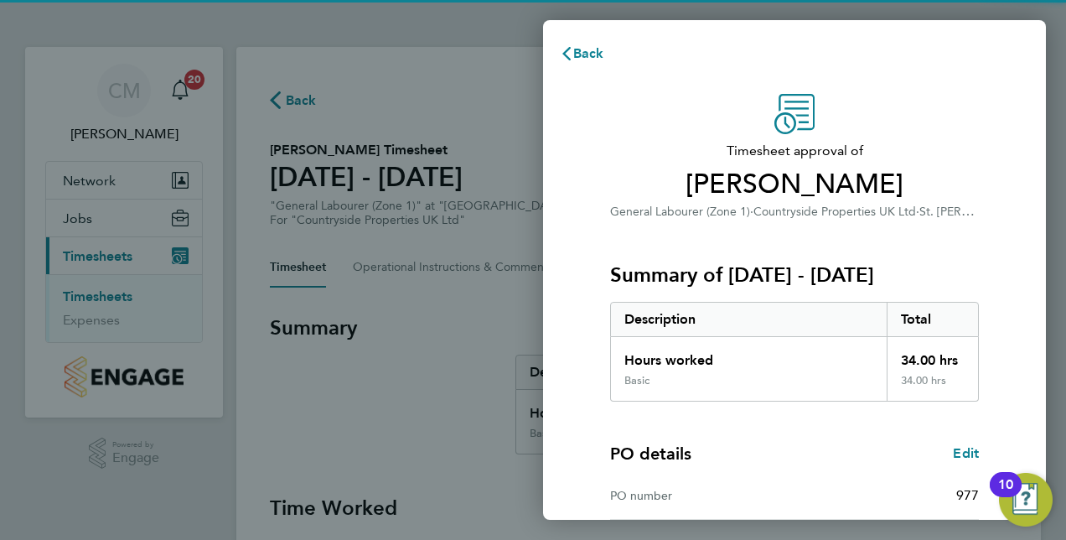
scroll to position [262, 0]
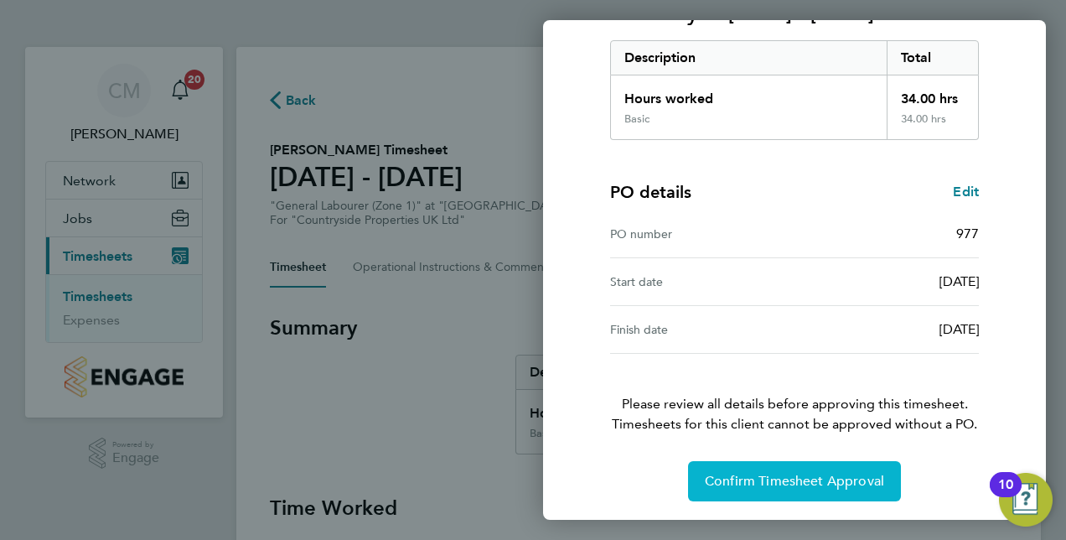
click at [764, 479] on span "Confirm Timesheet Approval" at bounding box center [794, 481] width 179 height 17
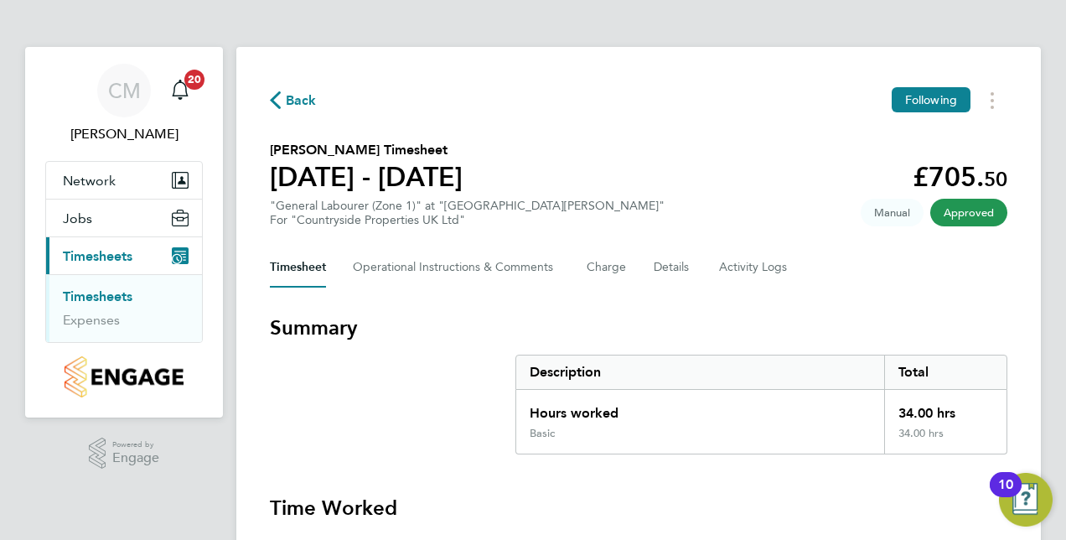
click at [77, 297] on link "Timesheets" at bounding box center [98, 296] width 70 height 16
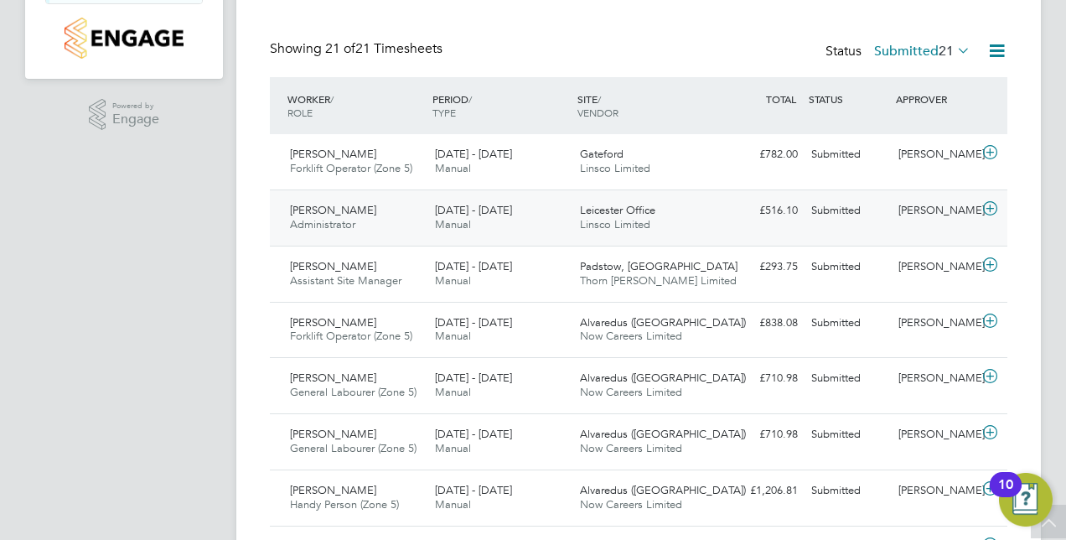
click at [984, 203] on icon at bounding box center [990, 208] width 21 height 13
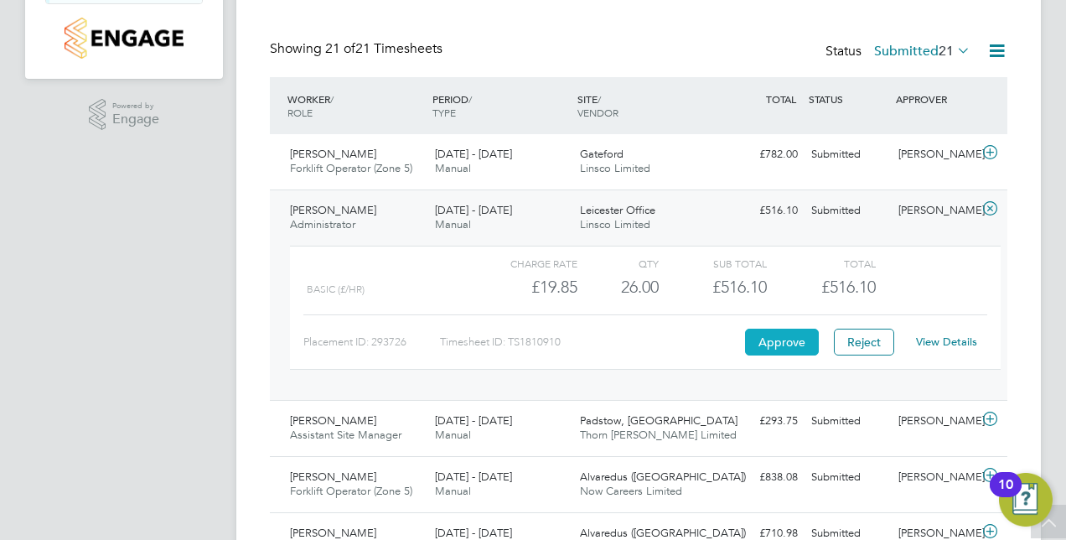
click at [775, 336] on button "Approve" at bounding box center [782, 342] width 74 height 27
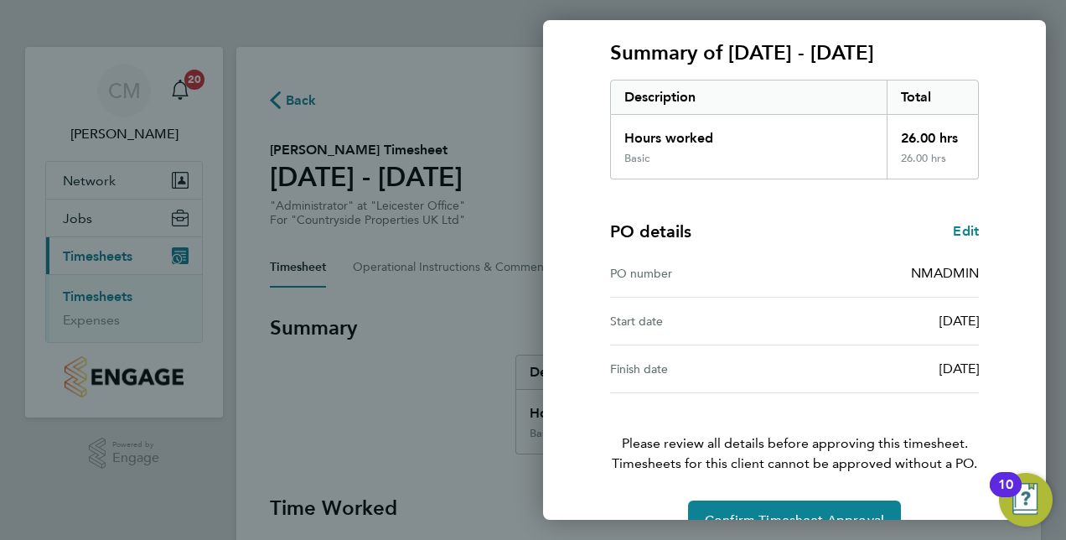
scroll to position [262, 0]
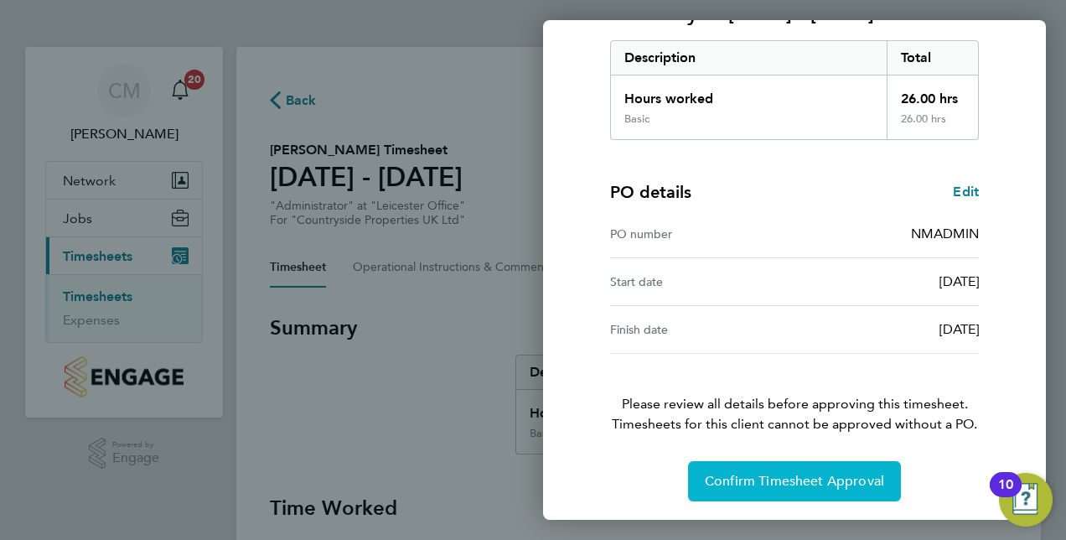
click at [748, 479] on span "Confirm Timesheet Approval" at bounding box center [794, 481] width 179 height 17
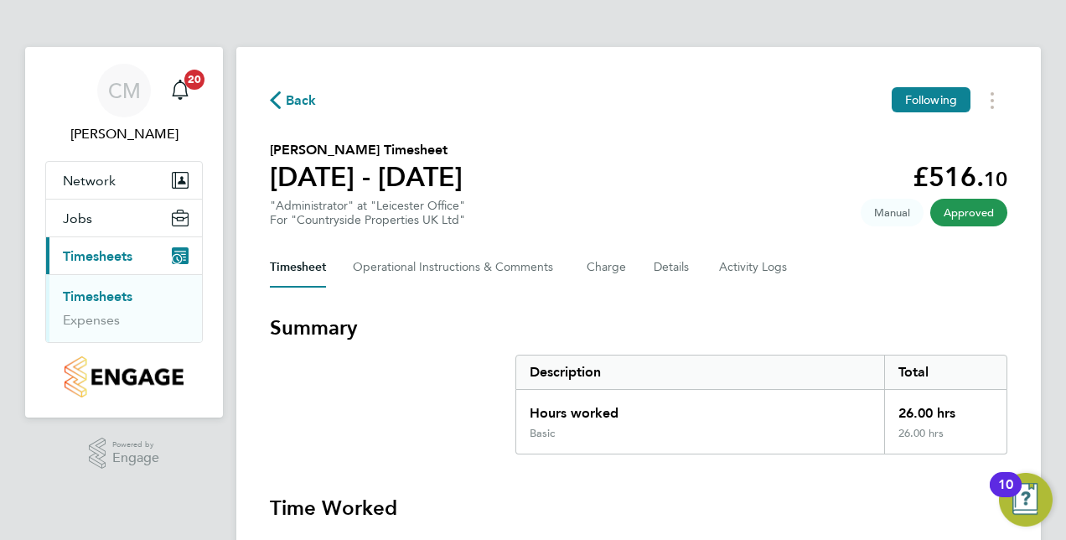
click at [91, 297] on link "Timesheets" at bounding box center [98, 296] width 70 height 16
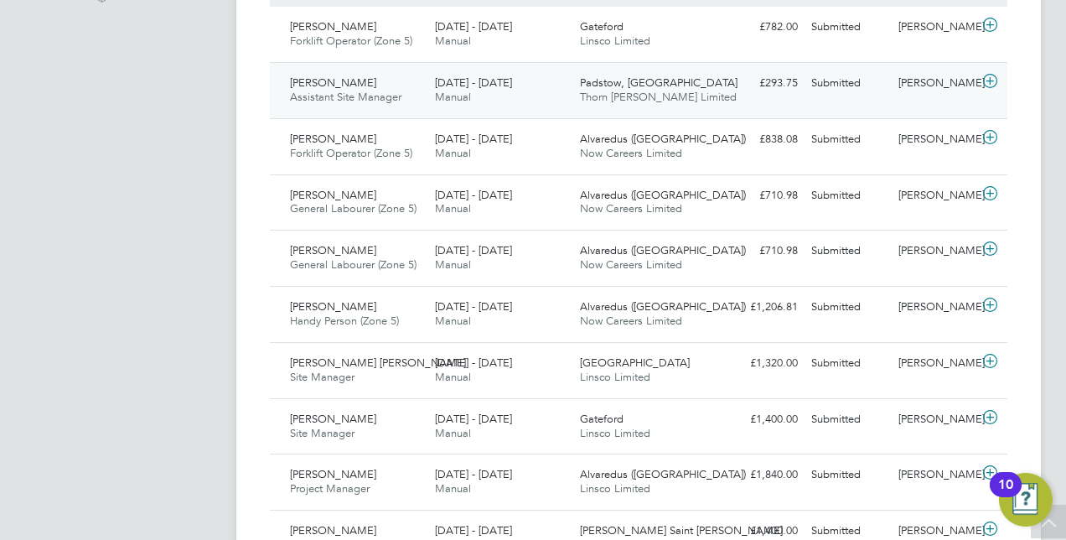
click at [982, 79] on icon at bounding box center [990, 81] width 21 height 13
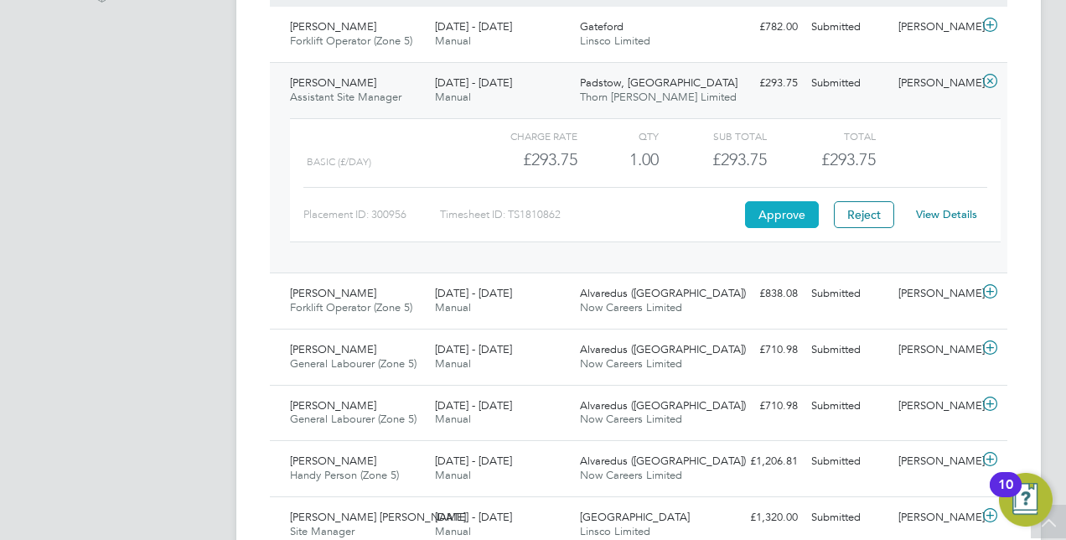
click at [763, 205] on button "Approve" at bounding box center [782, 214] width 74 height 27
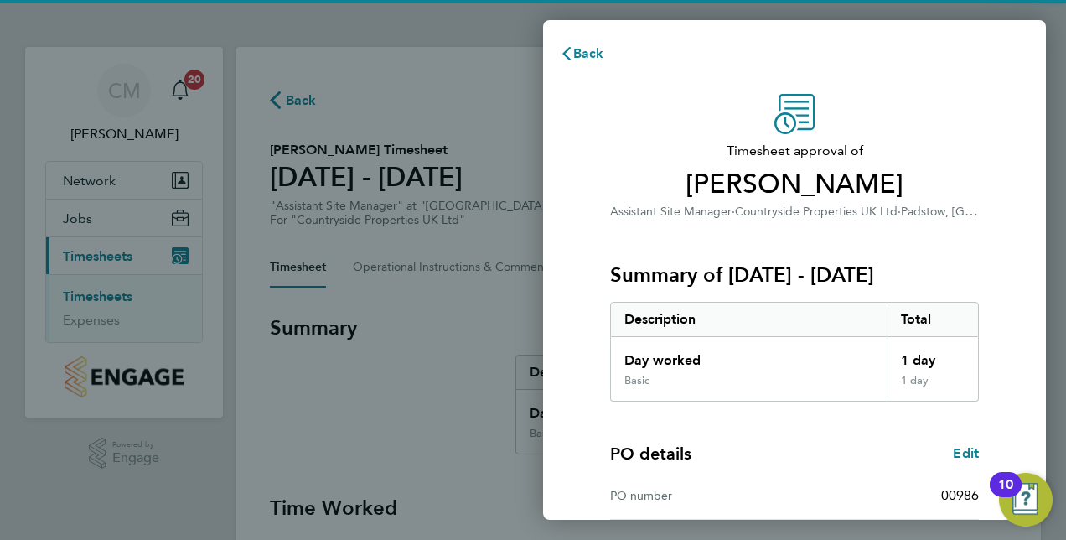
scroll to position [262, 0]
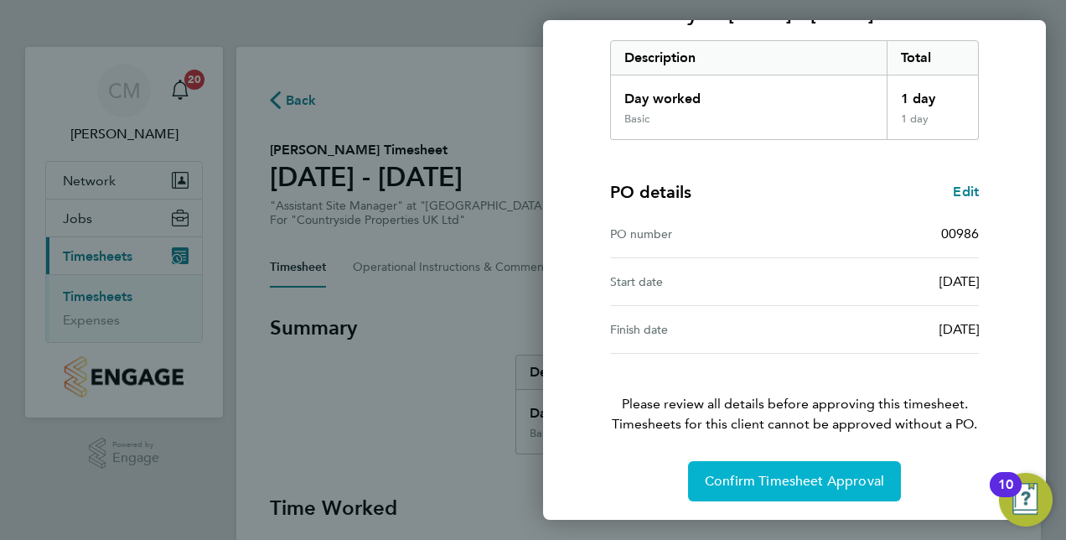
click at [780, 476] on span "Confirm Timesheet Approval" at bounding box center [794, 481] width 179 height 17
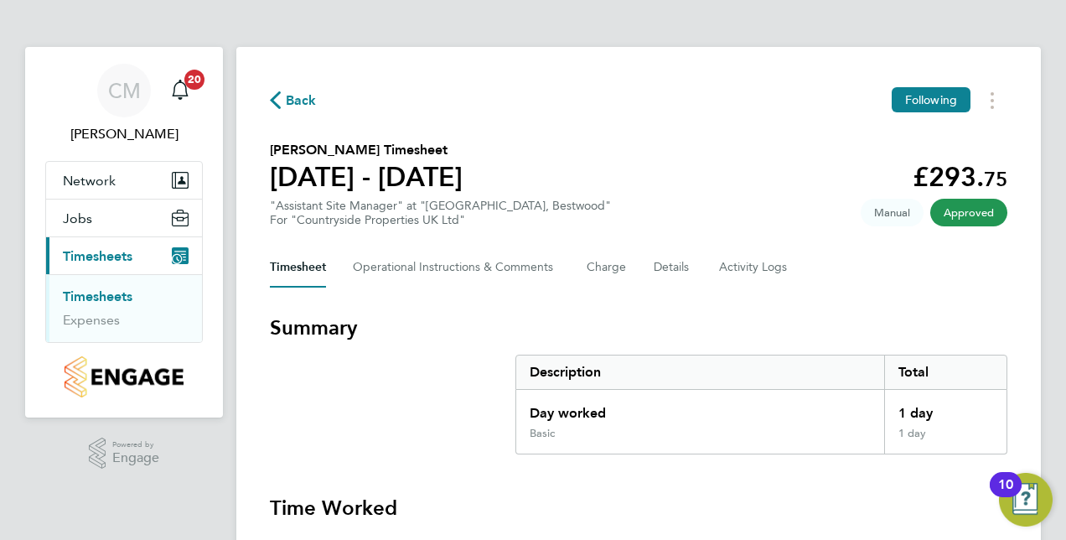
click at [114, 296] on link "Timesheets" at bounding box center [98, 296] width 70 height 16
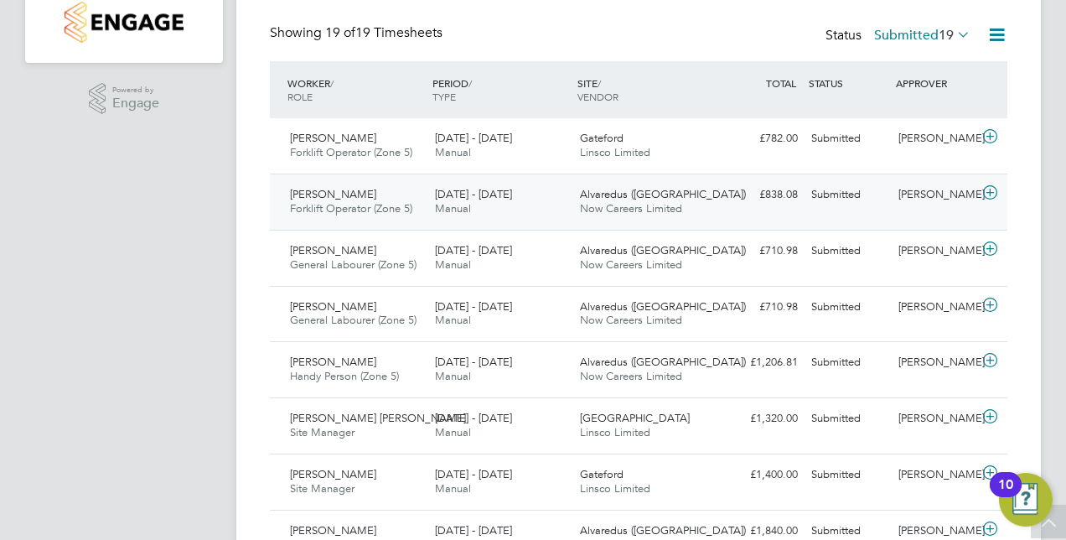
click at [995, 189] on icon at bounding box center [990, 192] width 21 height 13
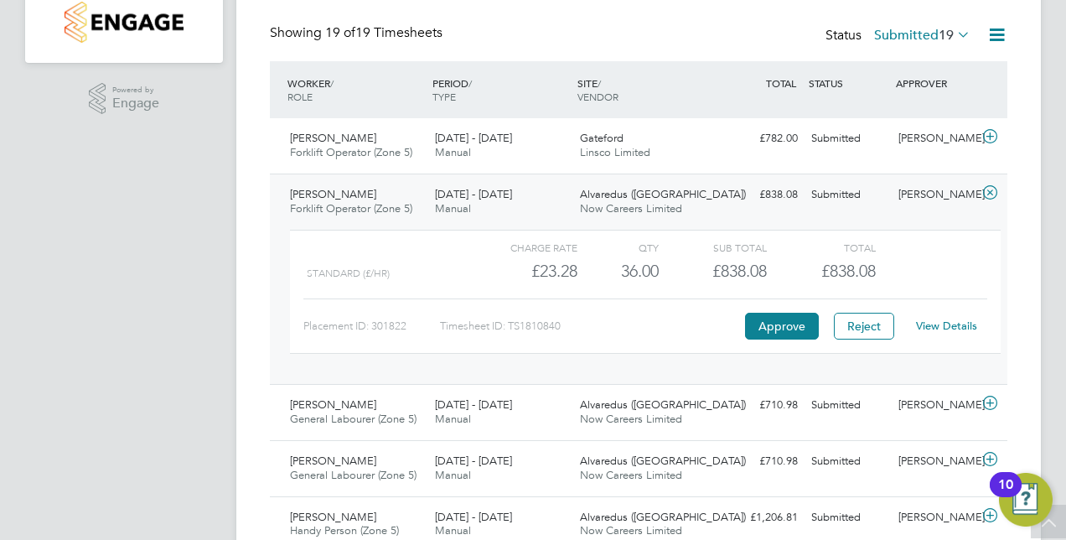
click at [959, 317] on div "View Details" at bounding box center [946, 326] width 82 height 27
click at [941, 325] on link "View Details" at bounding box center [946, 326] width 61 height 14
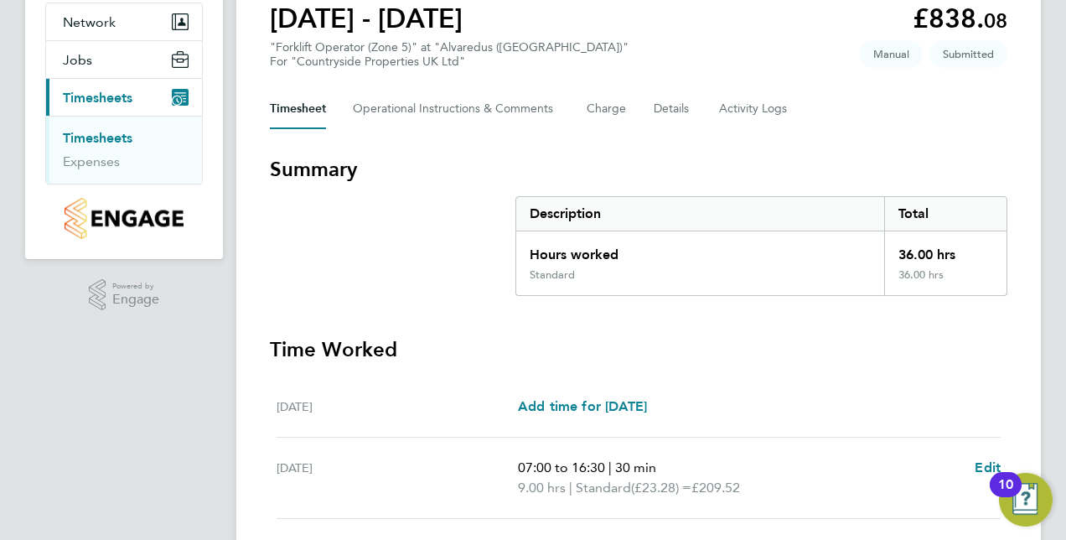
scroll to position [158, 0]
click at [86, 132] on link "Timesheets" at bounding box center [98, 139] width 70 height 16
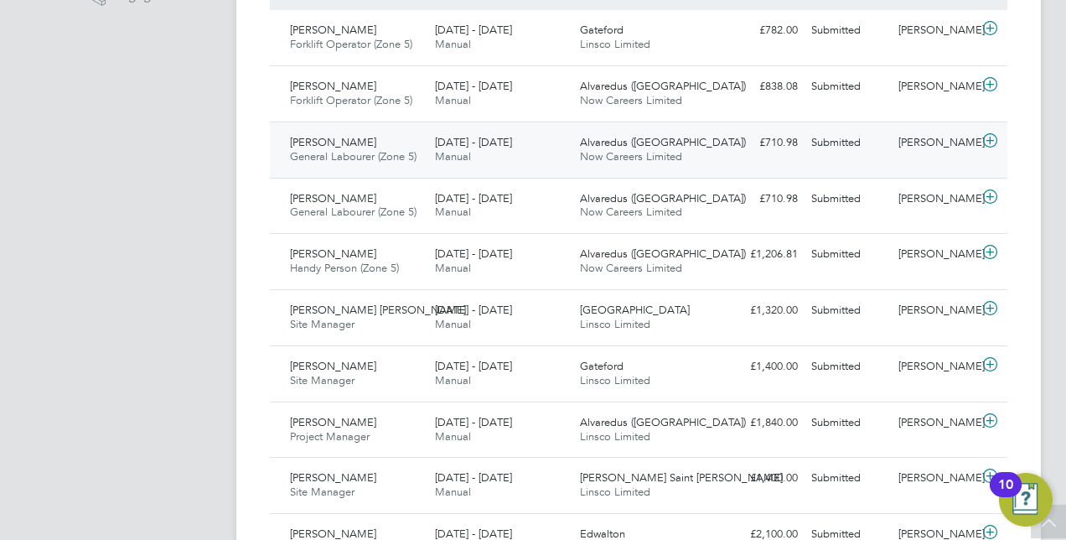
click at [991, 138] on icon at bounding box center [990, 140] width 21 height 13
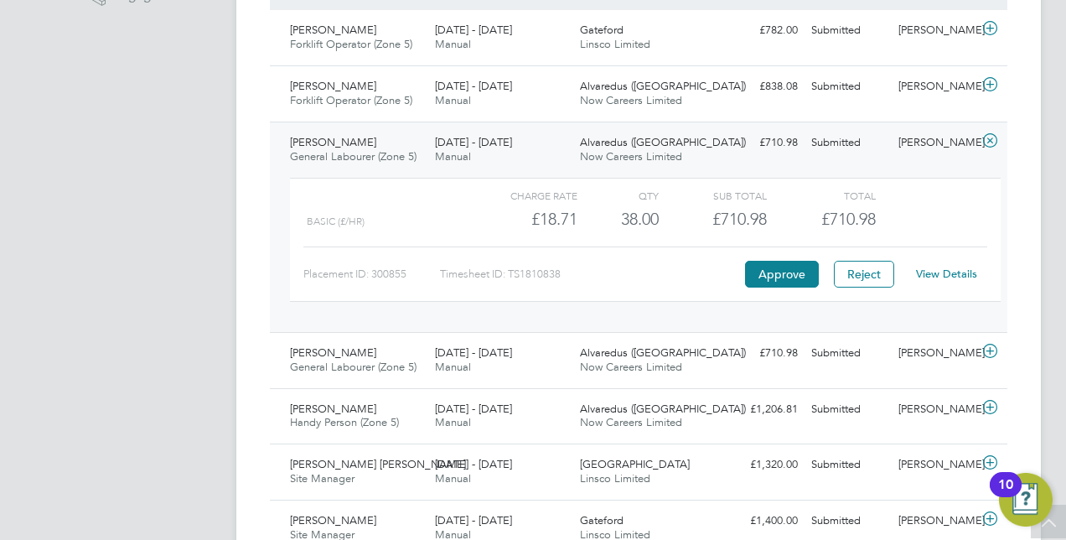
click at [930, 275] on link "View Details" at bounding box center [946, 274] width 61 height 14
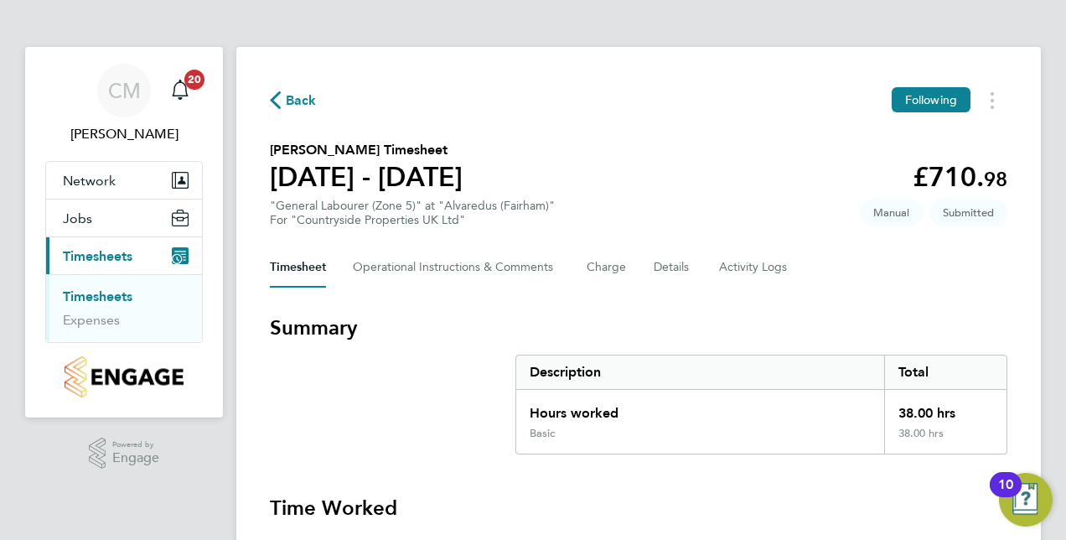
click at [101, 290] on link "Timesheets" at bounding box center [98, 296] width 70 height 16
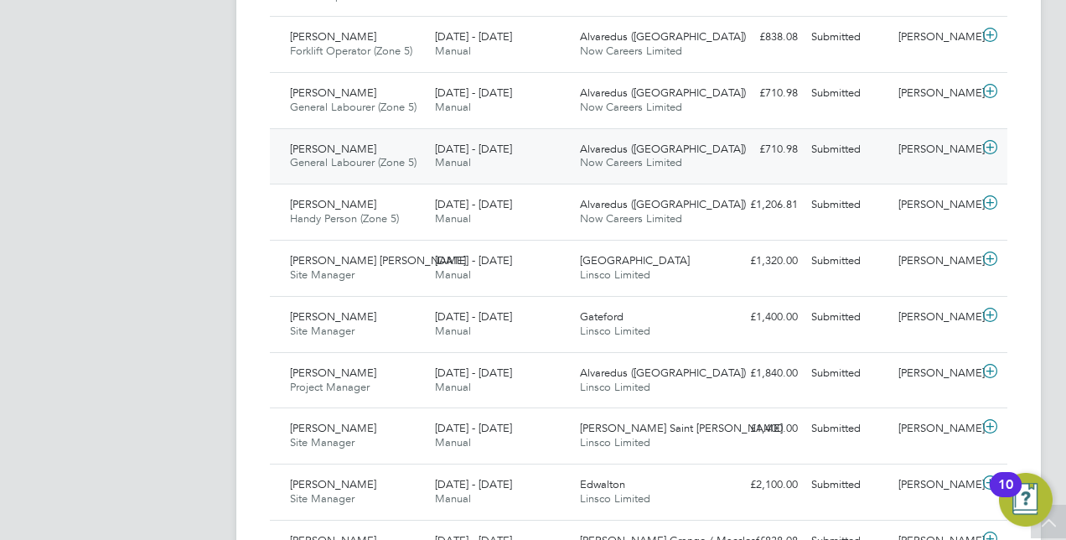
click at [991, 148] on icon at bounding box center [990, 147] width 21 height 13
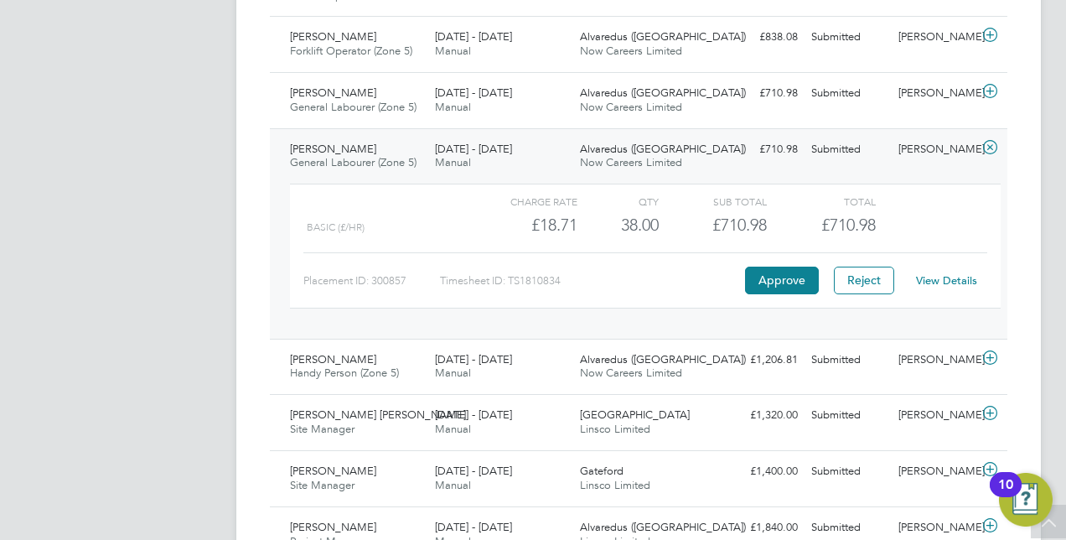
click at [935, 275] on link "View Details" at bounding box center [946, 280] width 61 height 14
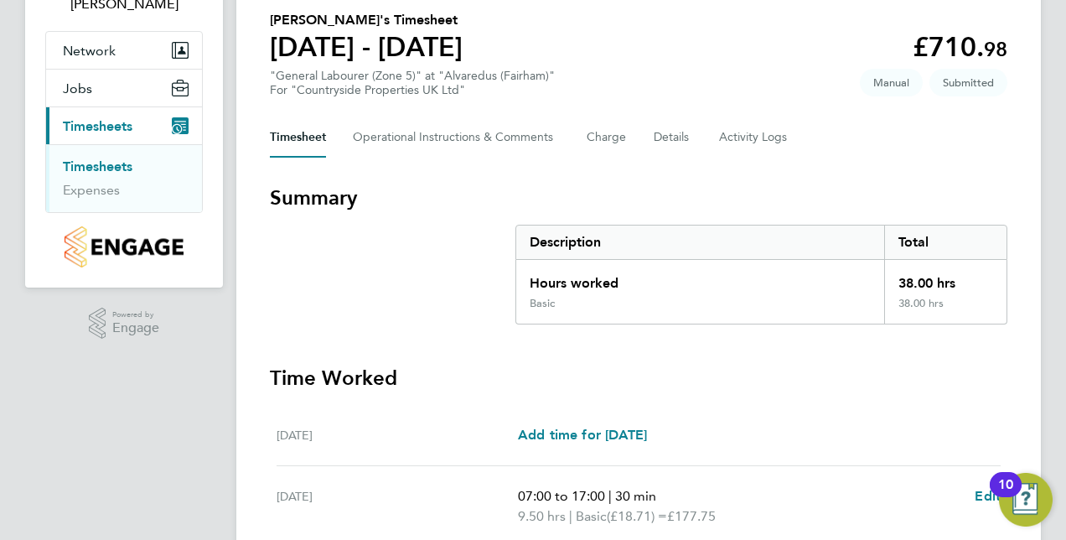
scroll to position [102, 0]
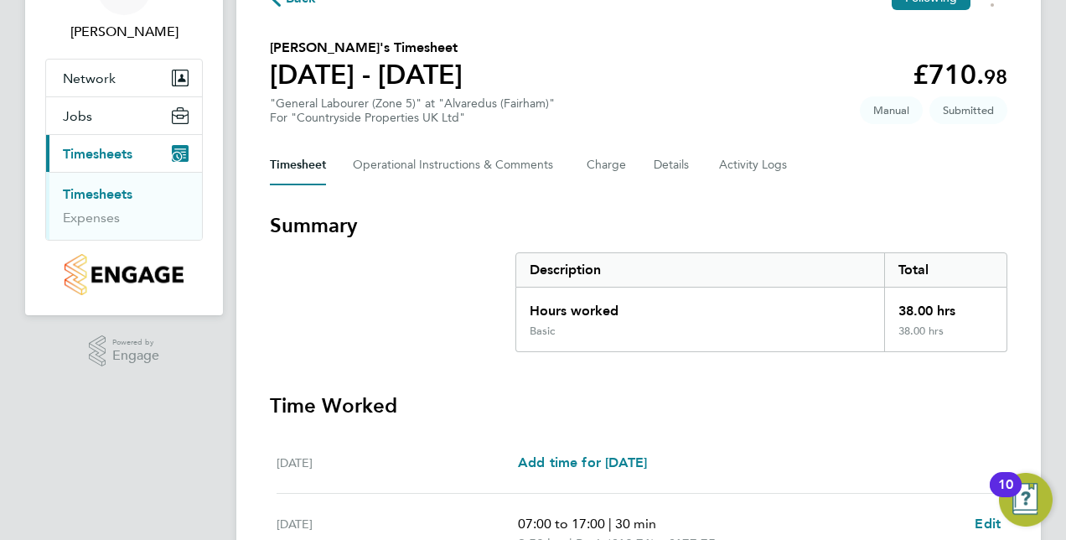
click at [92, 191] on link "Timesheets" at bounding box center [98, 194] width 70 height 16
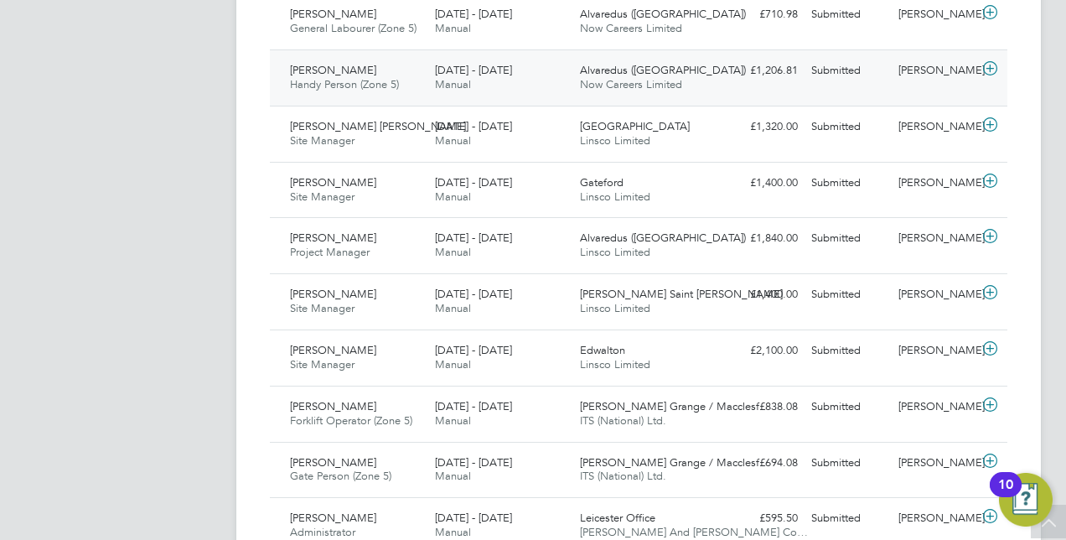
click at [992, 67] on icon at bounding box center [990, 68] width 21 height 13
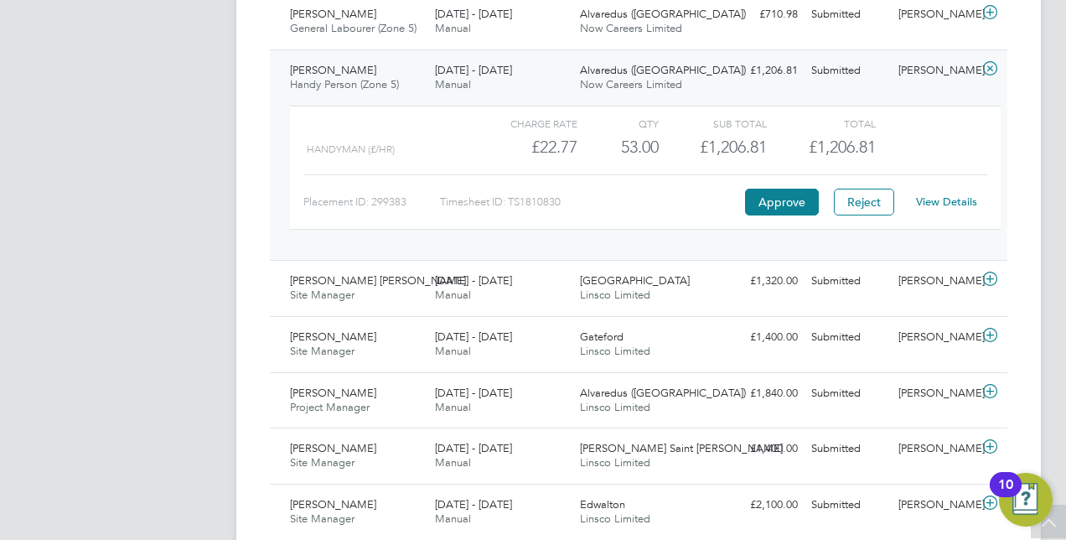
click at [928, 194] on link "View Details" at bounding box center [946, 201] width 61 height 14
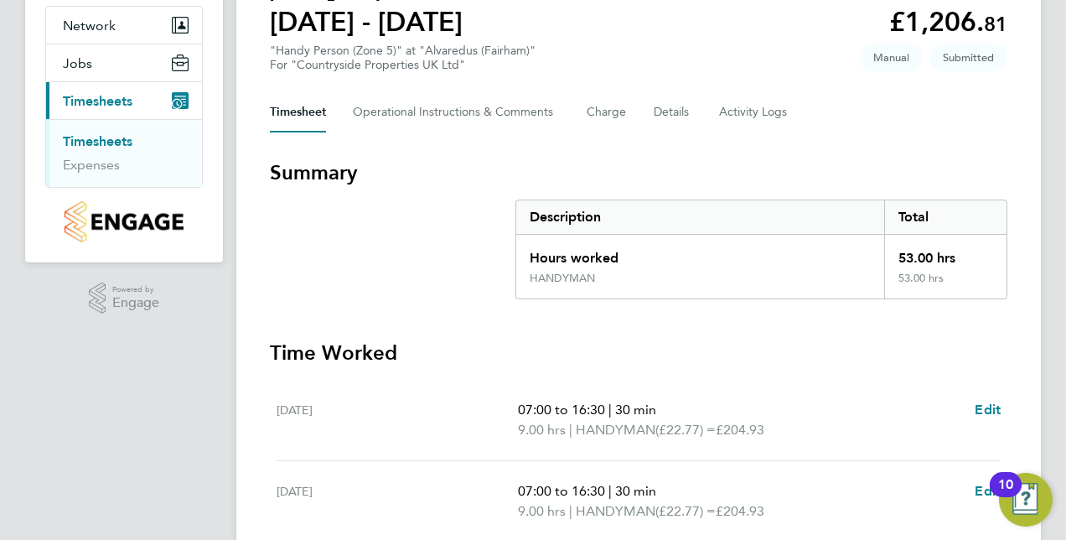
scroll to position [153, 0]
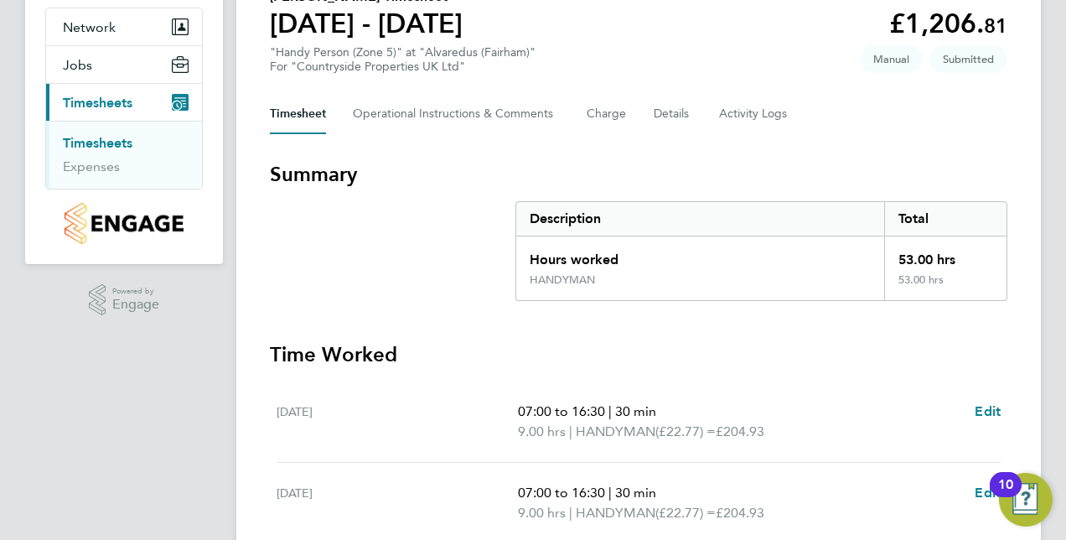
click at [105, 143] on link "Timesheets" at bounding box center [98, 143] width 70 height 16
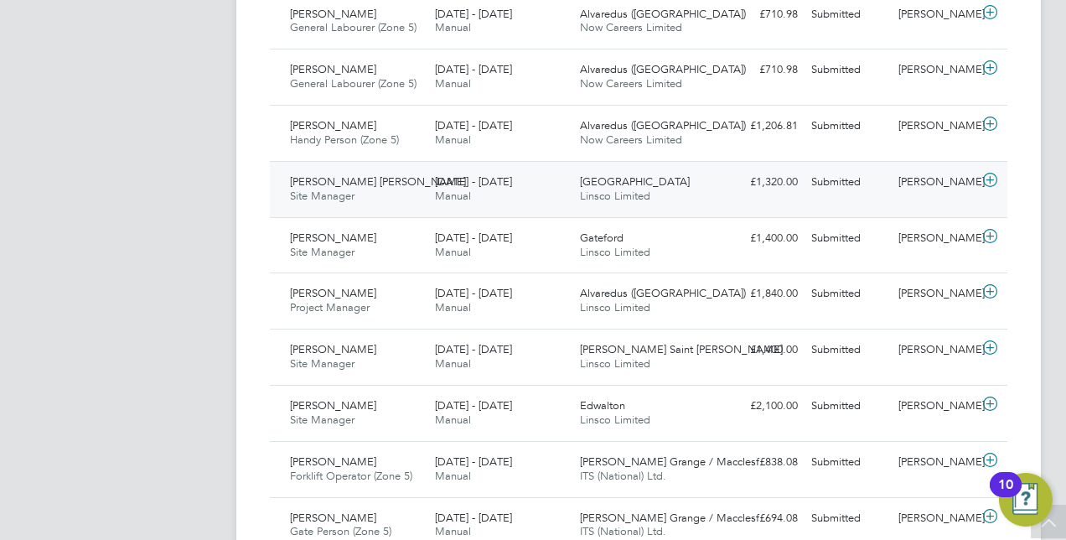
click at [993, 178] on icon at bounding box center [990, 180] width 21 height 13
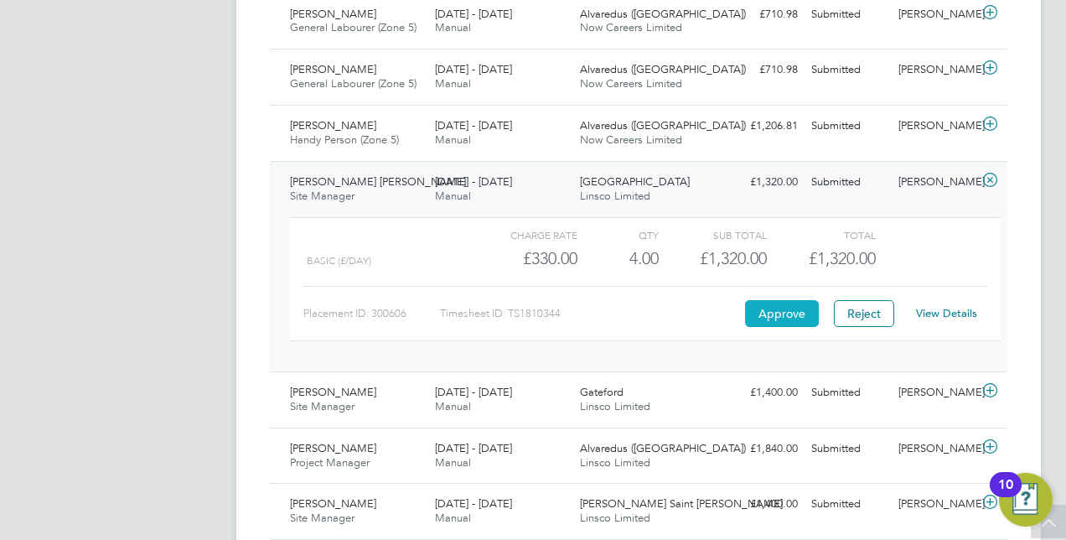
click at [775, 300] on button "Approve" at bounding box center [782, 313] width 74 height 27
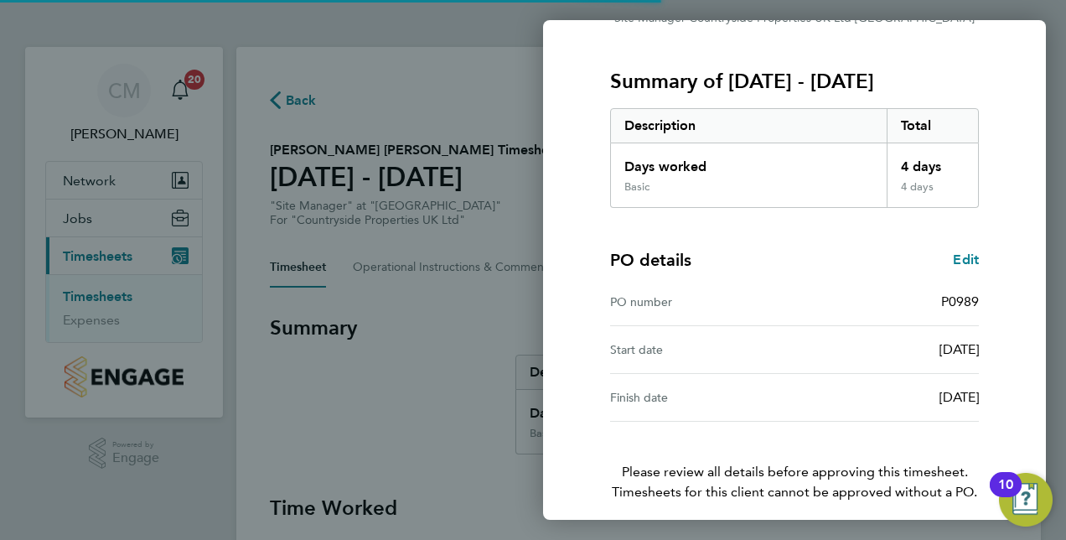
scroll to position [262, 0]
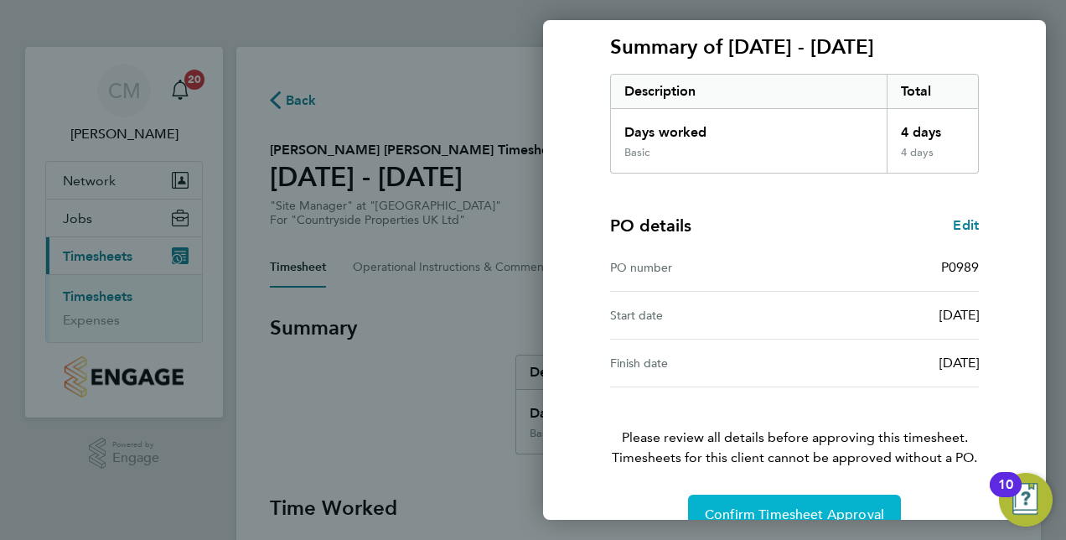
click at [756, 495] on button "Confirm Timesheet Approval" at bounding box center [794, 515] width 213 height 40
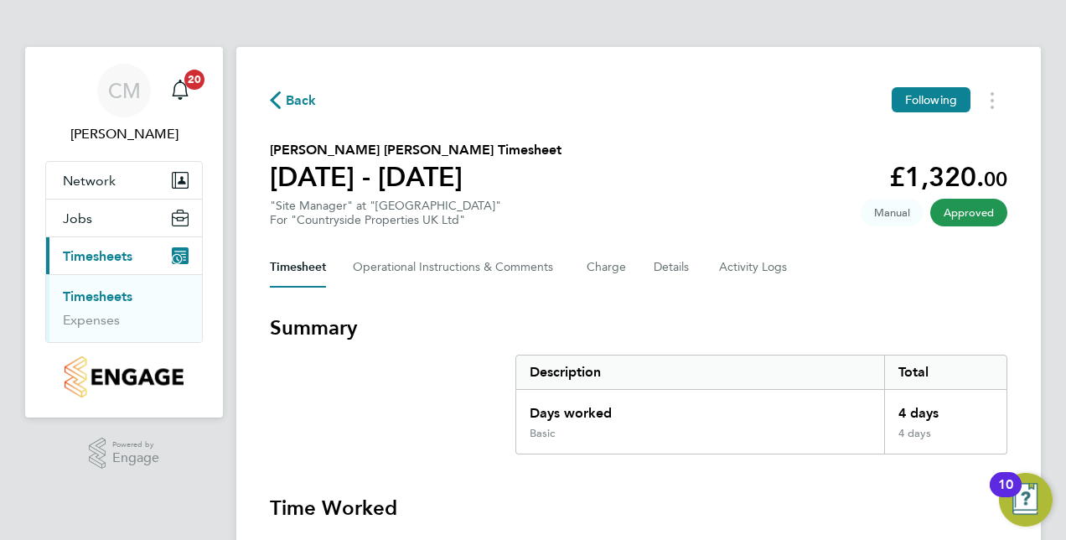
click at [116, 302] on link "Timesheets" at bounding box center [98, 296] width 70 height 16
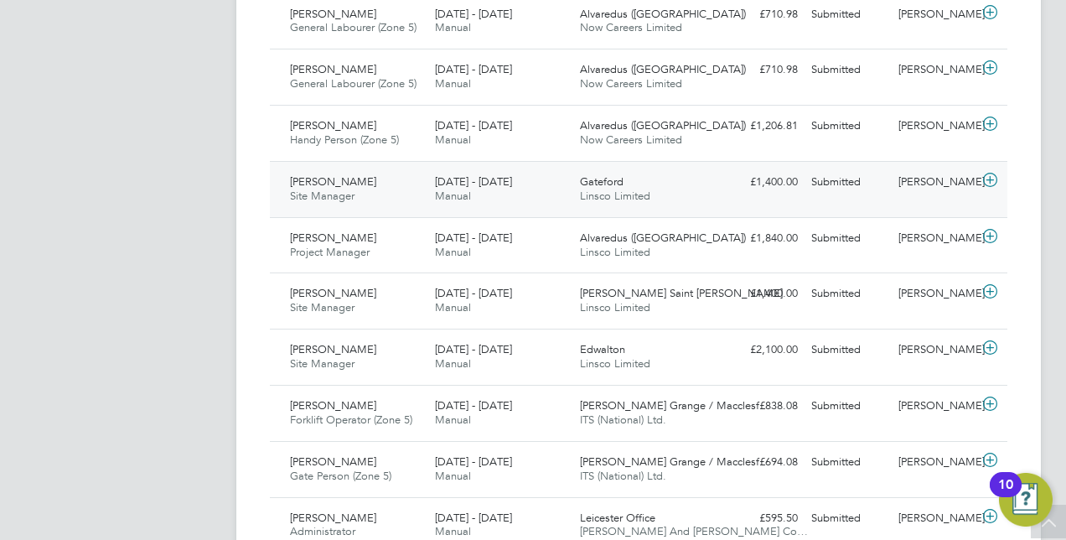
click at [986, 183] on icon at bounding box center [990, 180] width 21 height 13
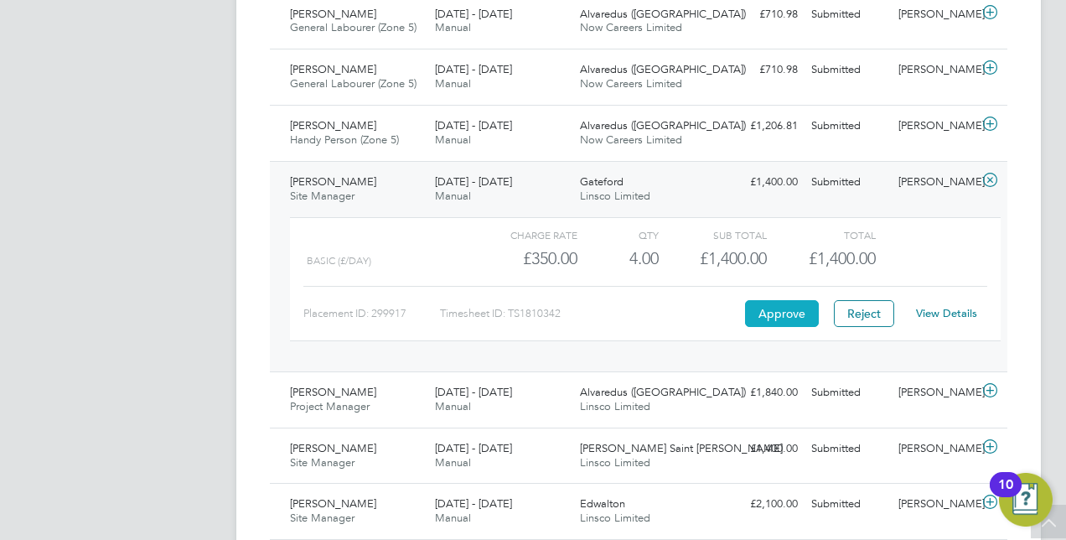
click at [793, 303] on button "Approve" at bounding box center [782, 313] width 74 height 27
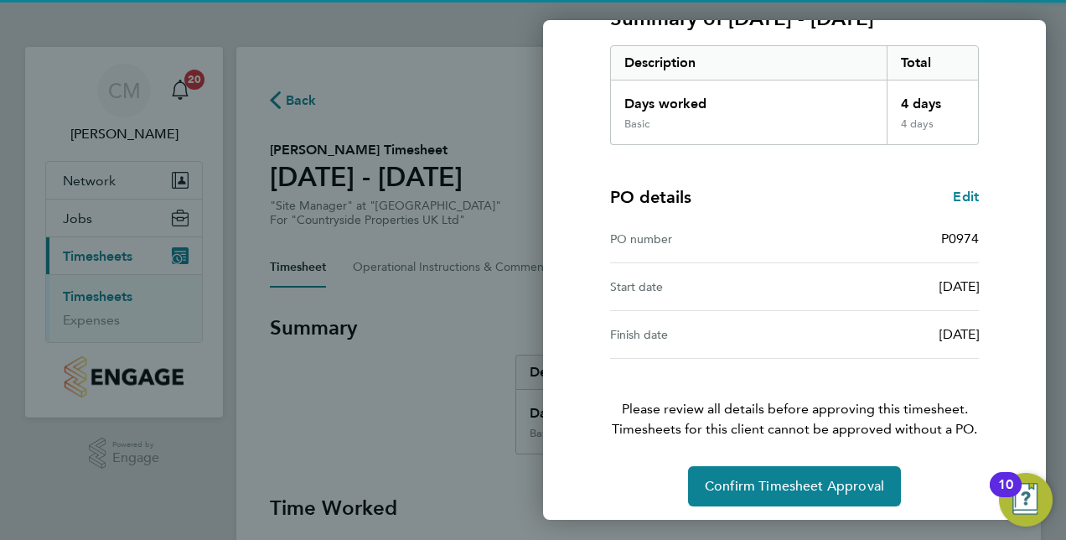
scroll to position [262, 0]
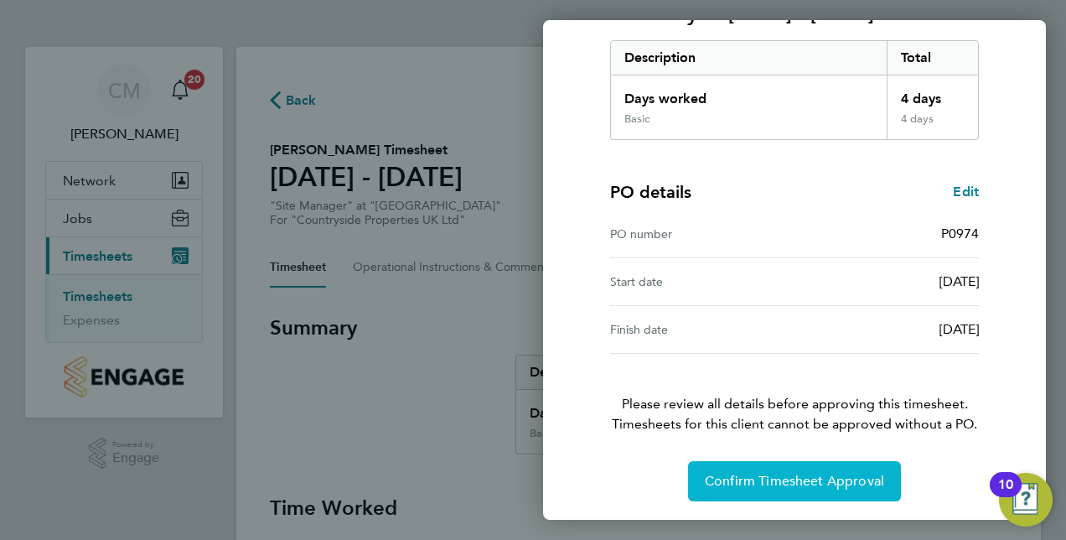
click at [749, 478] on span "Confirm Timesheet Approval" at bounding box center [794, 481] width 179 height 17
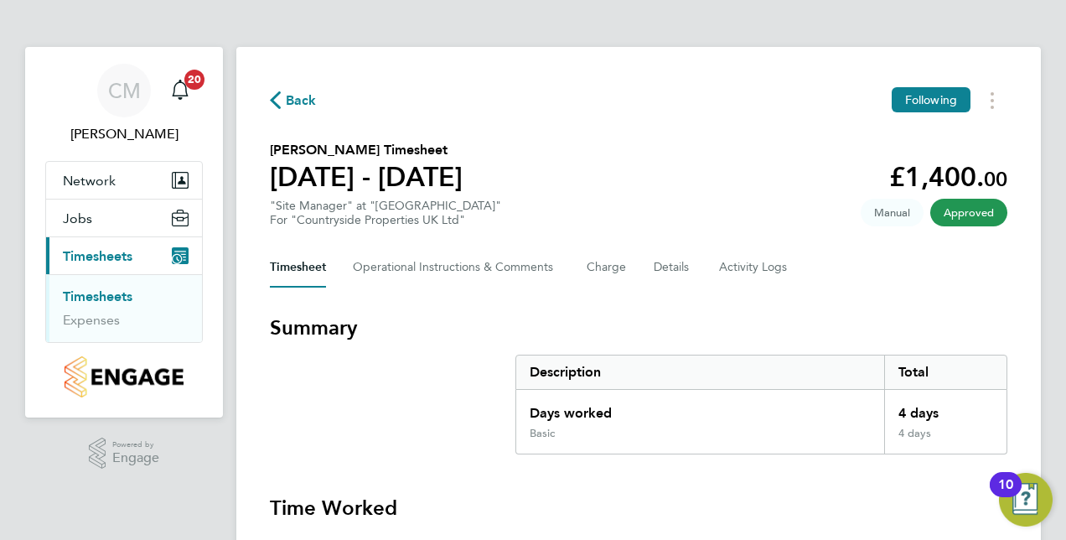
click at [86, 297] on link "Timesheets" at bounding box center [98, 296] width 70 height 16
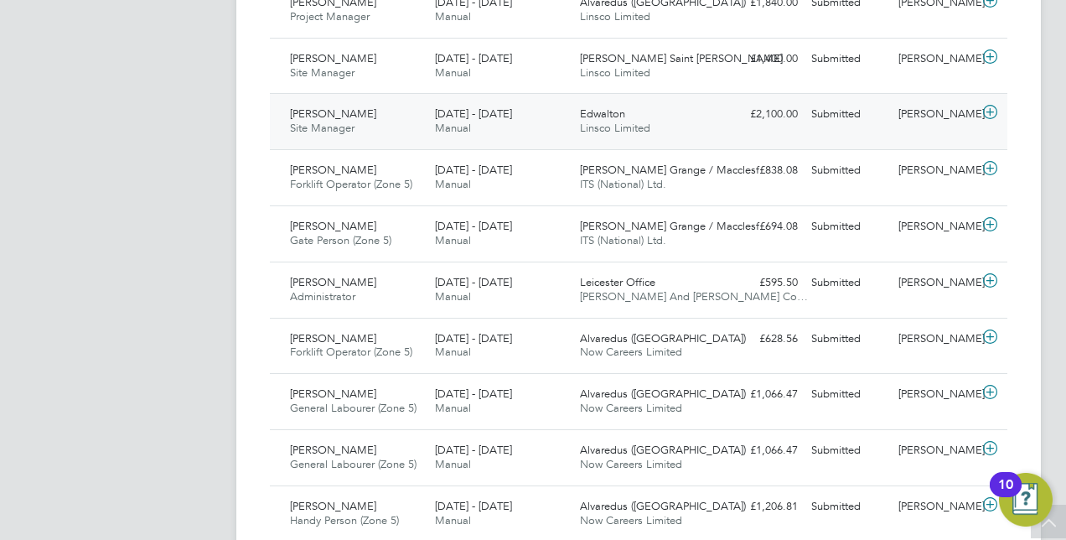
click at [986, 111] on icon at bounding box center [990, 112] width 21 height 13
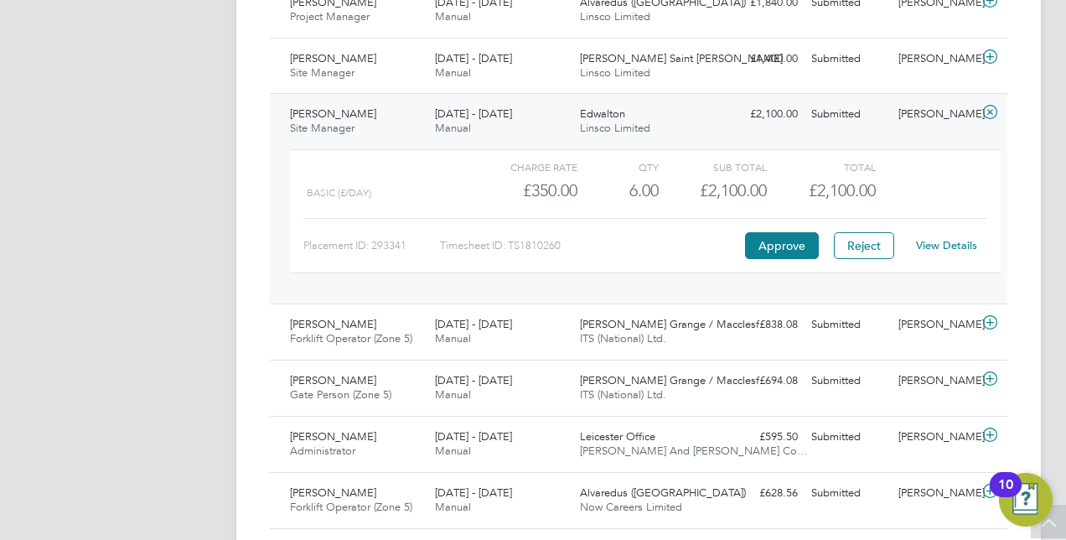
click at [925, 241] on link "View Details" at bounding box center [946, 245] width 61 height 14
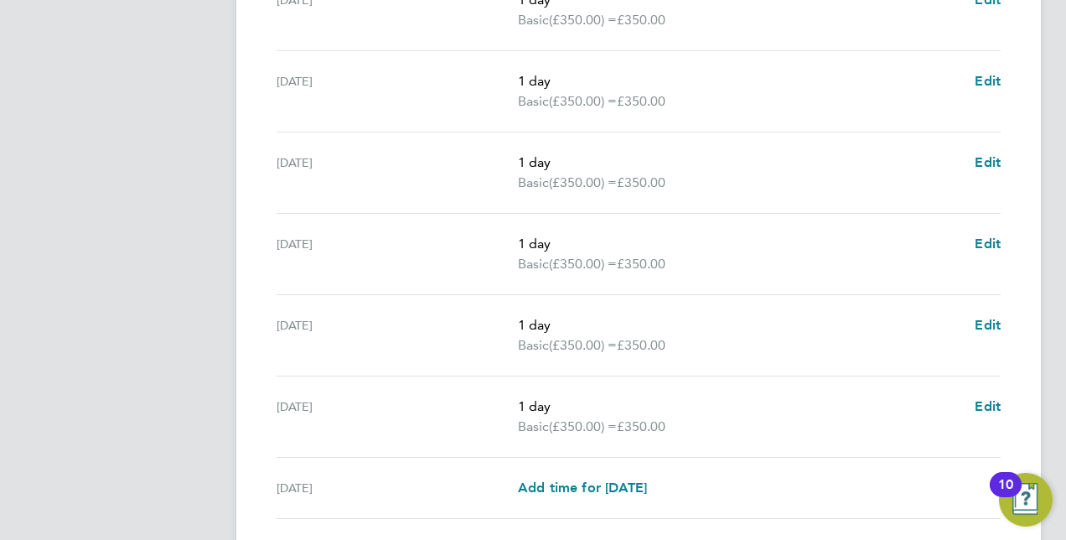
scroll to position [688, 0]
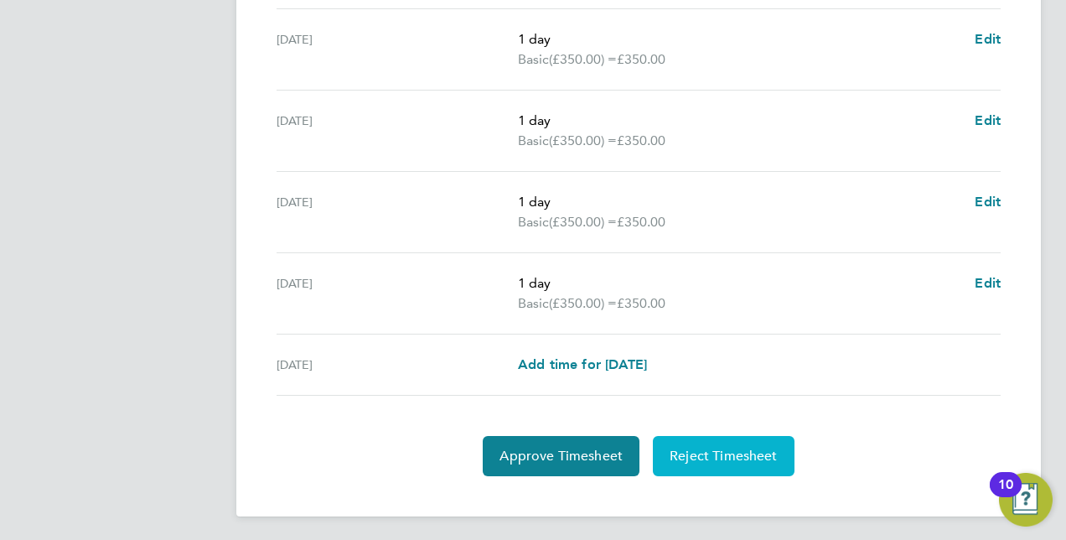
click at [753, 449] on span "Reject Timesheet" at bounding box center [724, 456] width 108 height 17
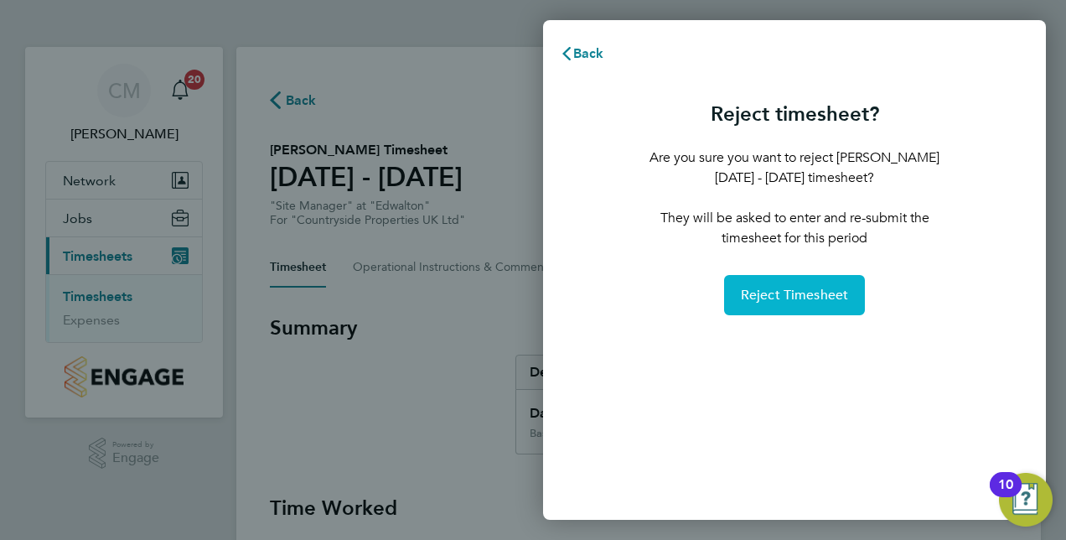
click at [788, 310] on button "Reject Timesheet" at bounding box center [795, 295] width 142 height 40
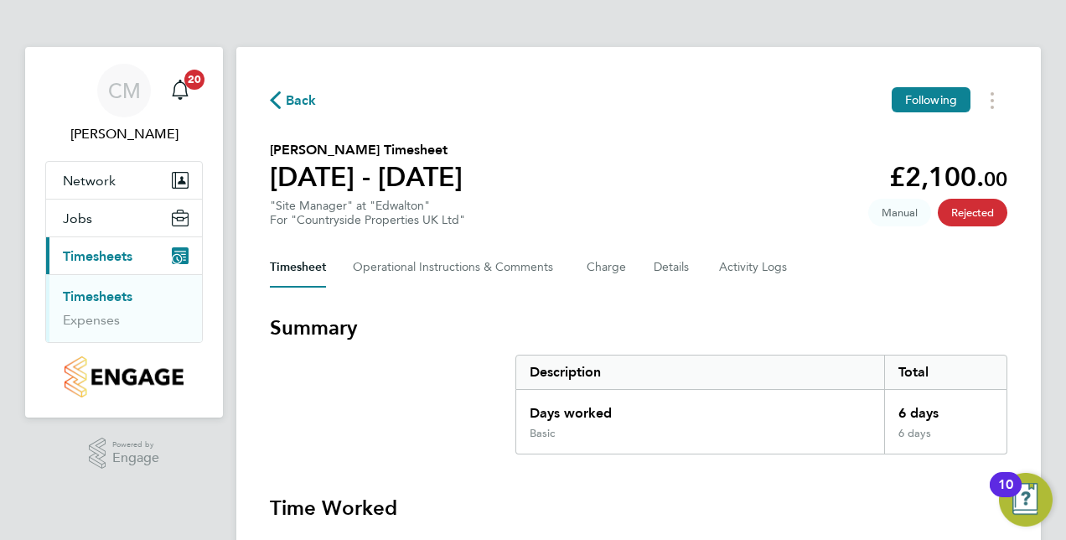
click at [115, 296] on link "Timesheets" at bounding box center [98, 296] width 70 height 16
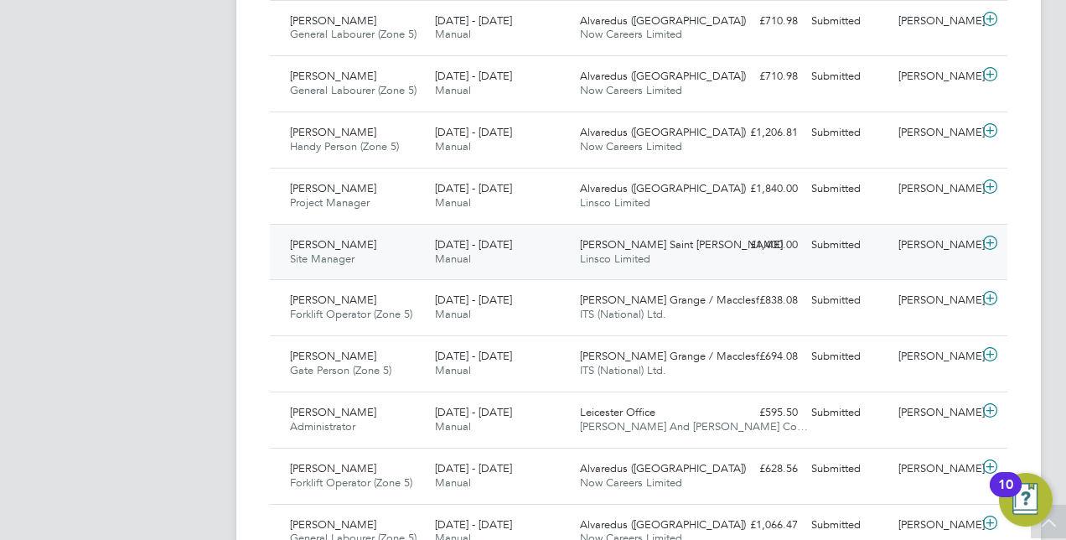
click at [991, 244] on icon at bounding box center [990, 242] width 21 height 13
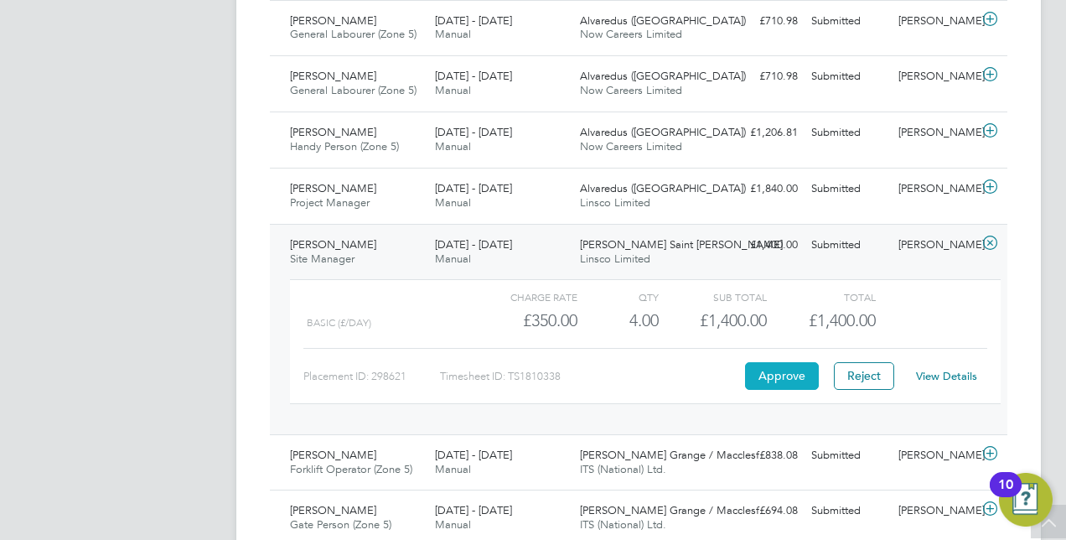
click at [788, 378] on button "Approve" at bounding box center [782, 375] width 74 height 27
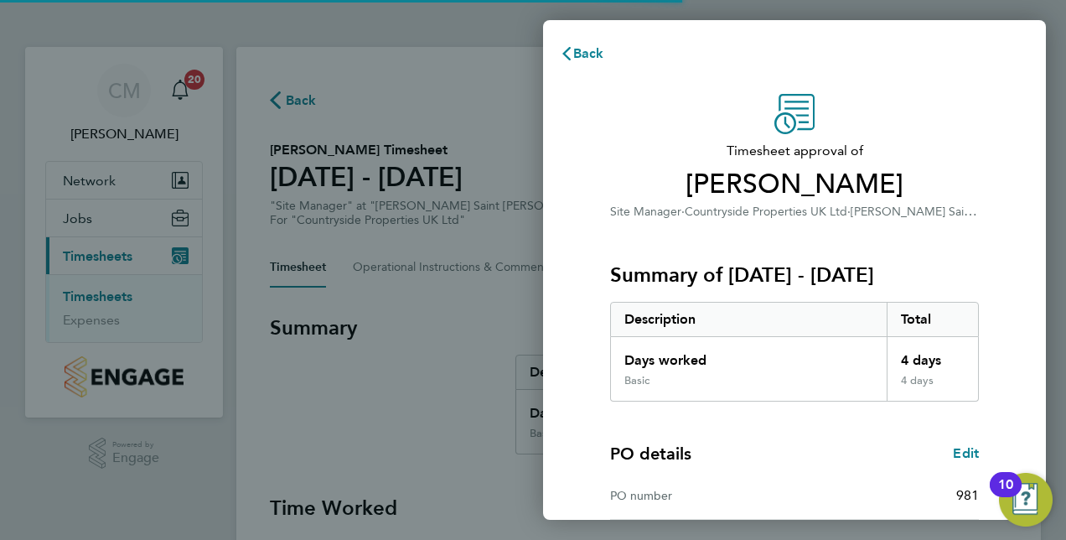
scroll to position [262, 0]
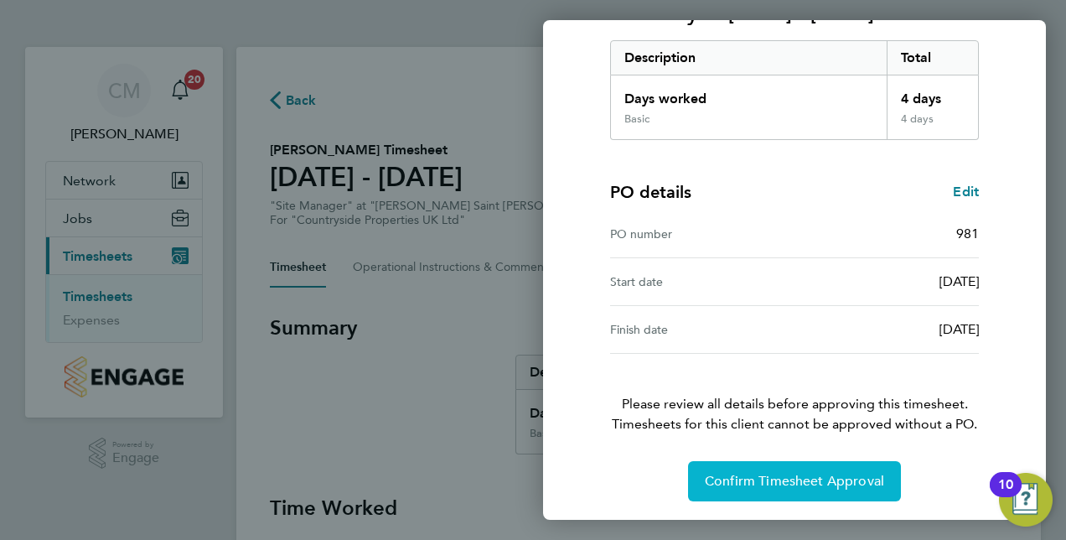
click at [780, 470] on button "Confirm Timesheet Approval" at bounding box center [794, 481] width 213 height 40
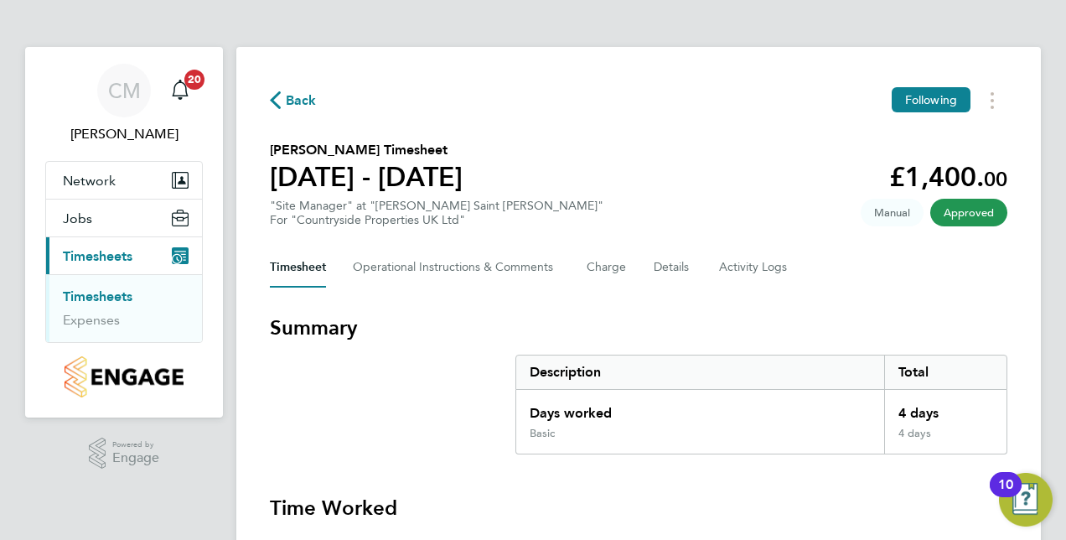
click at [98, 291] on link "Timesheets" at bounding box center [98, 296] width 70 height 16
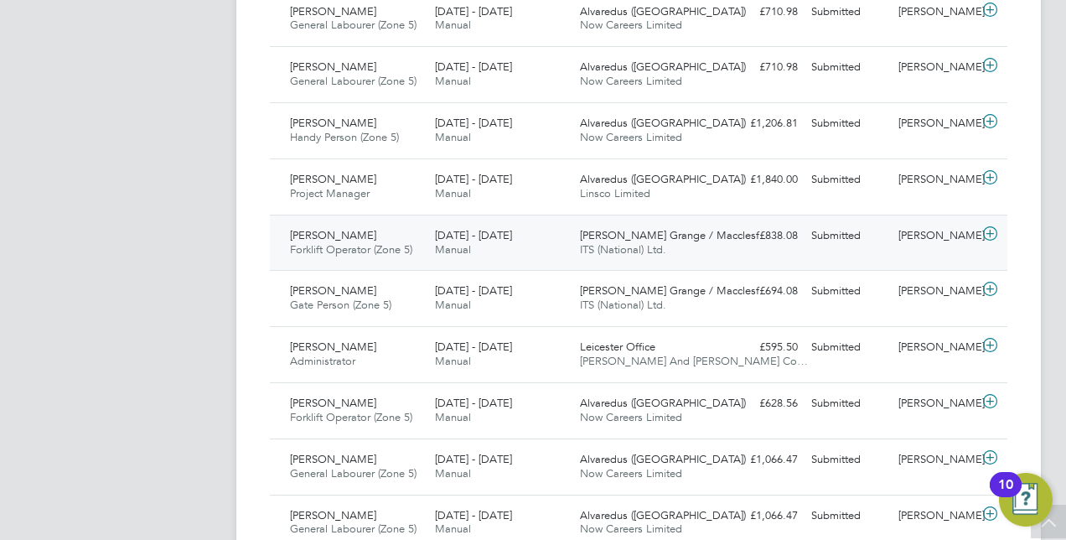
click at [987, 231] on icon at bounding box center [990, 233] width 21 height 13
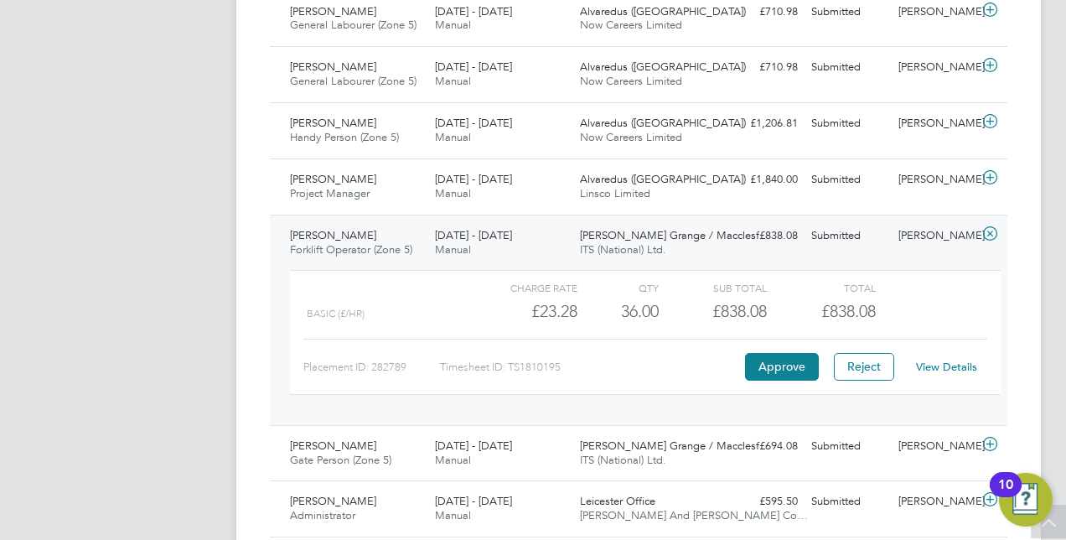
click at [934, 356] on div "View Details" at bounding box center [946, 367] width 82 height 27
click at [940, 363] on link "View Details" at bounding box center [946, 367] width 61 height 14
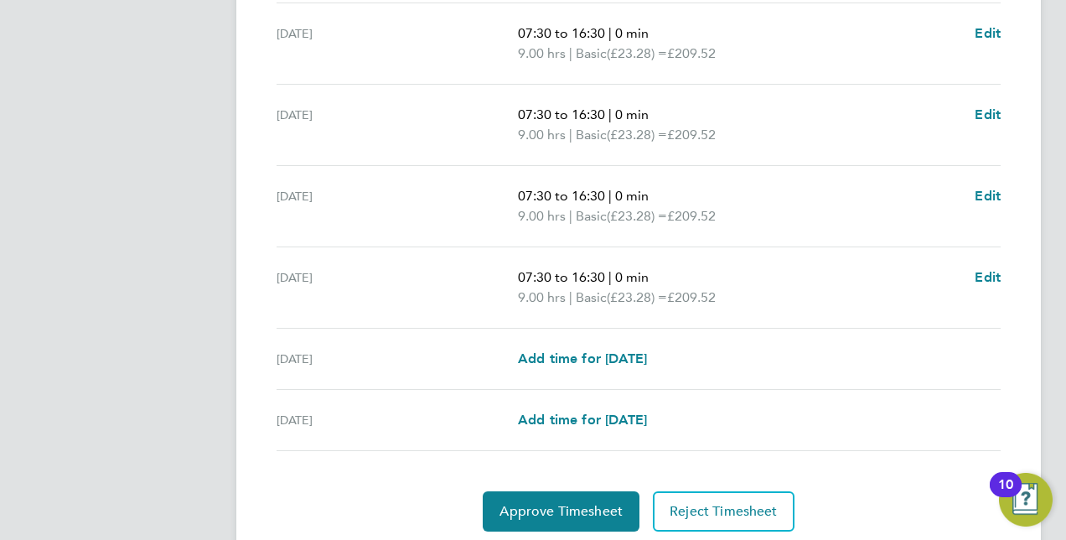
scroll to position [593, 0]
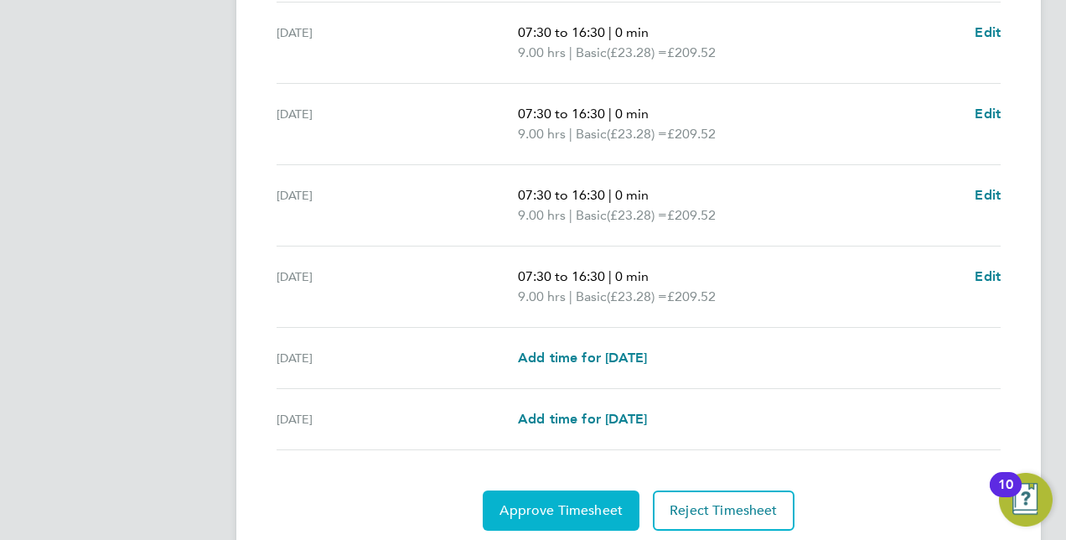
click at [578, 505] on span "Approve Timesheet" at bounding box center [561, 510] width 123 height 17
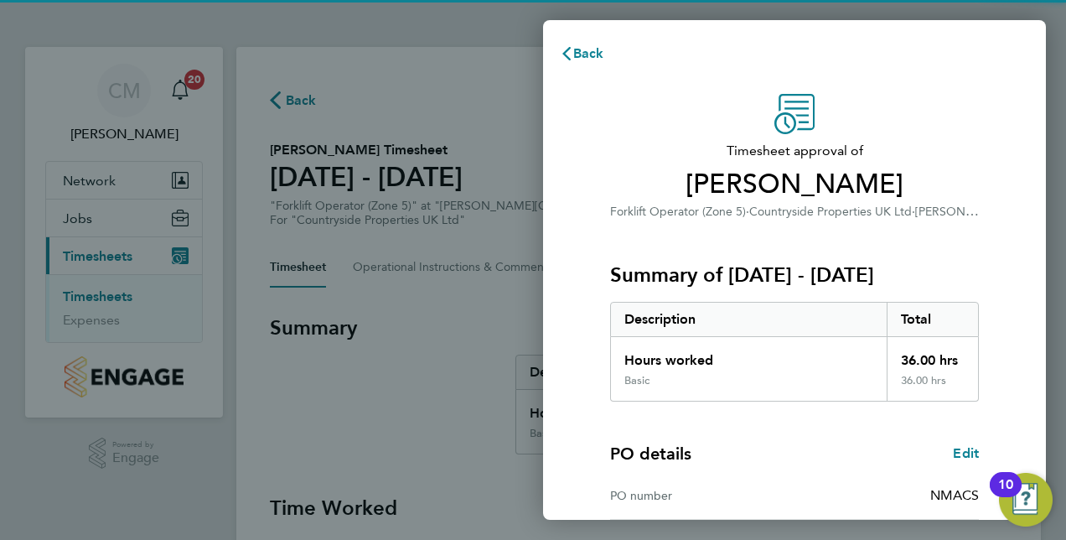
scroll to position [214, 0]
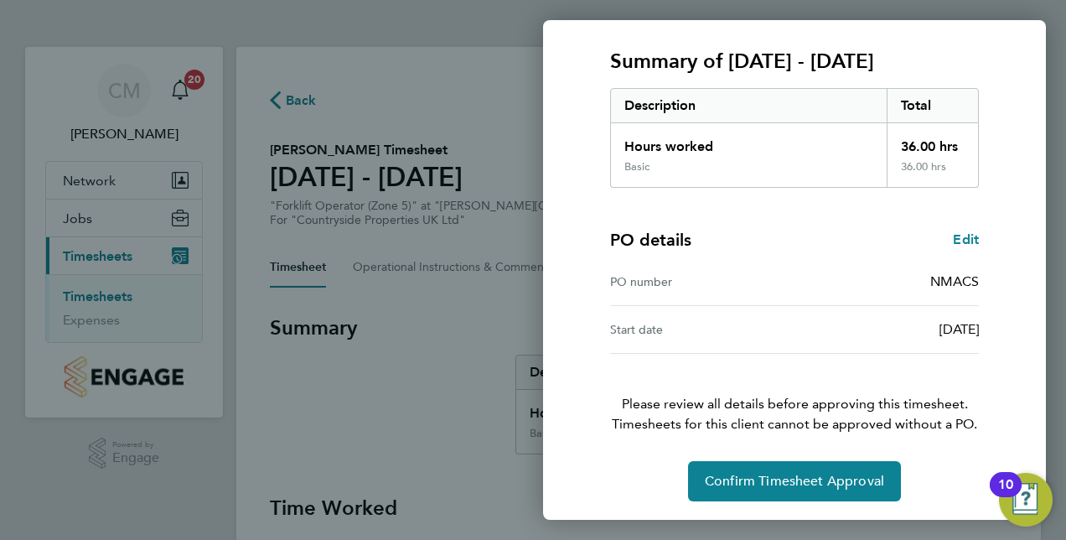
click at [769, 456] on div "Timesheet approval of Florin Bujoreanu Forklift Operator (Zone 5) · Countryside…" at bounding box center [794, 190] width 409 height 621
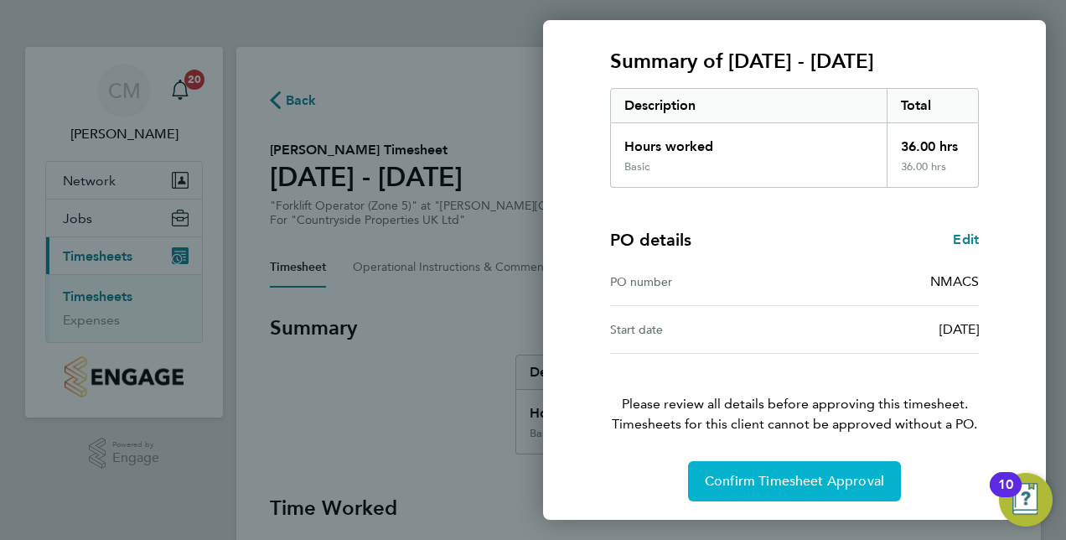
click at [771, 469] on button "Confirm Timesheet Approval" at bounding box center [794, 481] width 213 height 40
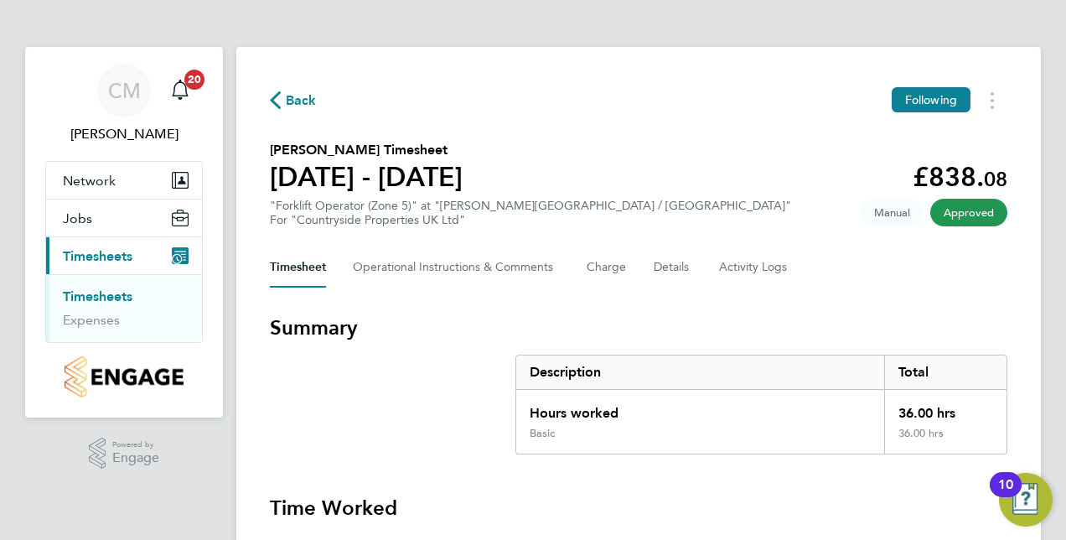
click at [122, 299] on link "Timesheets" at bounding box center [98, 296] width 70 height 16
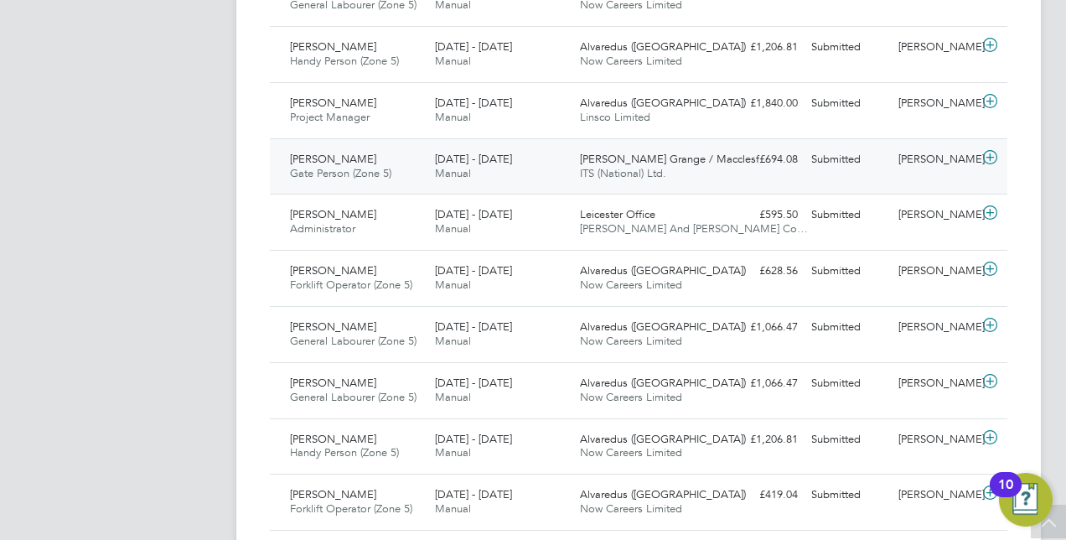
click at [991, 152] on icon at bounding box center [990, 157] width 21 height 13
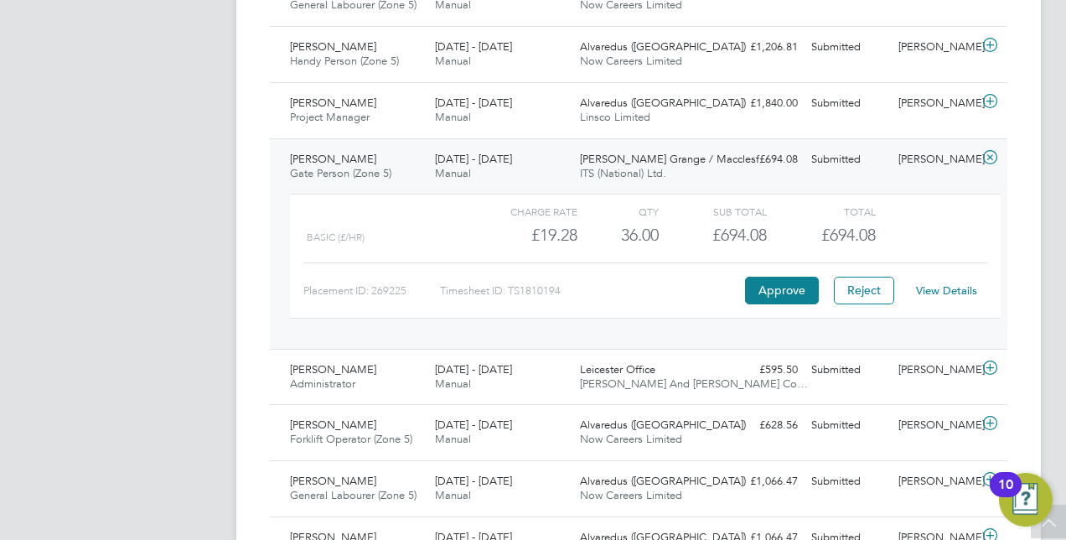
click at [946, 295] on div "View Details" at bounding box center [946, 290] width 82 height 27
click at [941, 285] on link "View Details" at bounding box center [946, 290] width 61 height 14
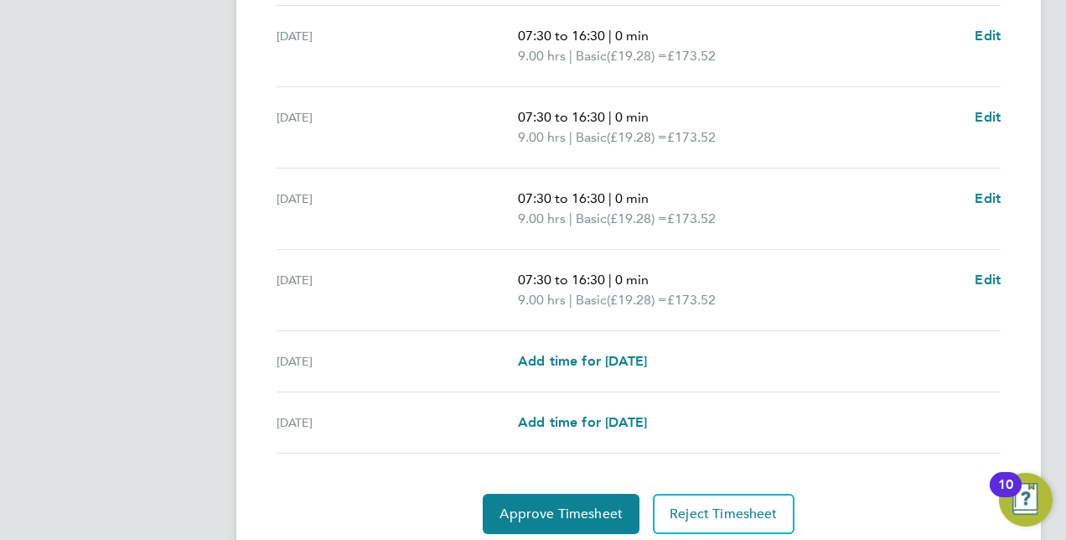
scroll to position [593, 0]
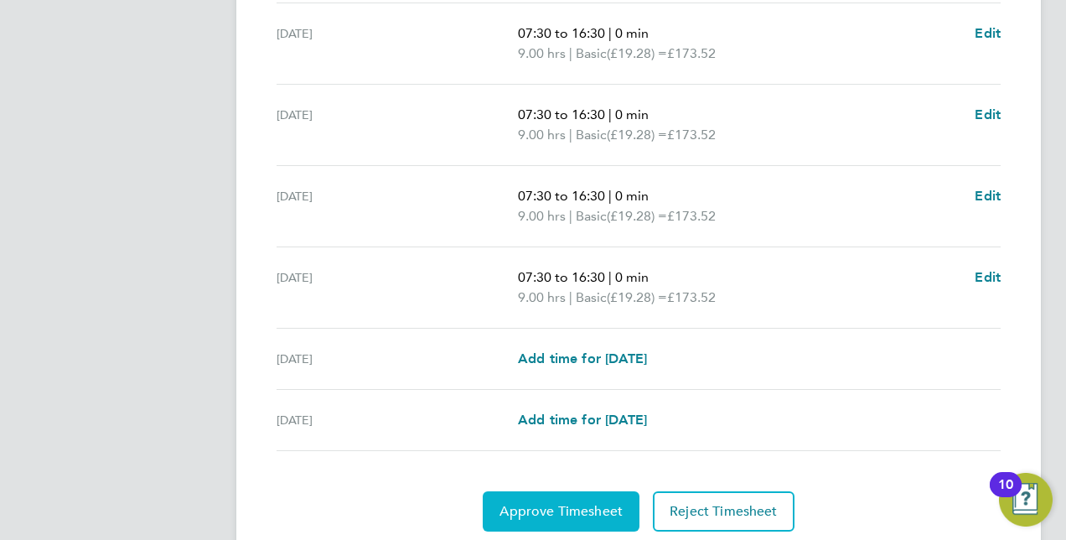
click at [592, 498] on button "Approve Timesheet" at bounding box center [561, 511] width 157 height 40
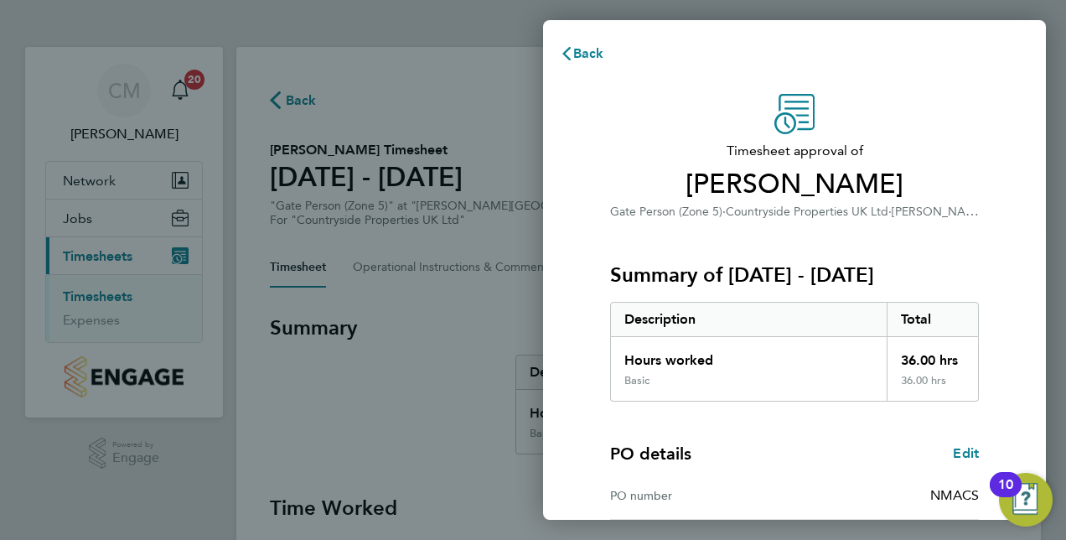
scroll to position [214, 0]
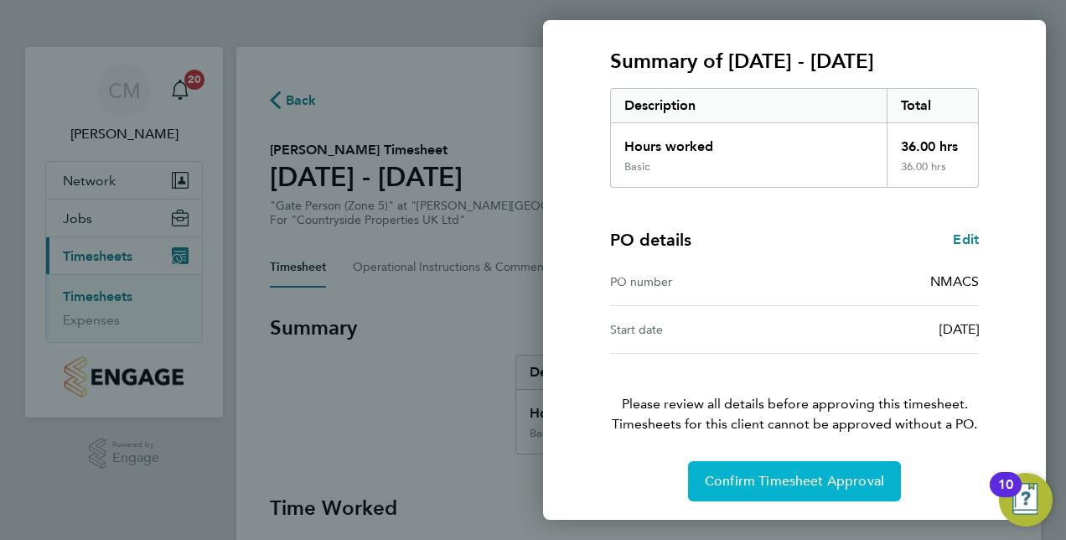
click at [707, 462] on button "Confirm Timesheet Approval" at bounding box center [794, 481] width 213 height 40
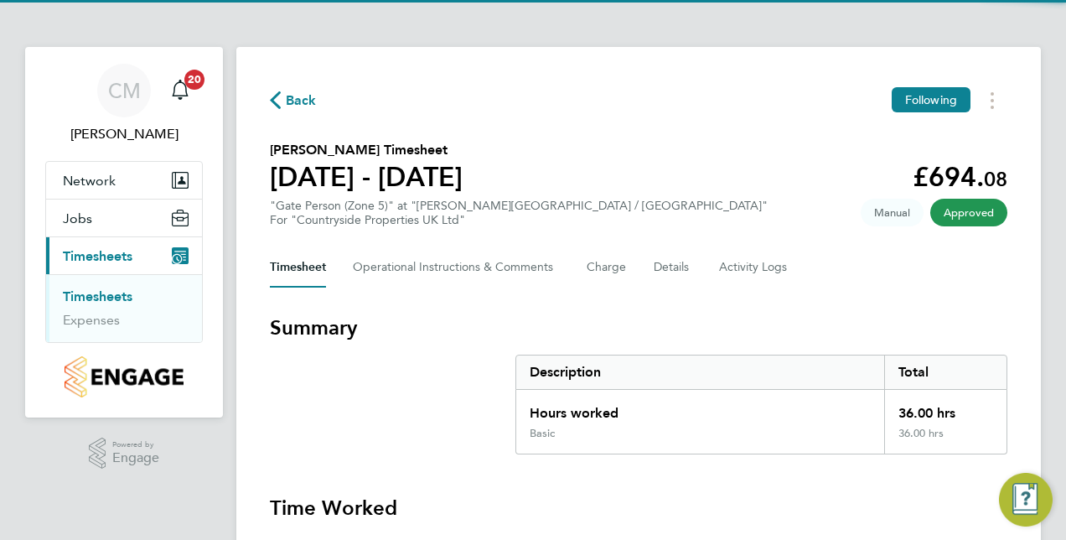
click at [121, 294] on link "Timesheets" at bounding box center [98, 296] width 70 height 16
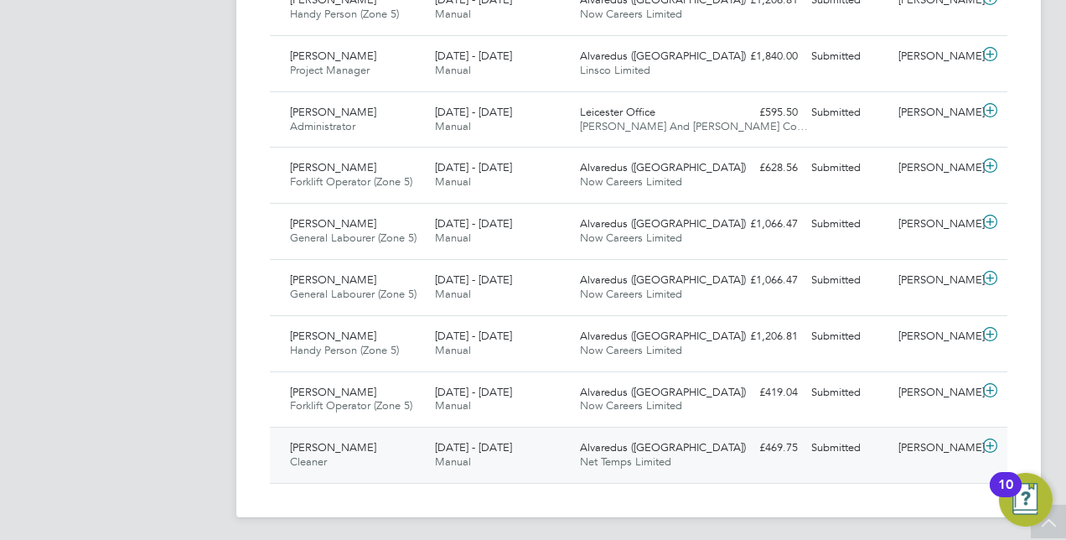
click at [991, 443] on icon at bounding box center [990, 445] width 21 height 13
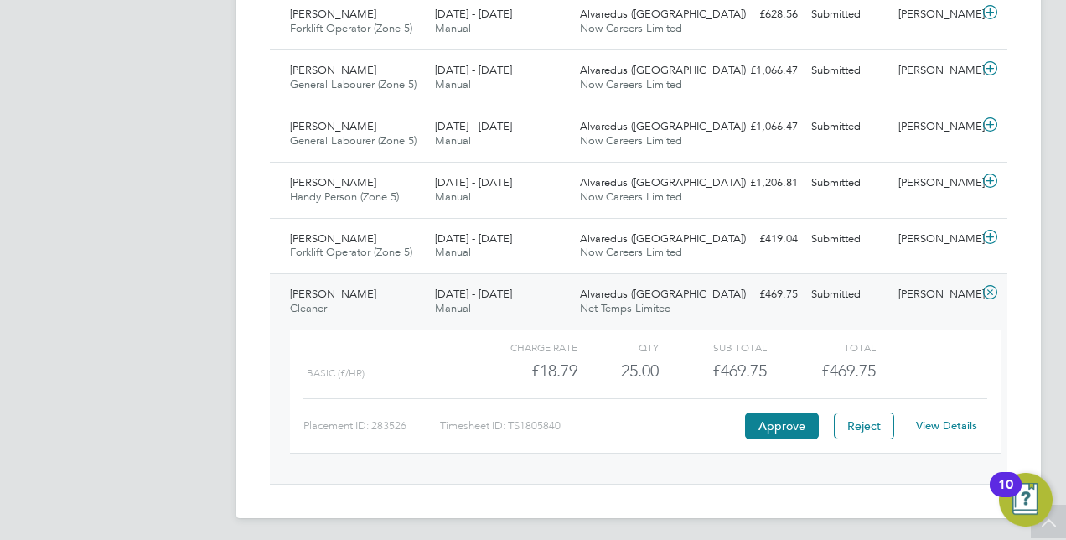
click at [946, 424] on link "View Details" at bounding box center [946, 425] width 61 height 14
